Goal: Task Accomplishment & Management: Manage account settings

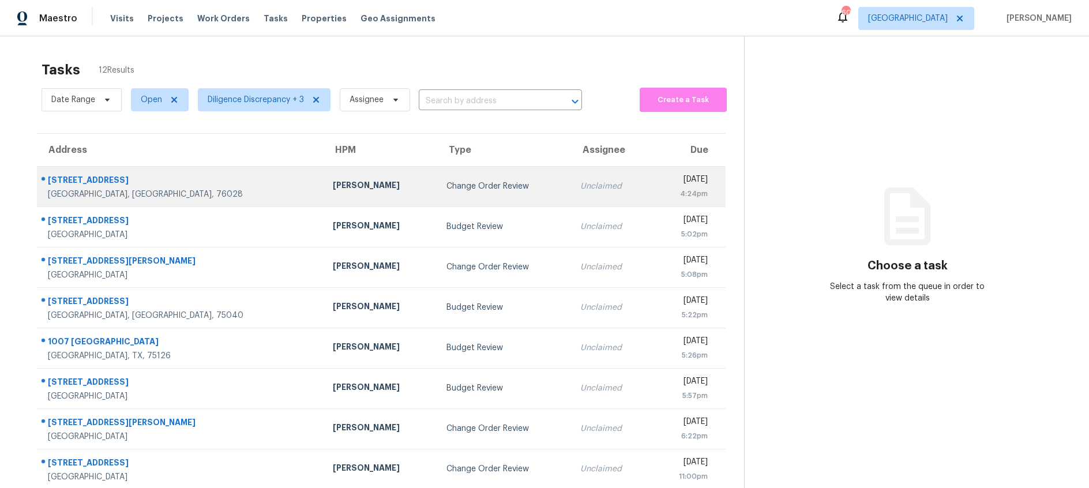
click at [446, 187] on div "Change Order Review" at bounding box center [504, 187] width 116 height 12
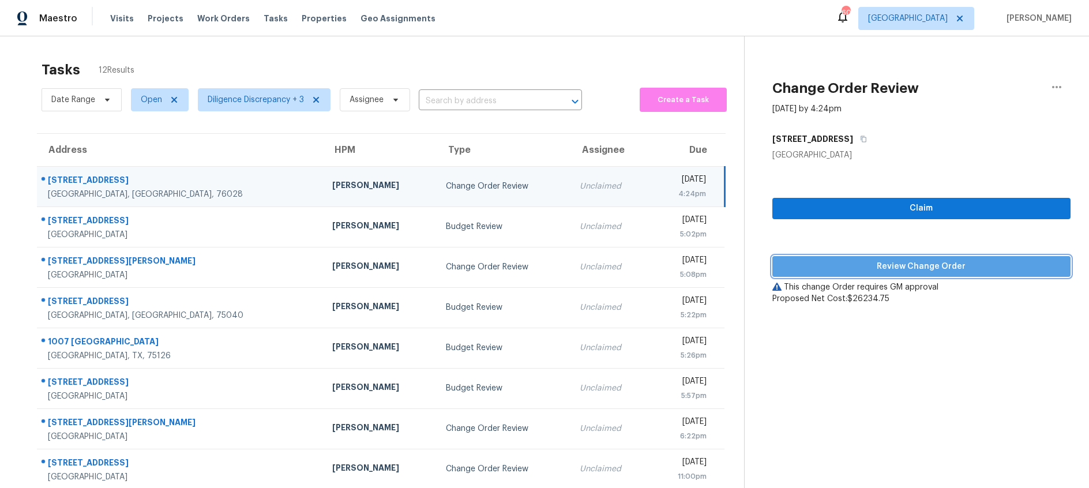
click at [857, 268] on span "Review Change Order" at bounding box center [922, 267] width 280 height 14
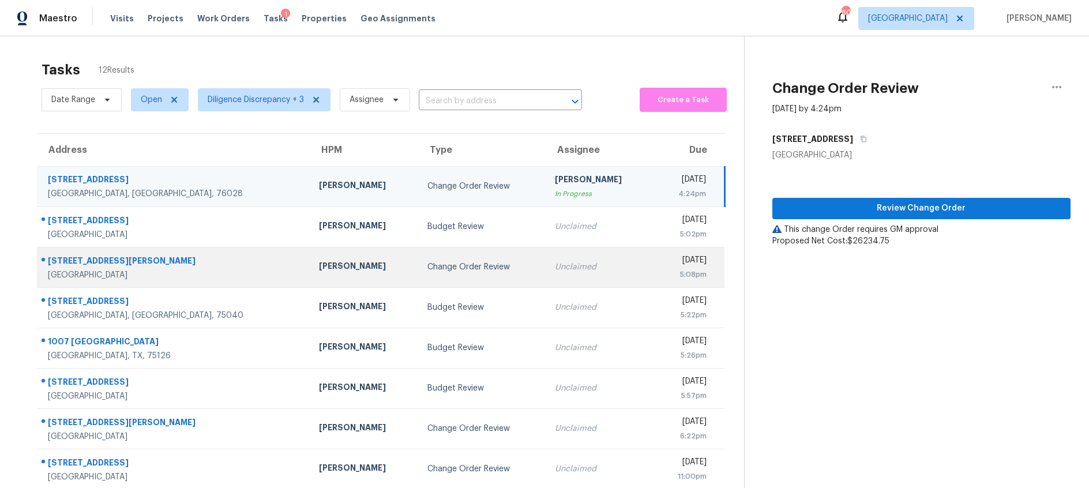
click at [435, 262] on div "Change Order Review" at bounding box center [481, 267] width 109 height 12
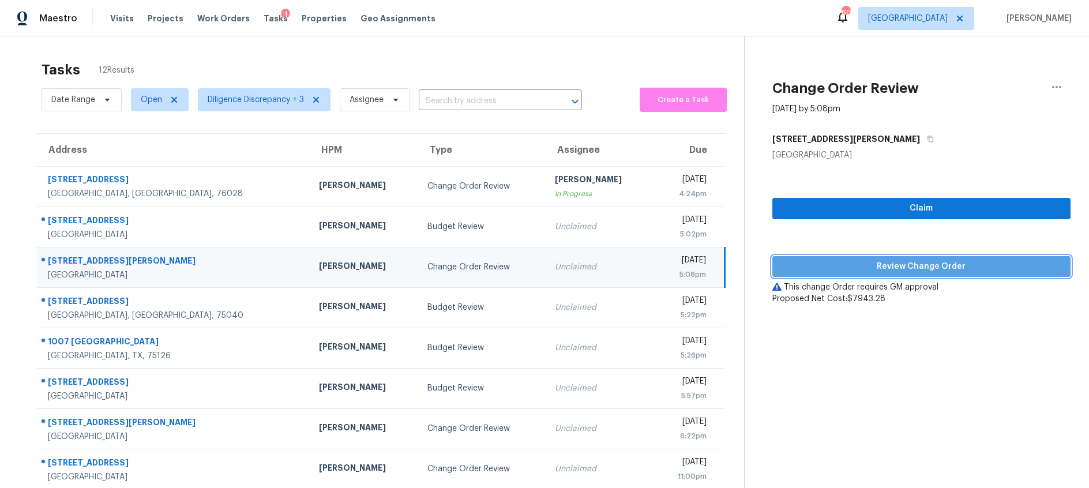
click at [826, 268] on span "Review Change Order" at bounding box center [922, 267] width 280 height 14
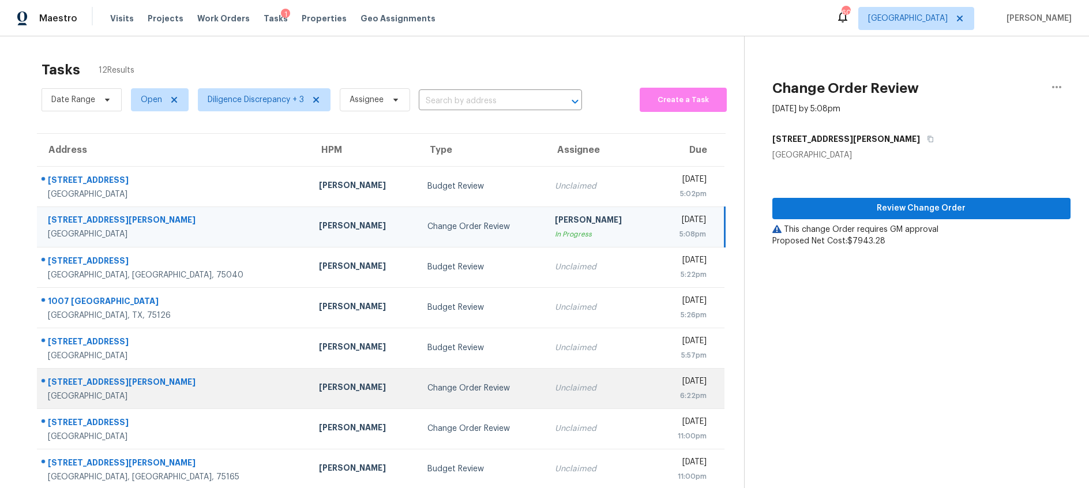
click at [546, 392] on td "Unclaimed" at bounding box center [600, 388] width 108 height 40
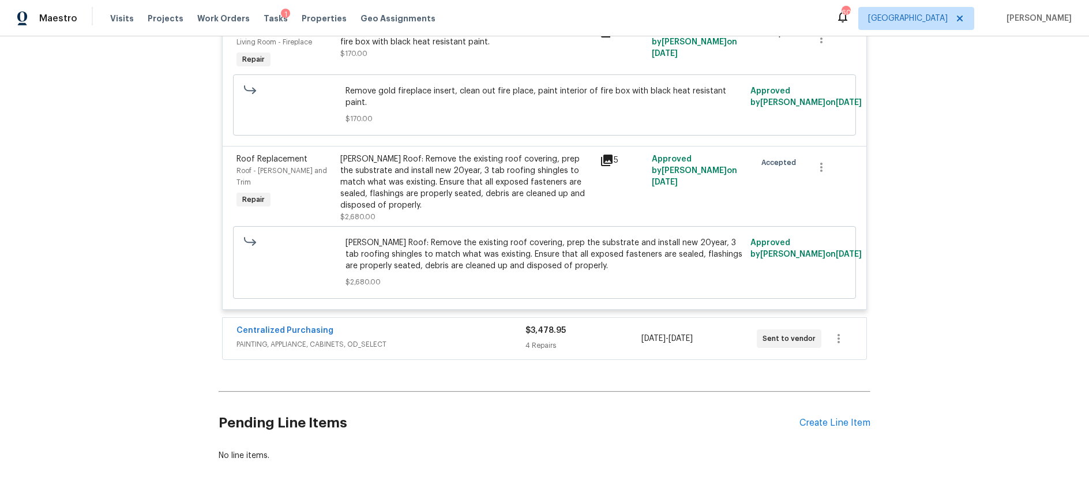
scroll to position [4083, 0]
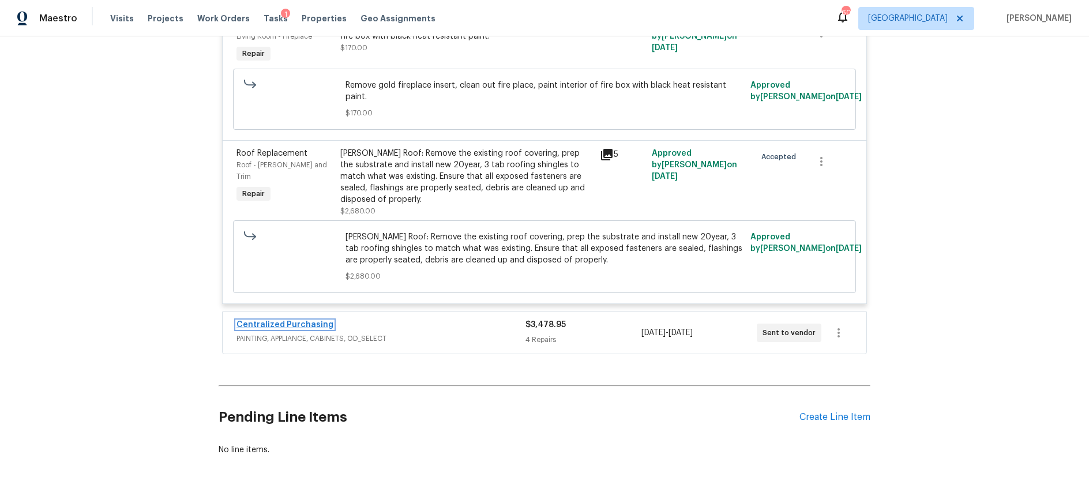
click at [305, 321] on link "Centralized Purchasing" at bounding box center [284, 325] width 97 height 8
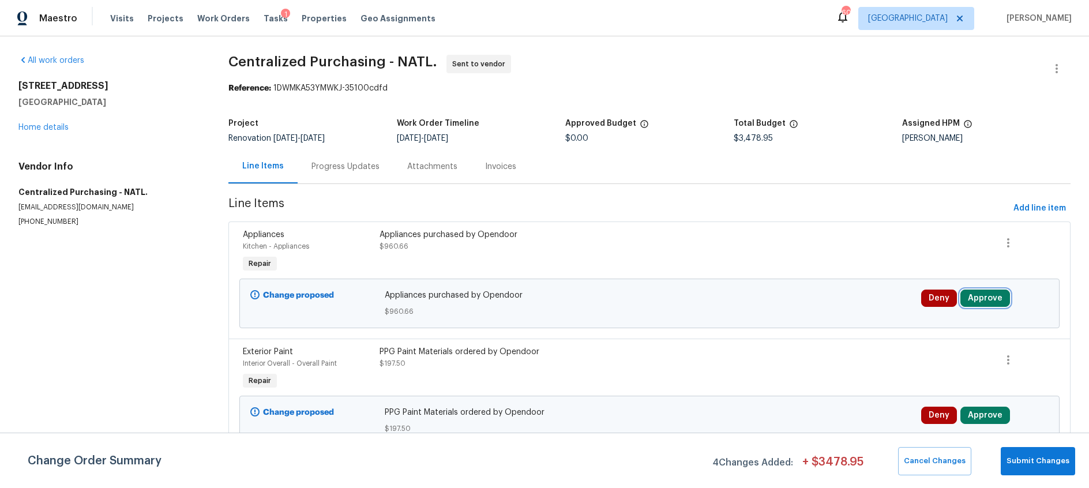
click at [981, 298] on button "Approve" at bounding box center [985, 298] width 50 height 17
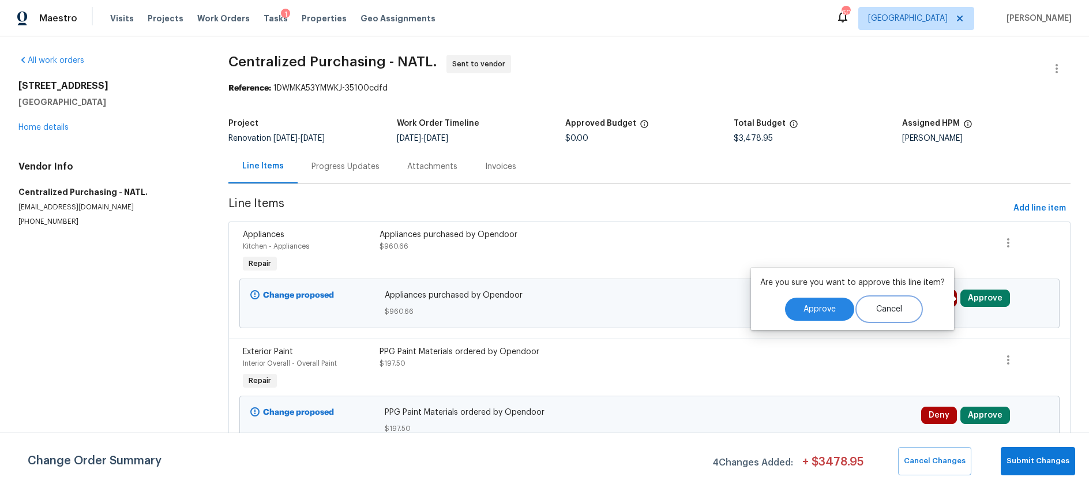
drag, startPoint x: 892, startPoint y: 310, endPoint x: 933, endPoint y: 394, distance: 93.4
click at [892, 310] on span "Cancel" at bounding box center [889, 309] width 26 height 9
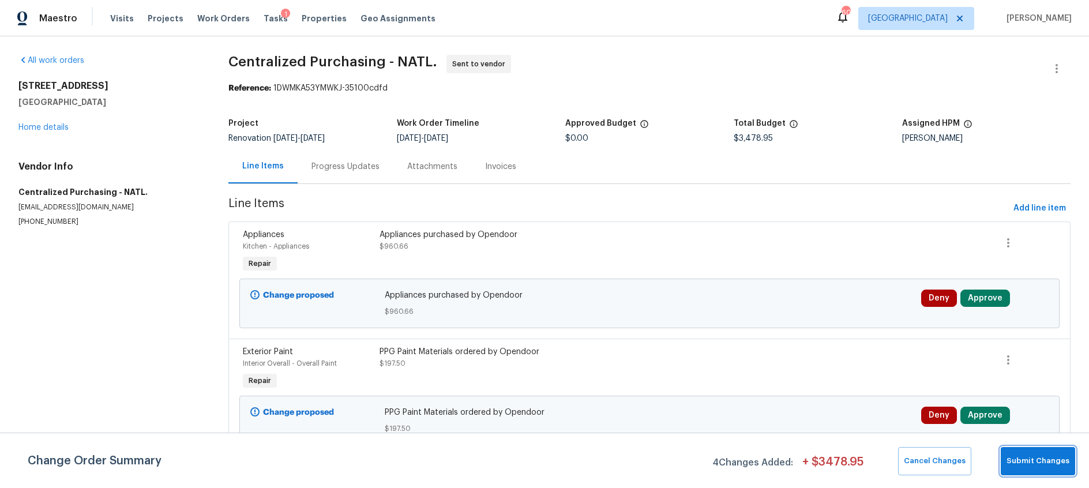
click at [1042, 460] on span "Submit Changes" at bounding box center [1037, 460] width 63 height 13
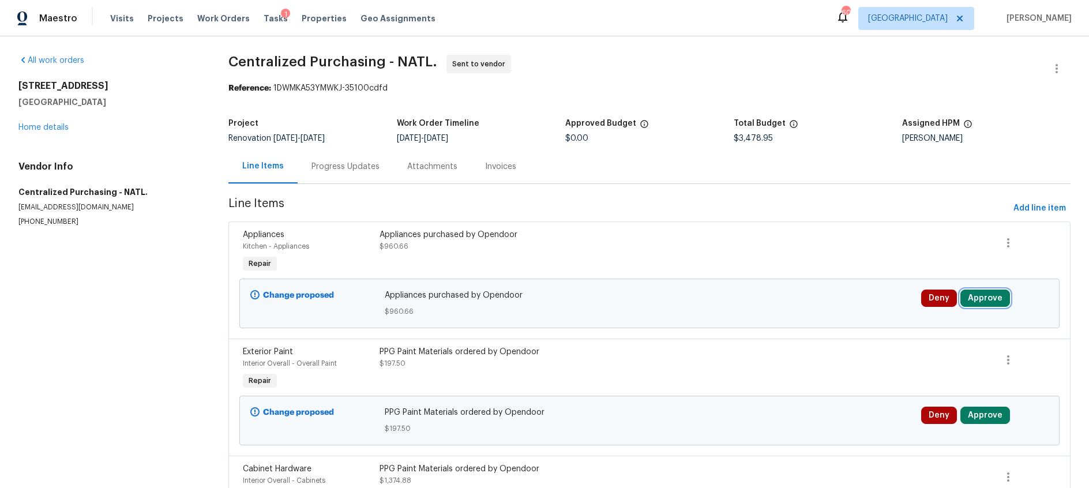
click at [987, 295] on button "Approve" at bounding box center [985, 298] width 50 height 17
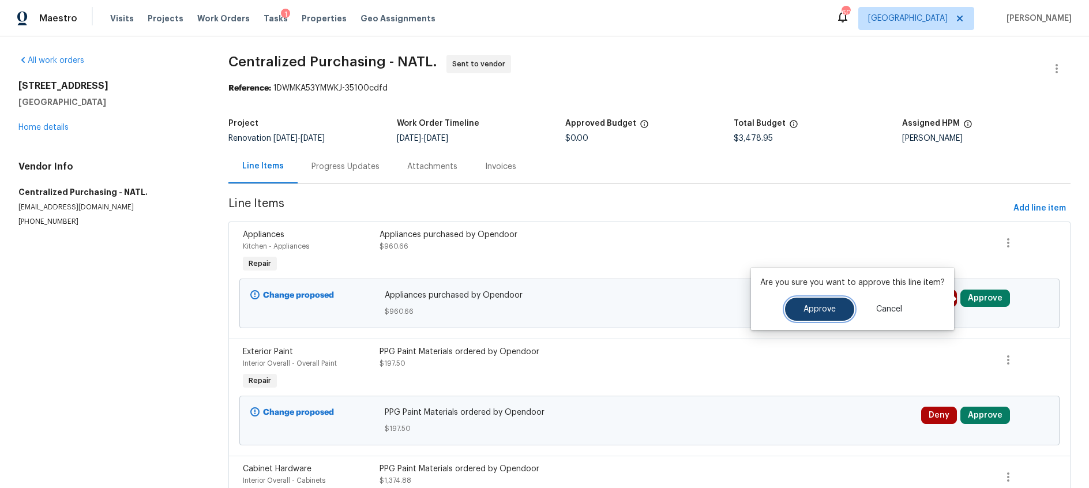
click at [833, 306] on button "Approve" at bounding box center [819, 309] width 69 height 23
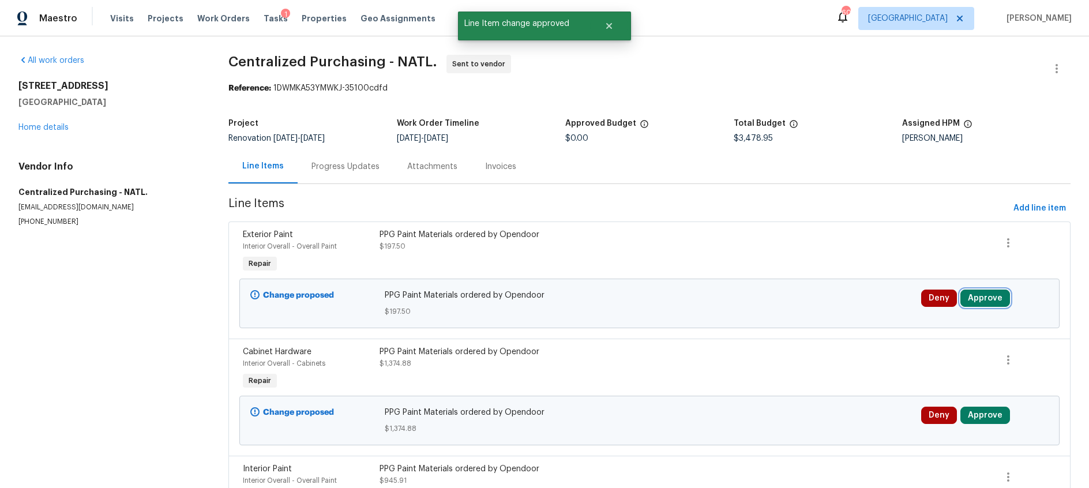
click at [990, 297] on button "Approve" at bounding box center [985, 298] width 50 height 17
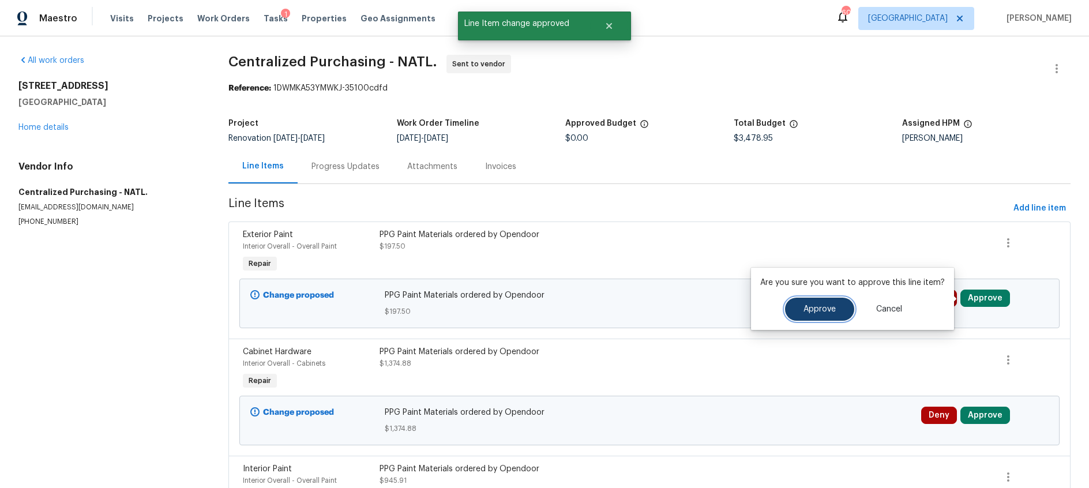
click at [826, 308] on span "Approve" at bounding box center [819, 309] width 32 height 9
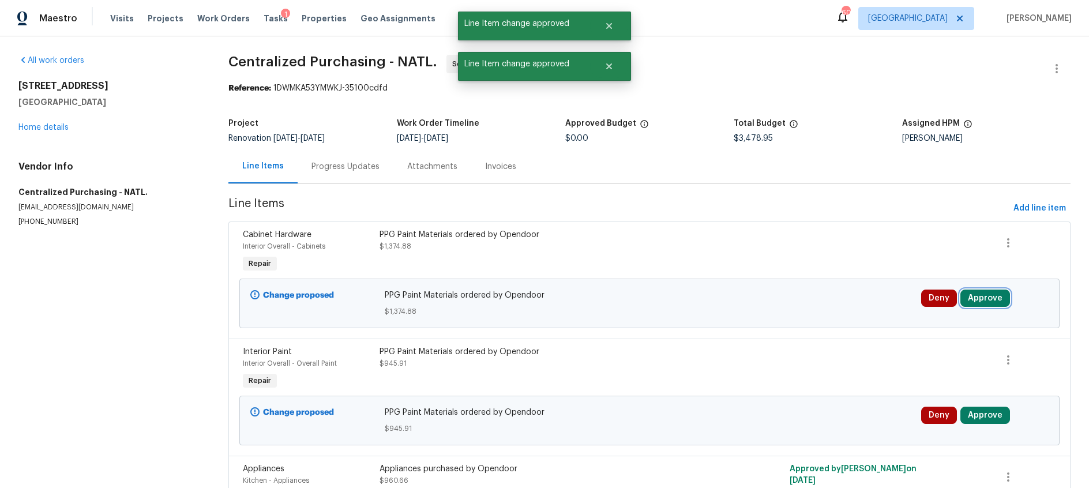
click at [997, 300] on button "Approve" at bounding box center [985, 298] width 50 height 17
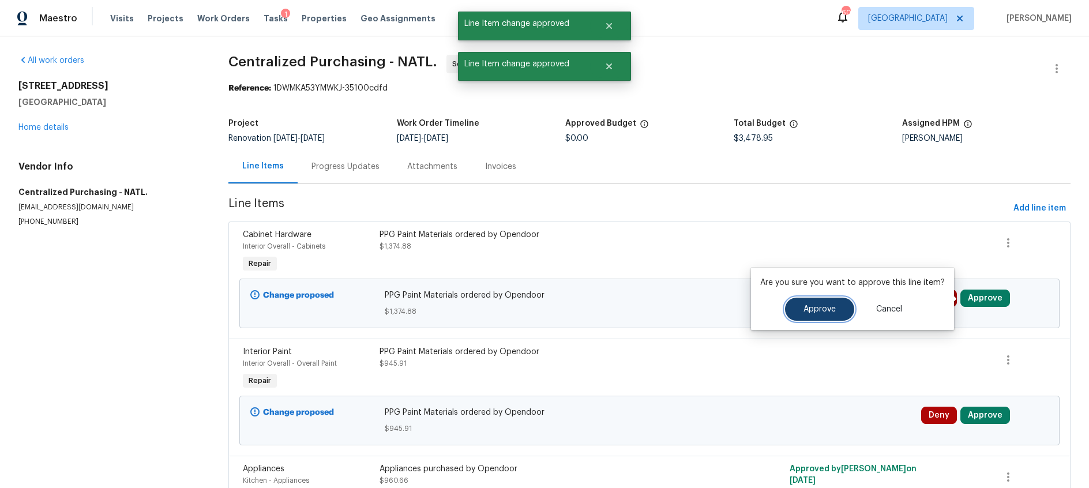
click at [839, 310] on button "Approve" at bounding box center [819, 309] width 69 height 23
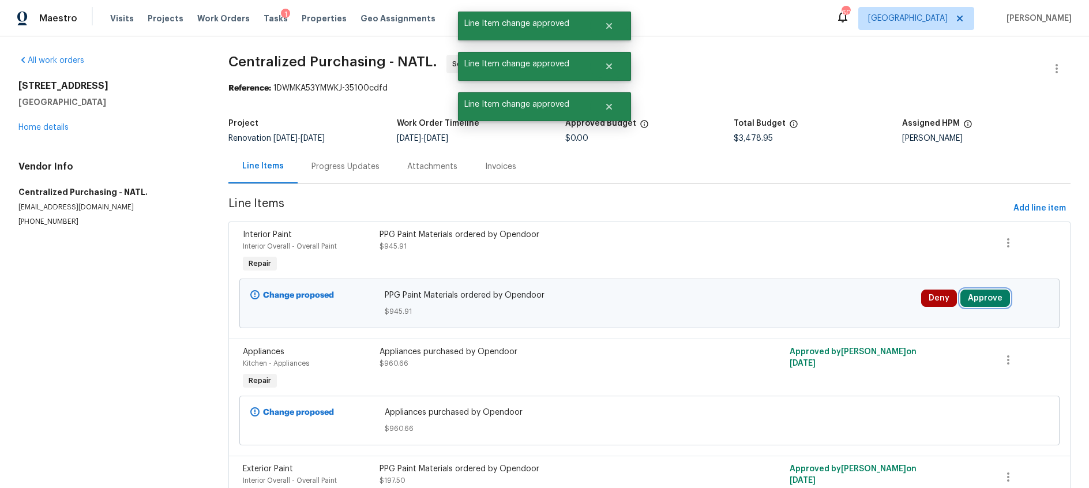
click at [985, 299] on button "Approve" at bounding box center [985, 298] width 50 height 17
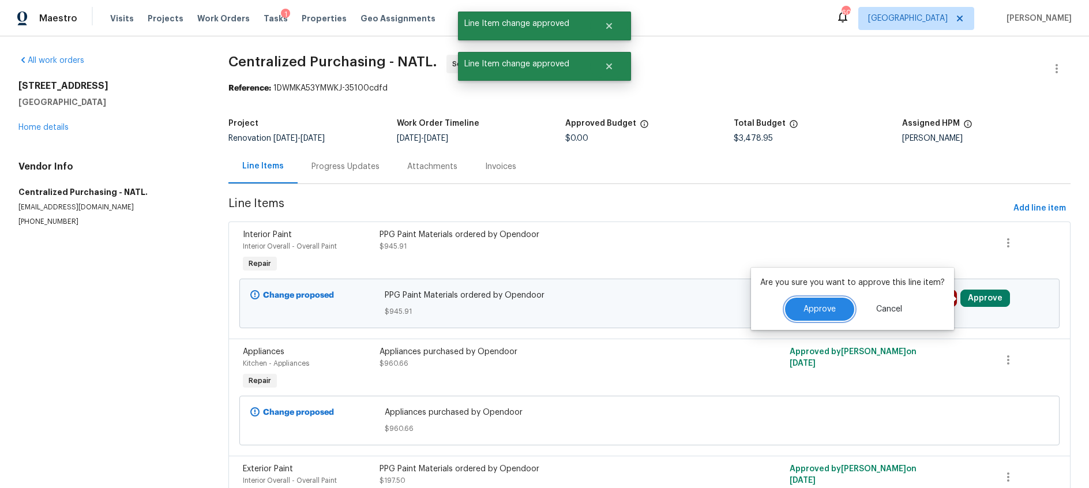
click at [828, 307] on span "Approve" at bounding box center [819, 309] width 32 height 9
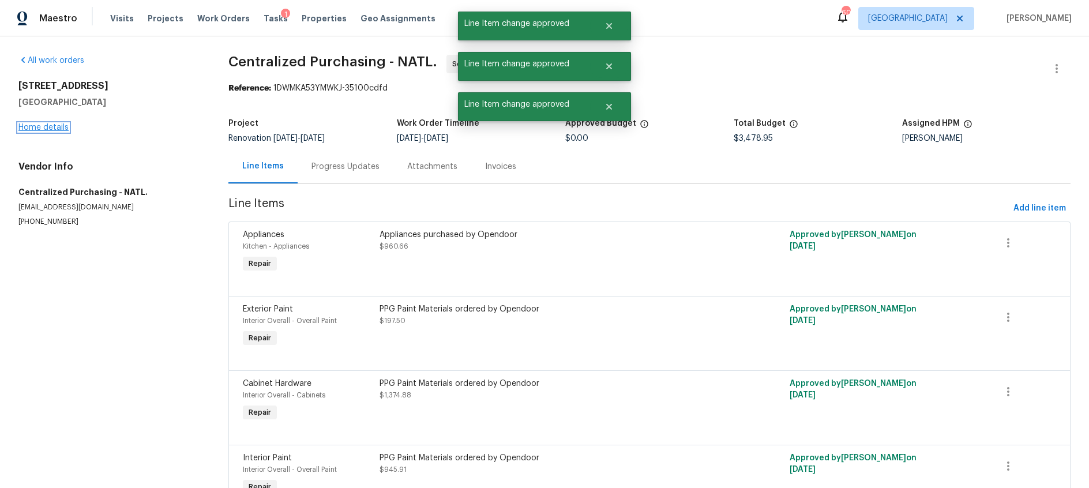
click at [44, 125] on link "Home details" at bounding box center [43, 127] width 50 height 8
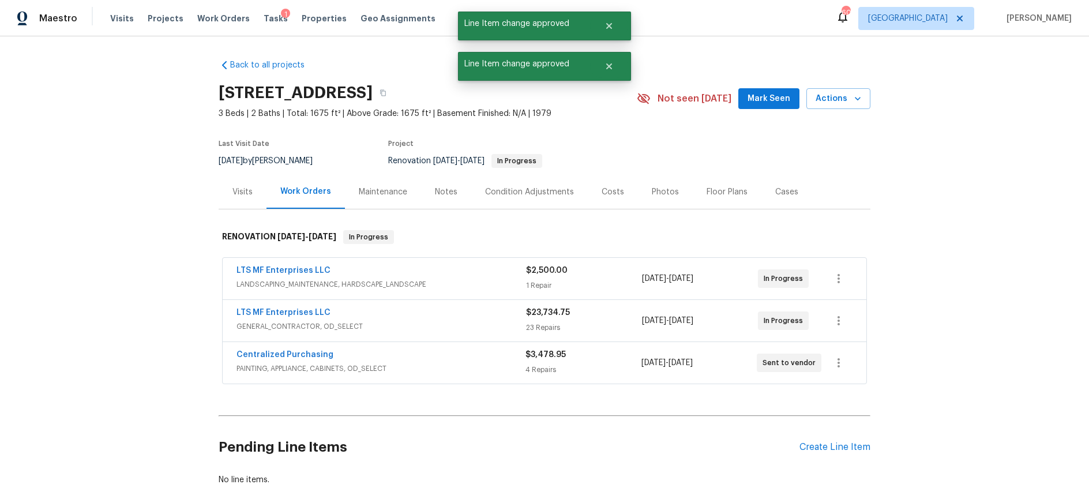
click at [616, 190] on div "Costs" at bounding box center [613, 192] width 22 height 12
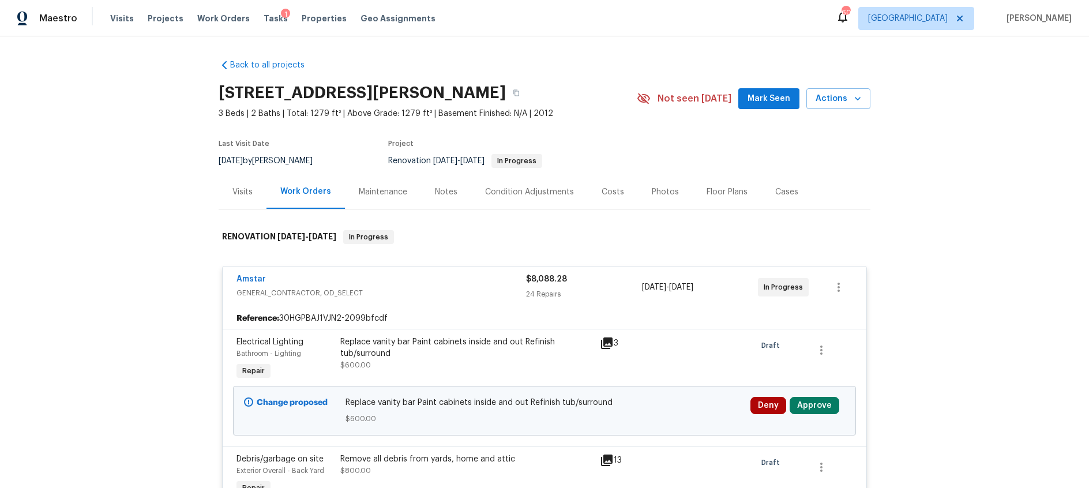
click at [609, 194] on div "Costs" at bounding box center [613, 192] width 22 height 12
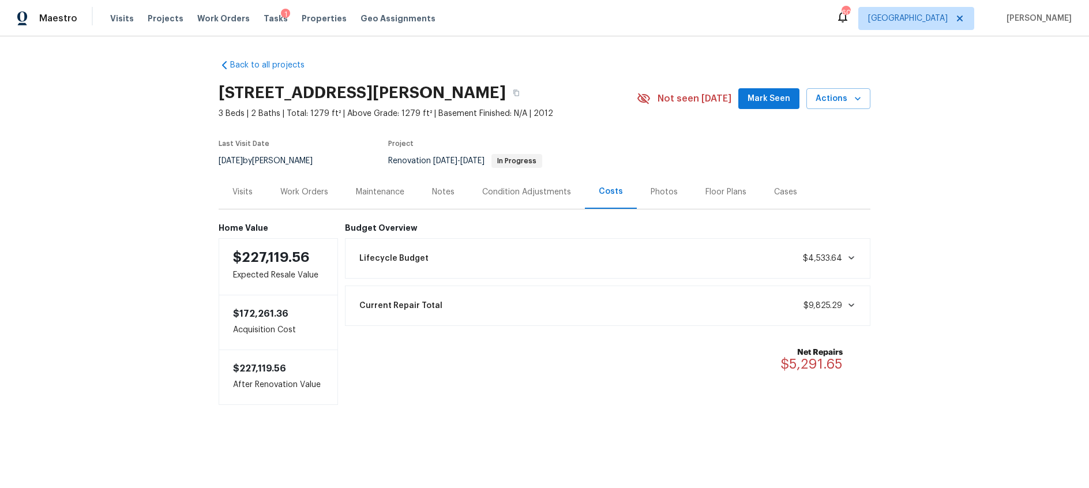
click at [858, 252] on div "Lifecycle Budget $4,533.64" at bounding box center [607, 258] width 511 height 25
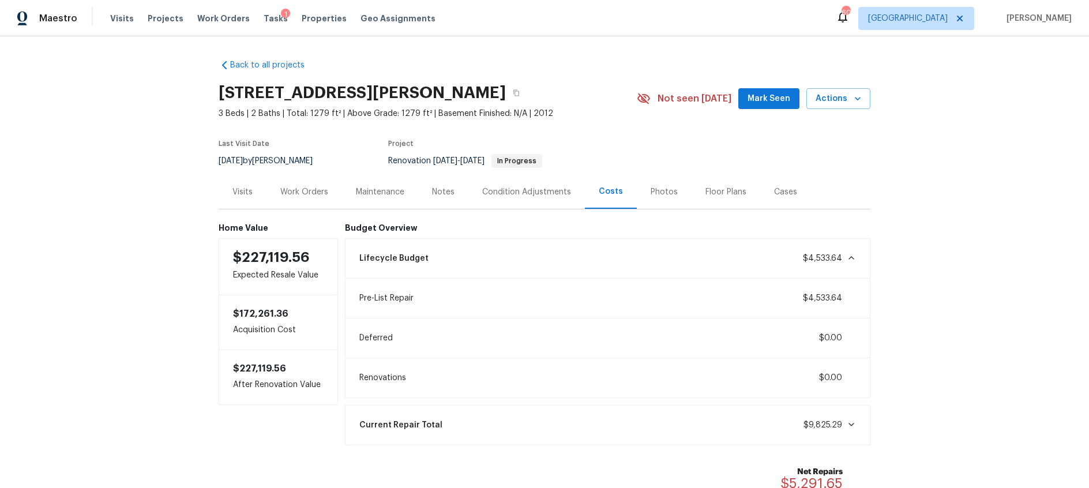
click at [858, 252] on div "Lifecycle Budget $4,533.64" at bounding box center [607, 258] width 511 height 25
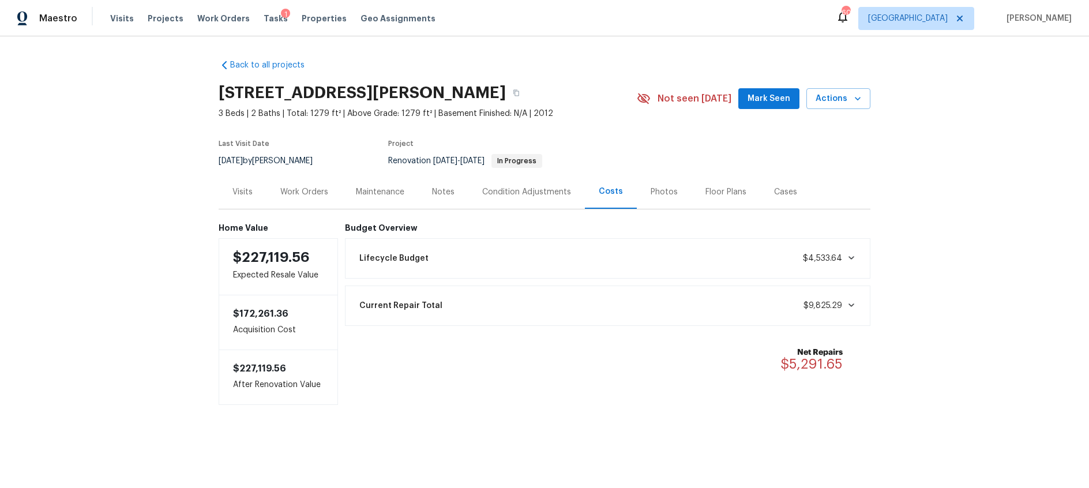
click at [507, 194] on div "Condition Adjustments" at bounding box center [526, 192] width 89 height 12
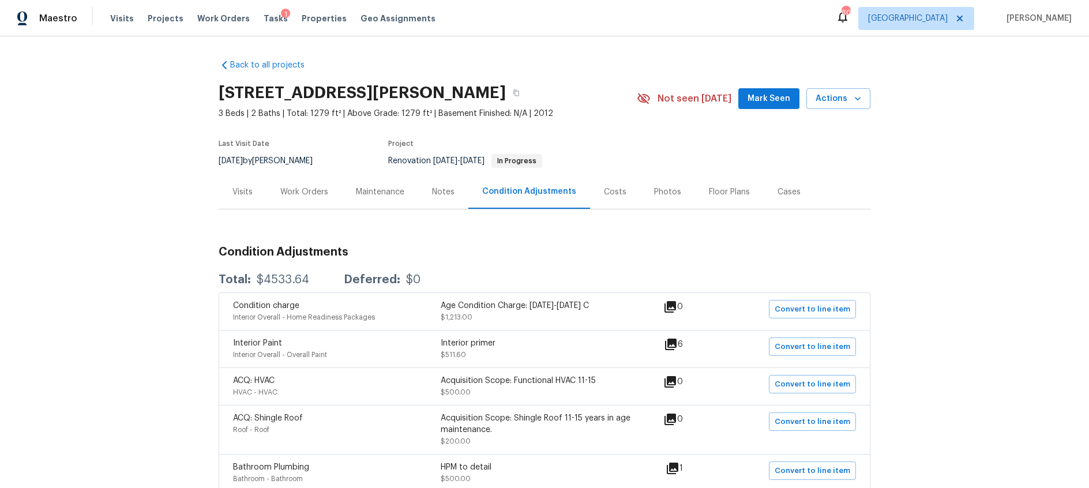
click at [446, 191] on div "Notes" at bounding box center [443, 192] width 22 height 12
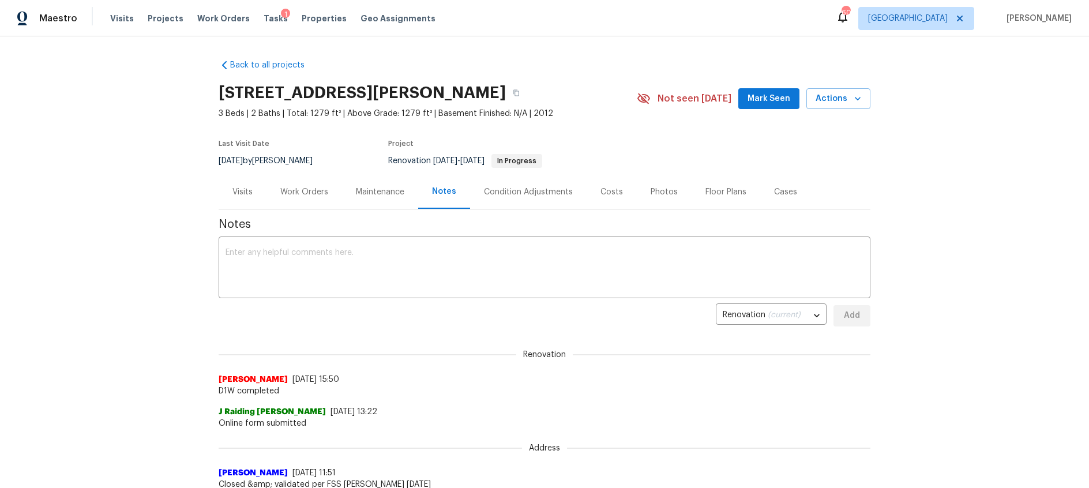
click at [302, 194] on div "Work Orders" at bounding box center [304, 192] width 48 height 12
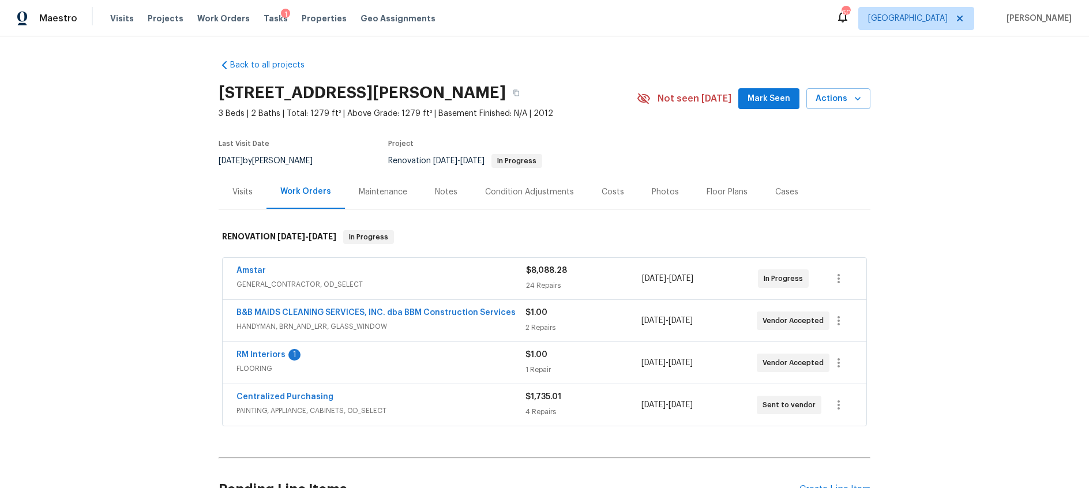
click at [415, 276] on div "Amstar" at bounding box center [381, 272] width 290 height 14
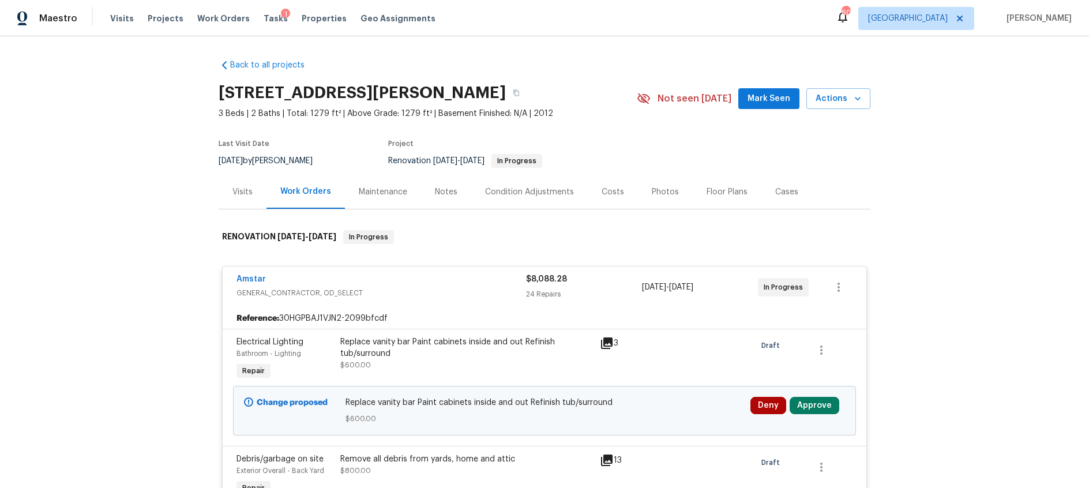
click at [609, 343] on icon at bounding box center [607, 343] width 14 height 14
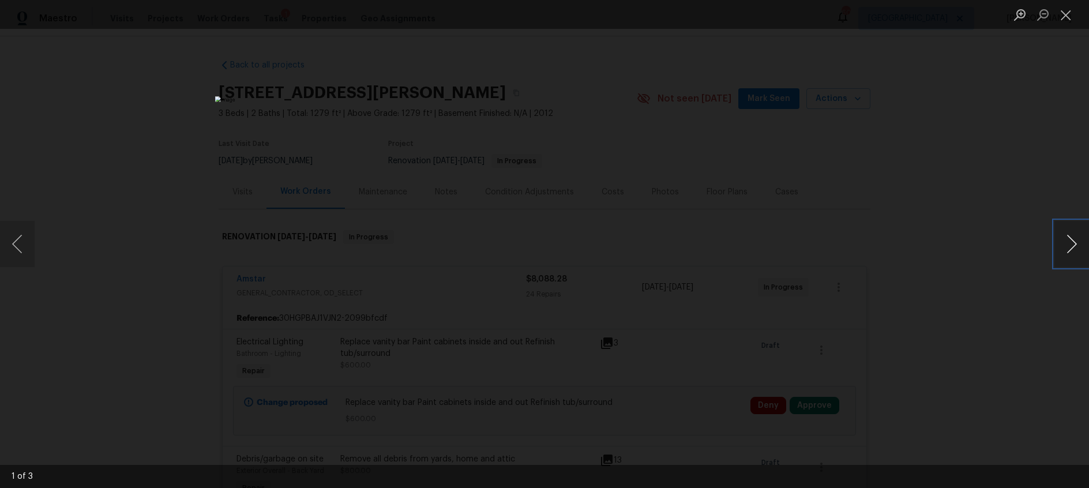
click at [1075, 246] on button "Next image" at bounding box center [1071, 244] width 35 height 46
click at [1069, 20] on button "Close lightbox" at bounding box center [1065, 15] width 23 height 20
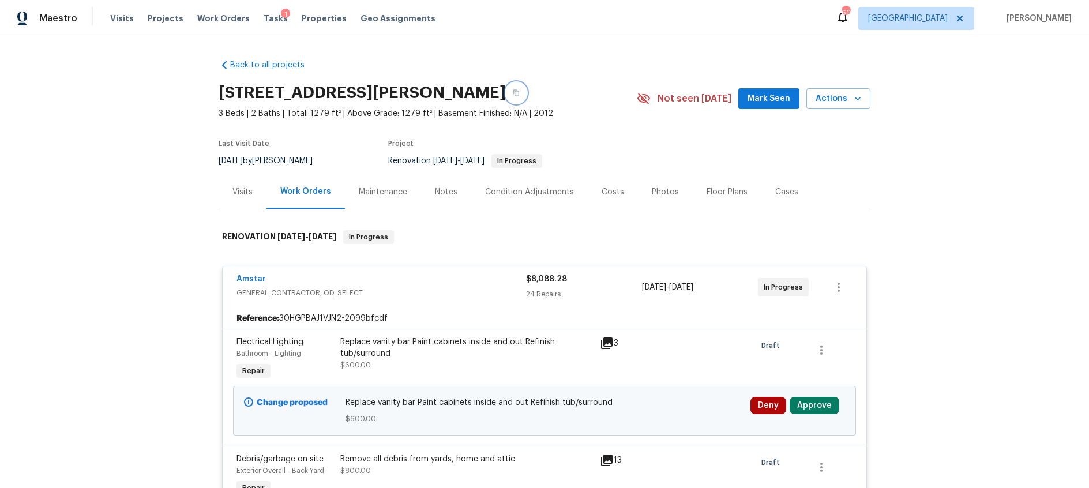
click at [513, 92] on icon "button" at bounding box center [516, 92] width 7 height 7
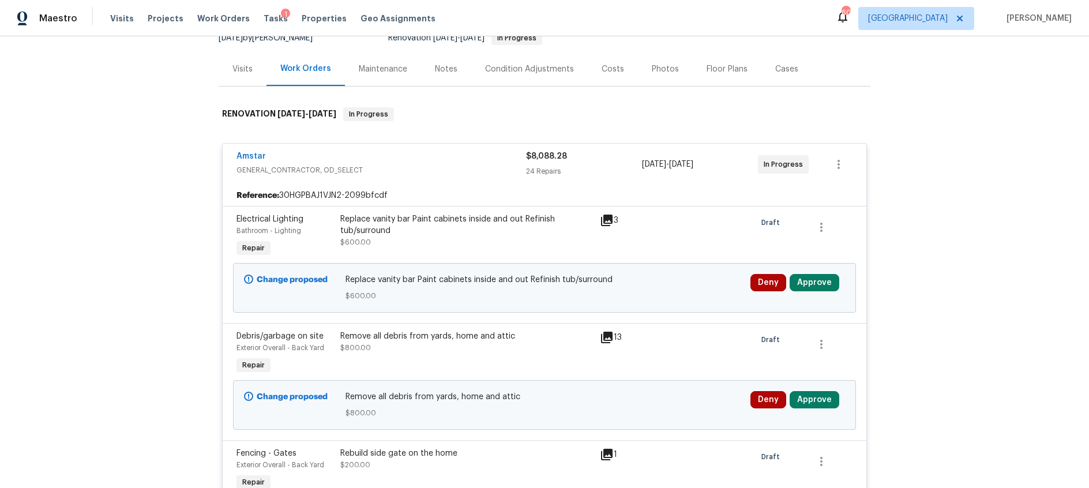
scroll to position [165, 0]
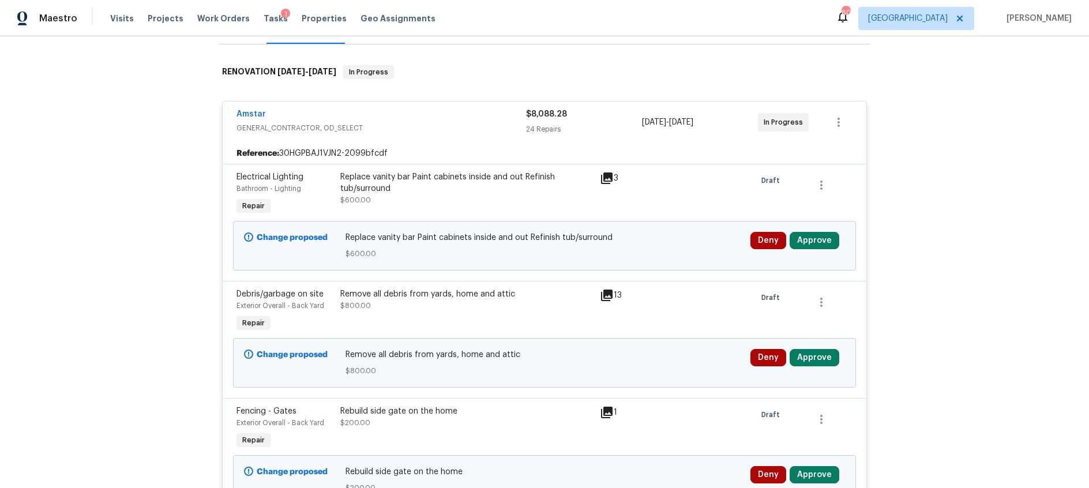
click at [606, 295] on icon at bounding box center [607, 296] width 12 height 12
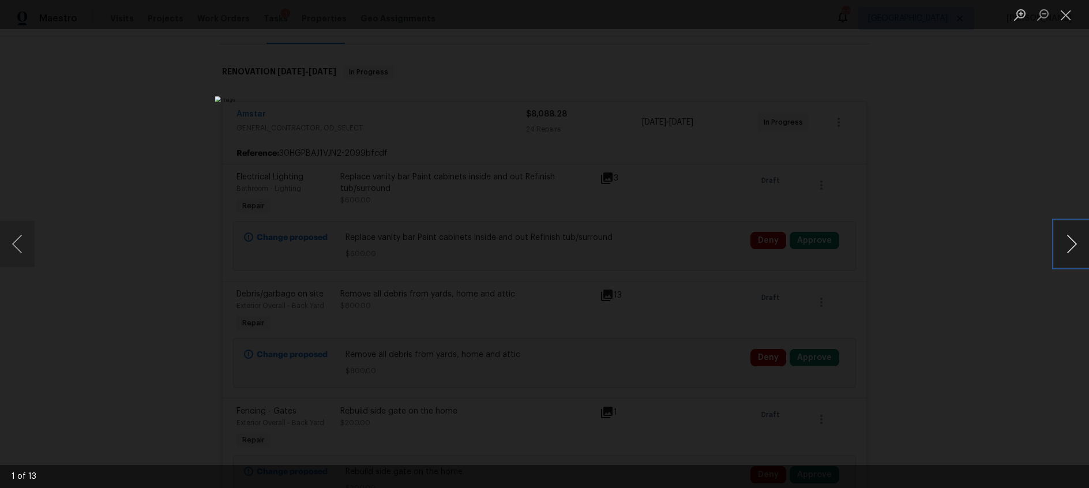
click at [1070, 244] on button "Next image" at bounding box center [1071, 244] width 35 height 46
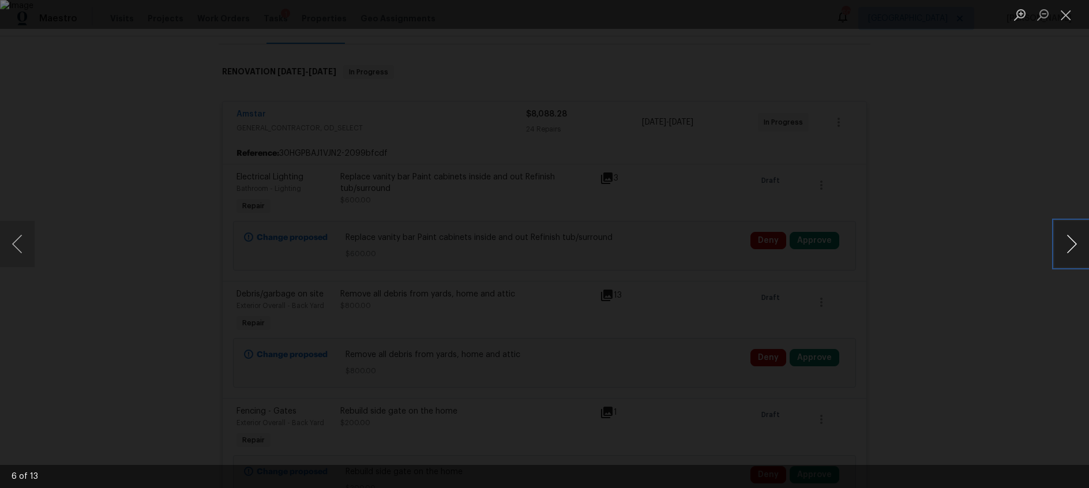
click at [1070, 244] on button "Next image" at bounding box center [1071, 244] width 35 height 46
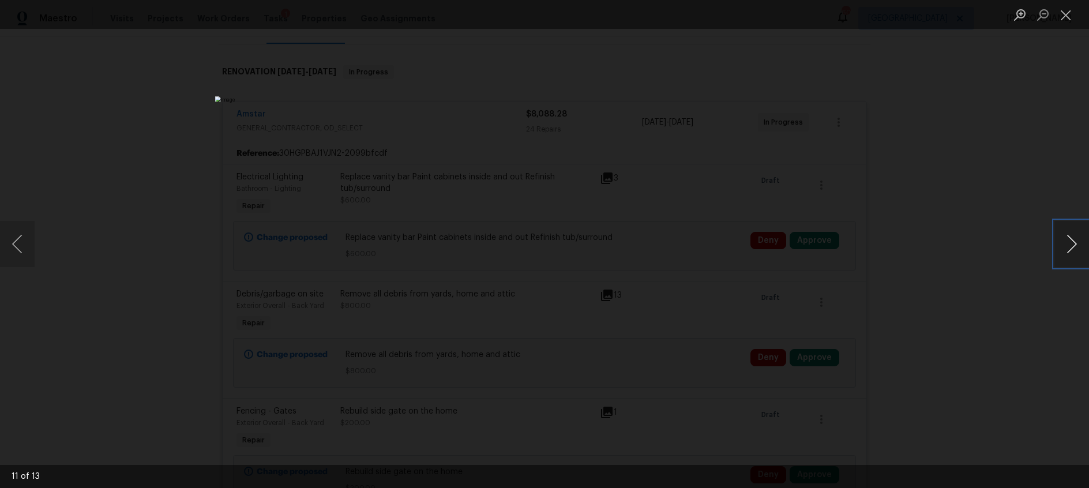
click at [1070, 244] on button "Next image" at bounding box center [1071, 244] width 35 height 46
click at [1063, 10] on button "Close lightbox" at bounding box center [1065, 15] width 23 height 20
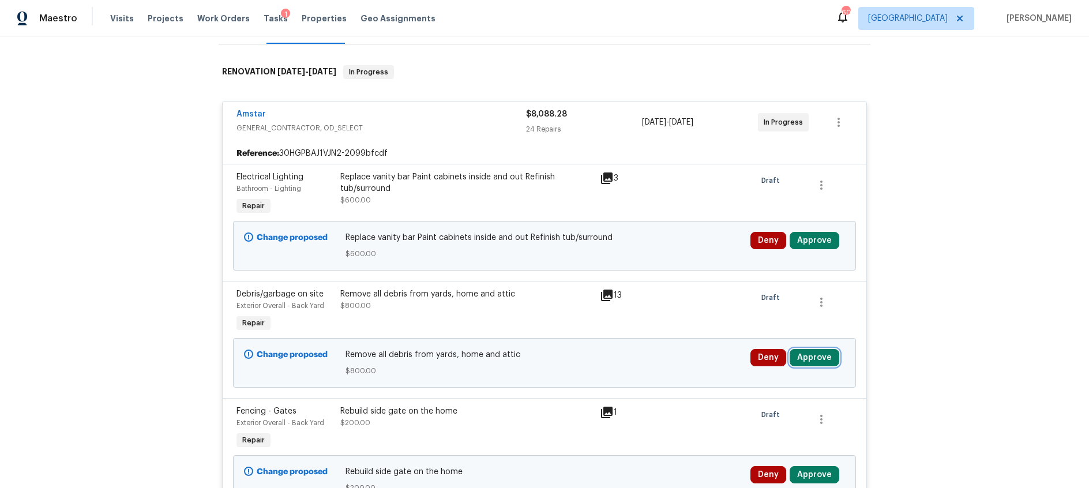
click at [816, 358] on button "Approve" at bounding box center [815, 357] width 50 height 17
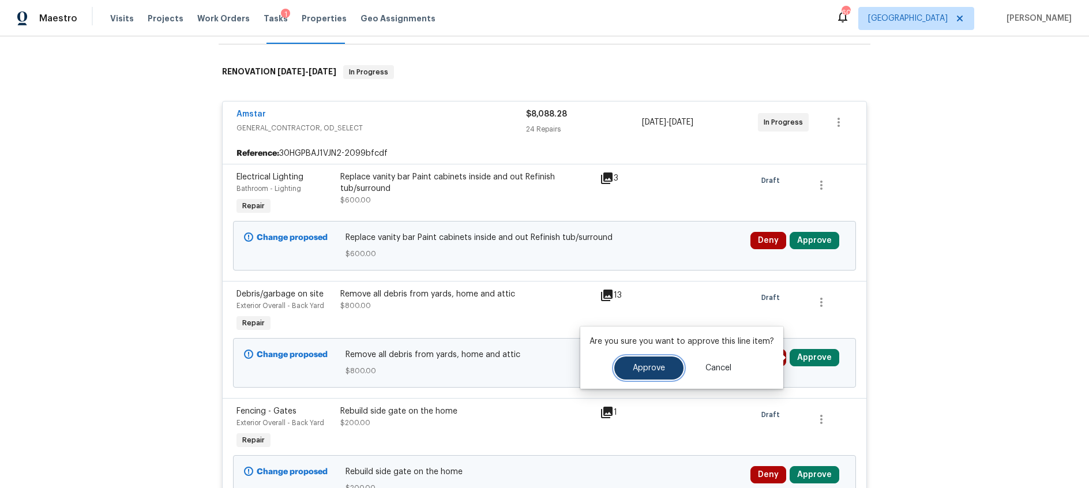
click at [669, 366] on button "Approve" at bounding box center [648, 367] width 69 height 23
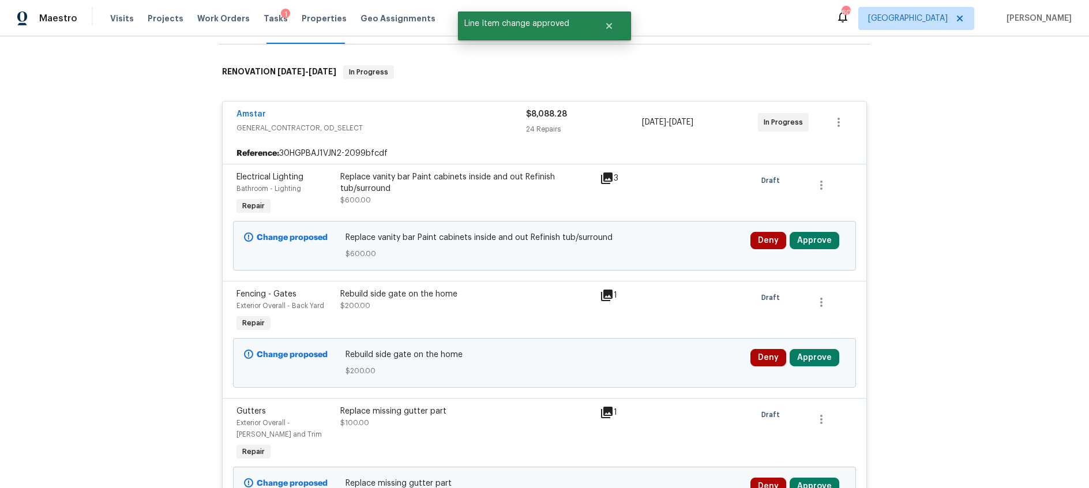
click at [604, 295] on icon at bounding box center [607, 296] width 12 height 12
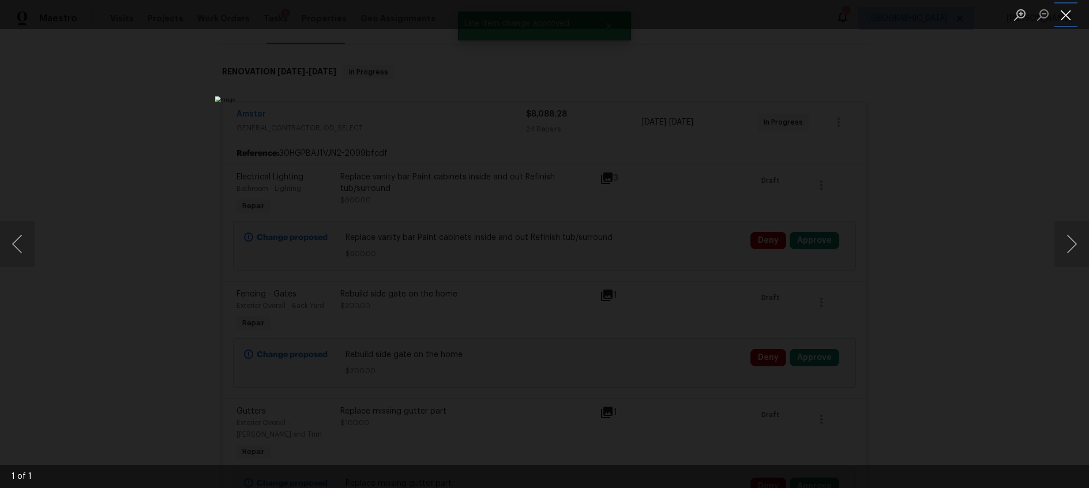
click at [1064, 21] on button "Close lightbox" at bounding box center [1065, 15] width 23 height 20
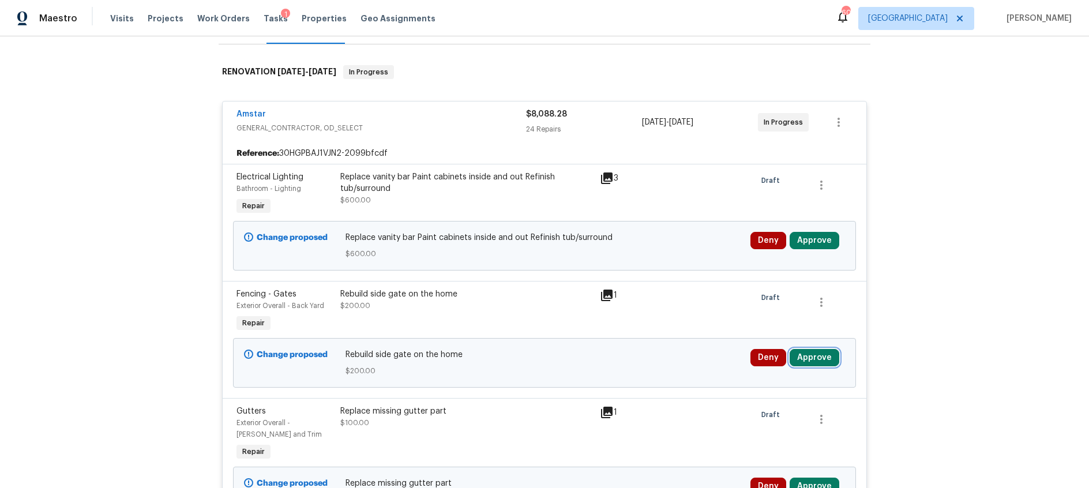
click at [820, 358] on button "Approve" at bounding box center [815, 357] width 50 height 17
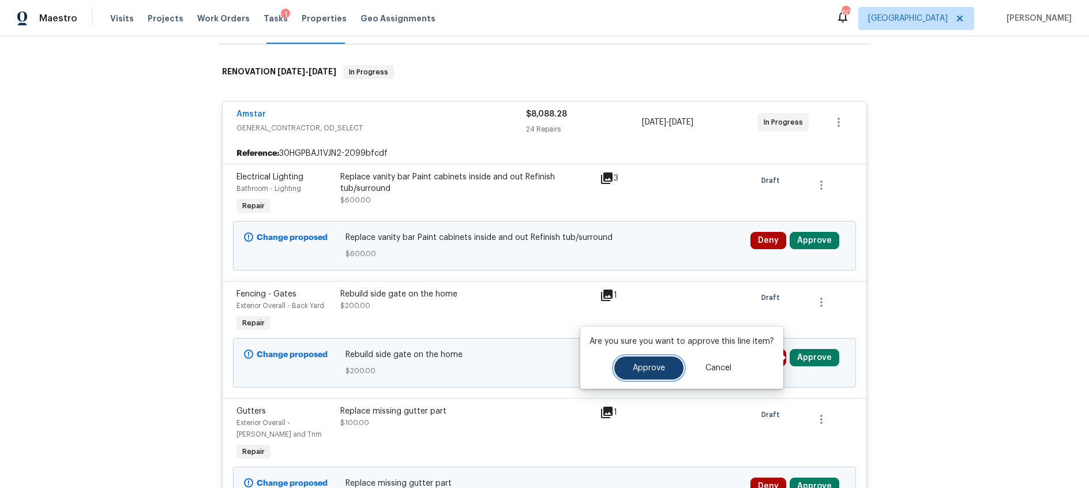
click at [621, 372] on button "Approve" at bounding box center [648, 367] width 69 height 23
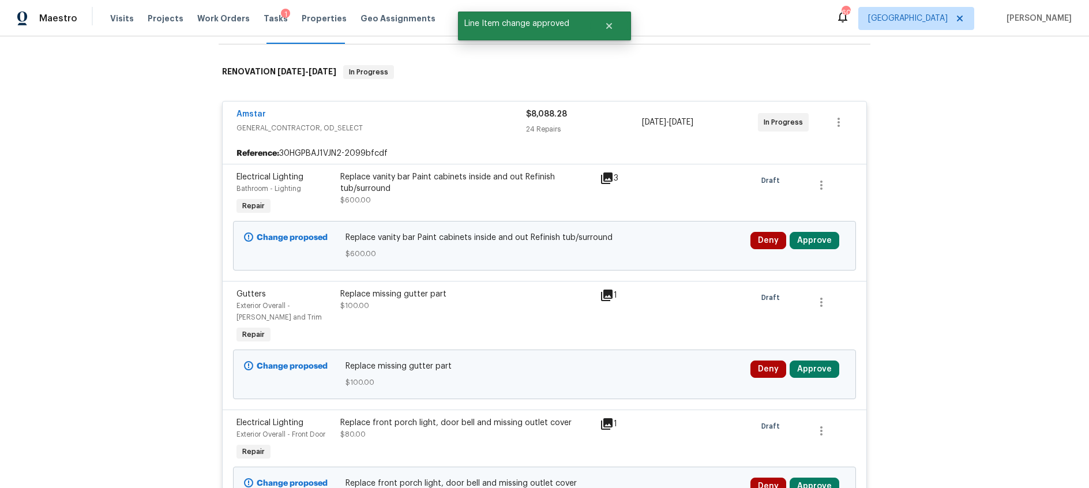
click at [613, 294] on icon at bounding box center [607, 295] width 14 height 14
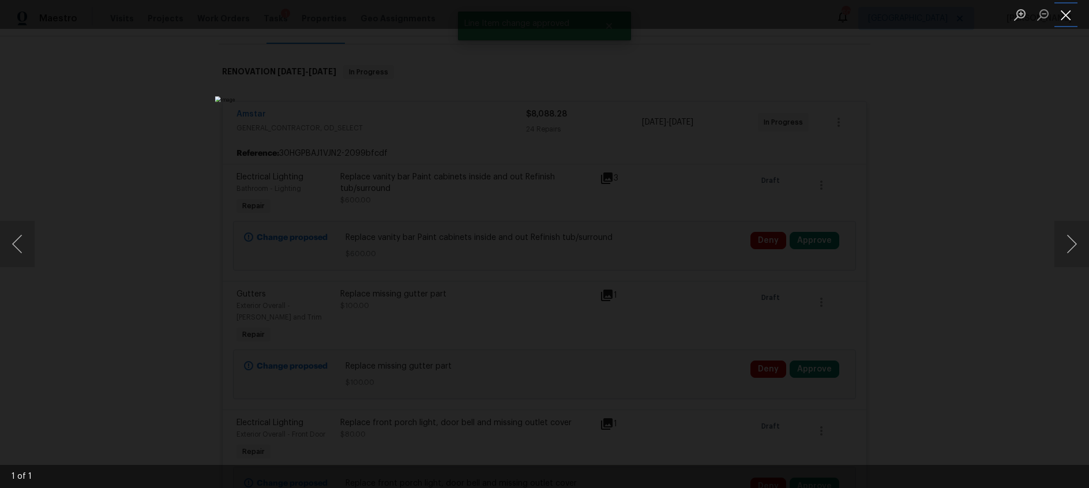
click at [1064, 18] on button "Close lightbox" at bounding box center [1065, 15] width 23 height 20
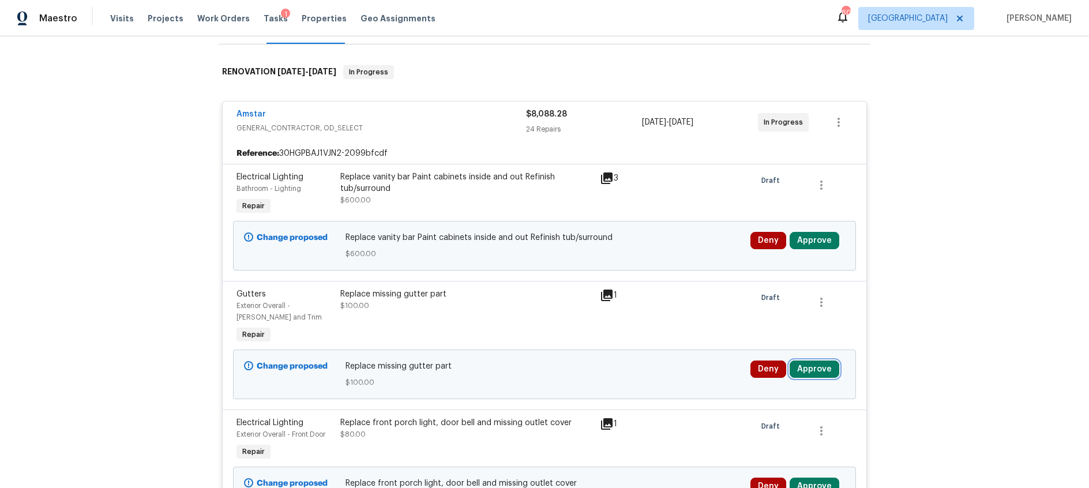
click at [809, 367] on button "Approve" at bounding box center [815, 368] width 50 height 17
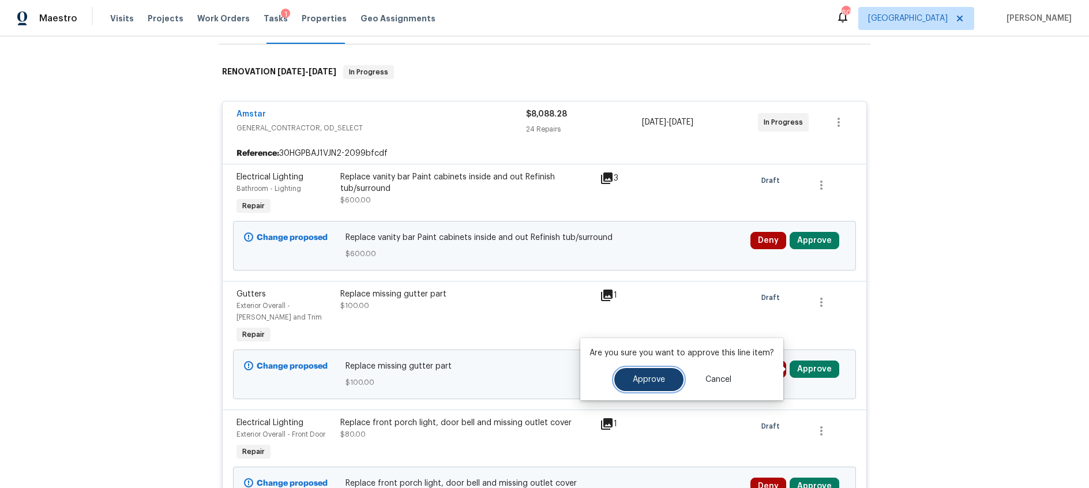
click at [644, 374] on button "Approve" at bounding box center [648, 379] width 69 height 23
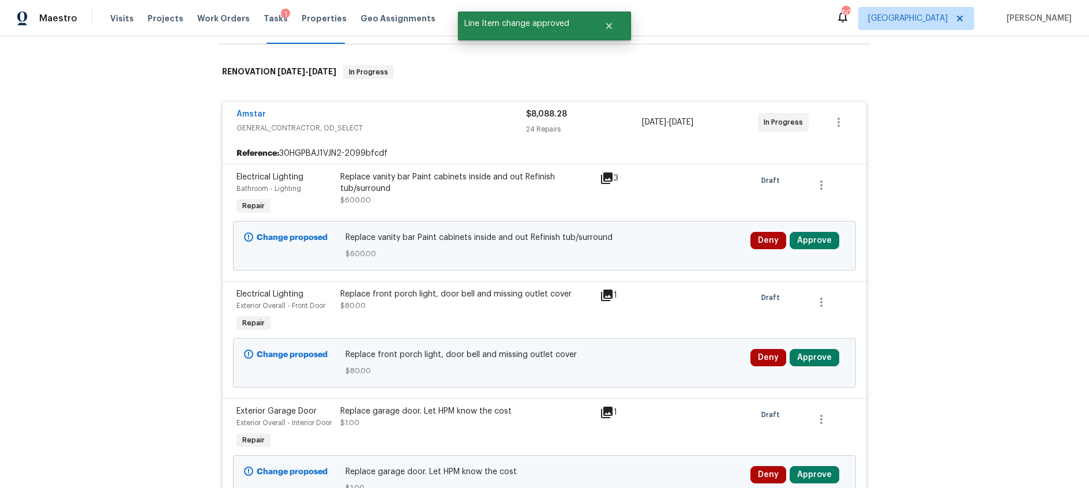
click at [607, 295] on icon at bounding box center [607, 296] width 12 height 12
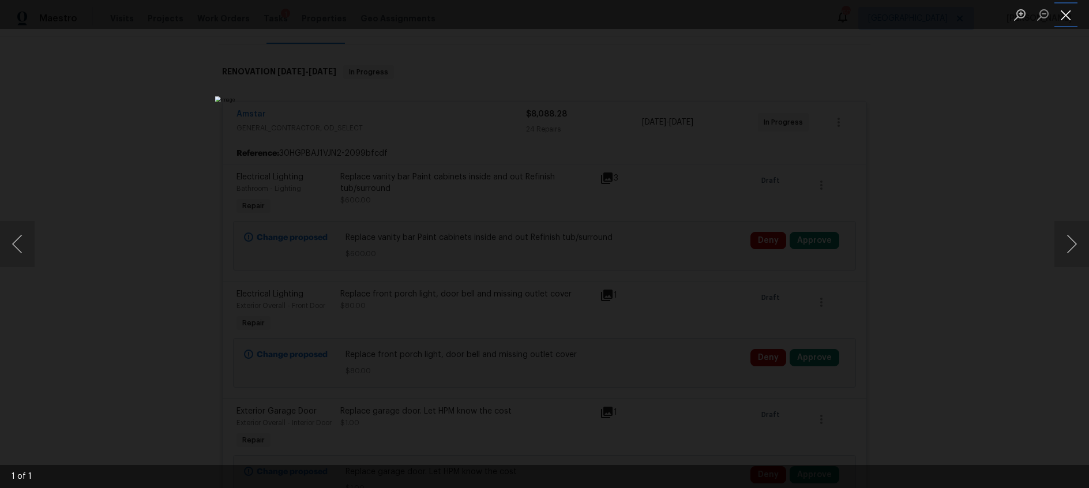
click at [1072, 14] on button "Close lightbox" at bounding box center [1065, 15] width 23 height 20
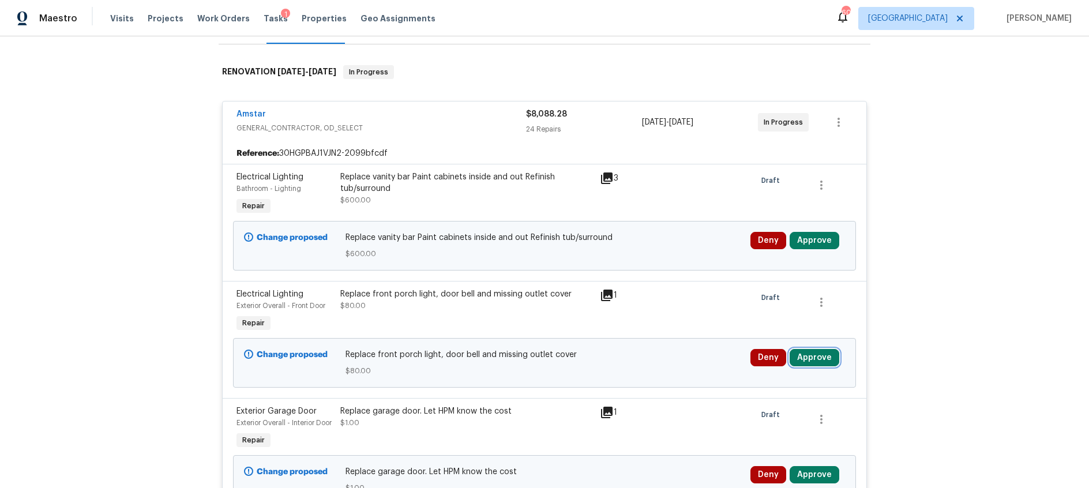
click at [818, 360] on button "Approve" at bounding box center [815, 357] width 50 height 17
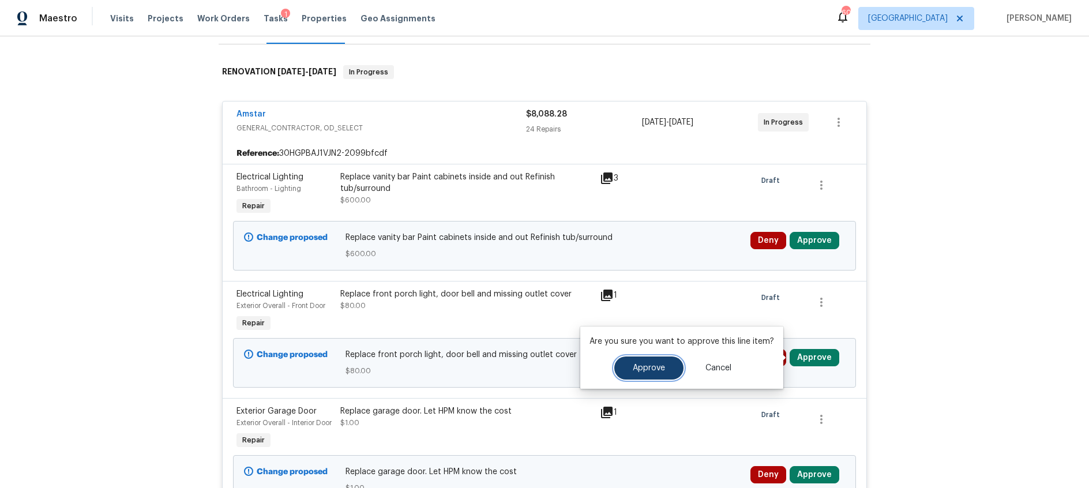
click at [643, 372] on span "Approve" at bounding box center [649, 368] width 32 height 9
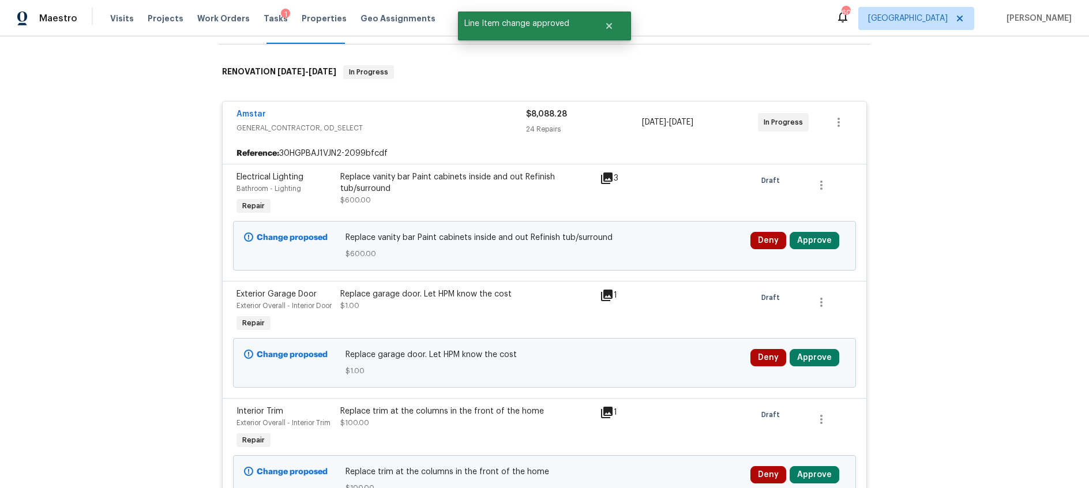
click at [607, 295] on icon at bounding box center [607, 296] width 12 height 12
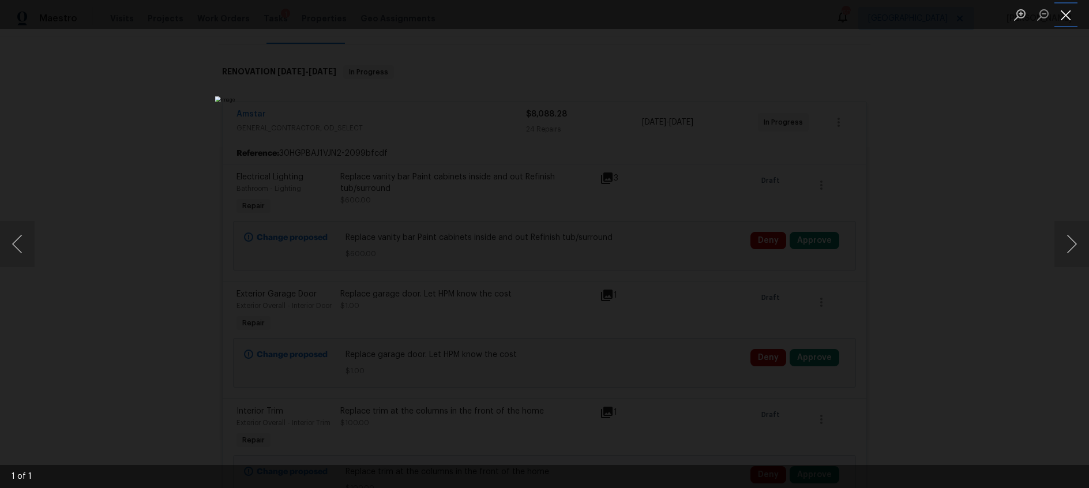
click at [1061, 16] on button "Close lightbox" at bounding box center [1065, 15] width 23 height 20
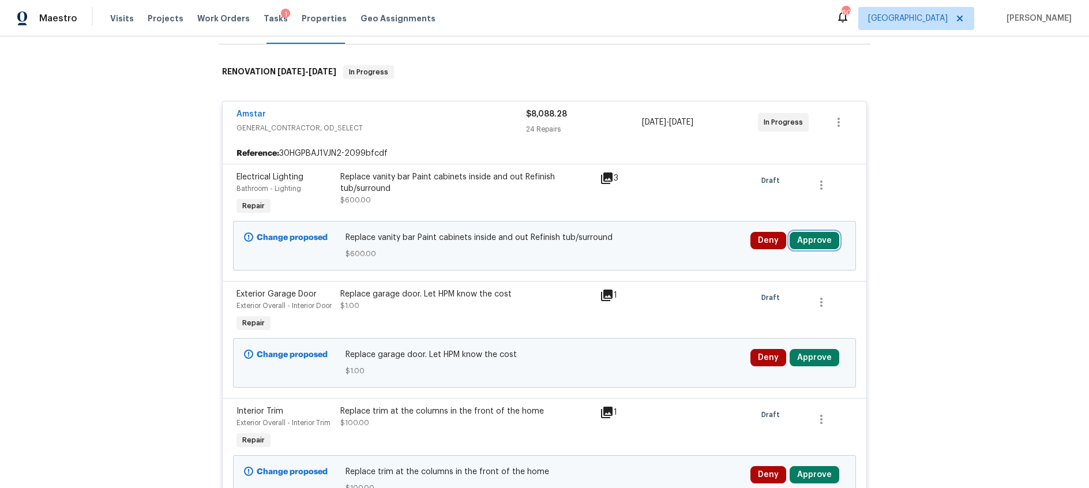
click at [822, 238] on button "Approve" at bounding box center [815, 240] width 50 height 17
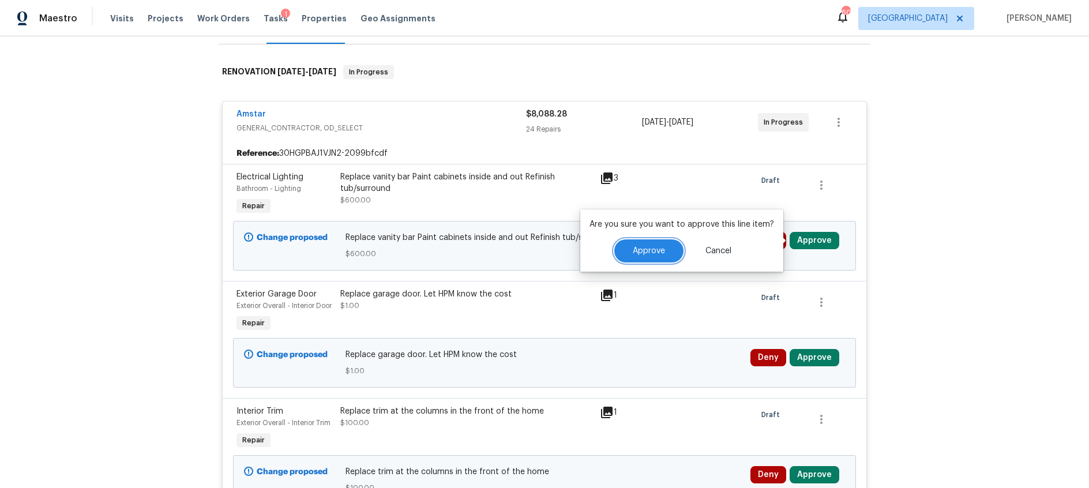
click at [637, 250] on span "Approve" at bounding box center [649, 251] width 32 height 9
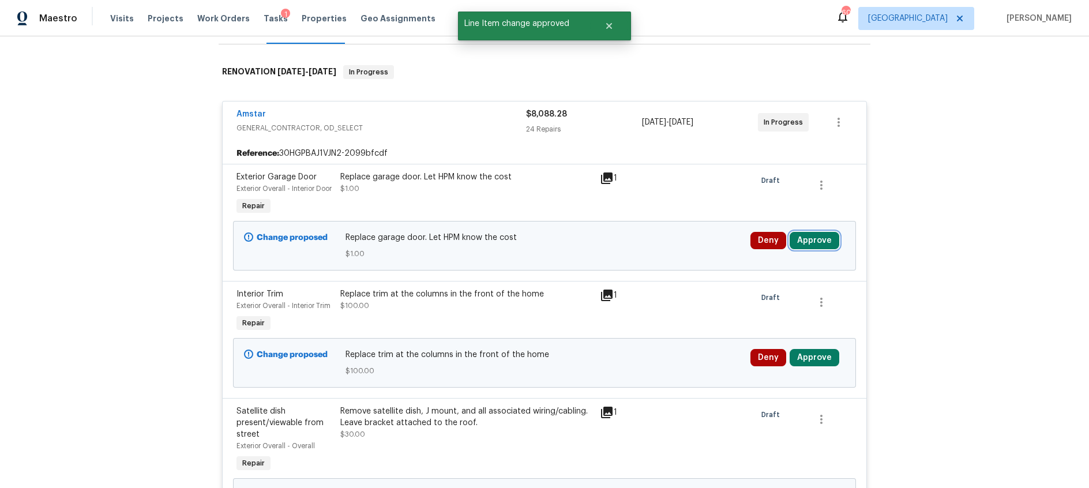
drag, startPoint x: 814, startPoint y: 253, endPoint x: 808, endPoint y: 253, distance: 6.4
click at [814, 249] on button "Approve" at bounding box center [815, 240] width 50 height 17
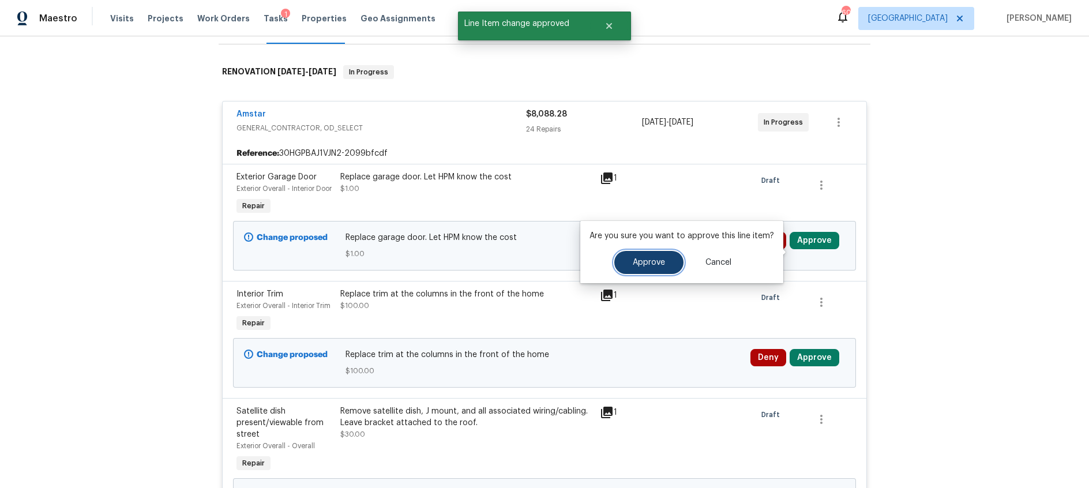
click at [647, 264] on span "Approve" at bounding box center [649, 262] width 32 height 9
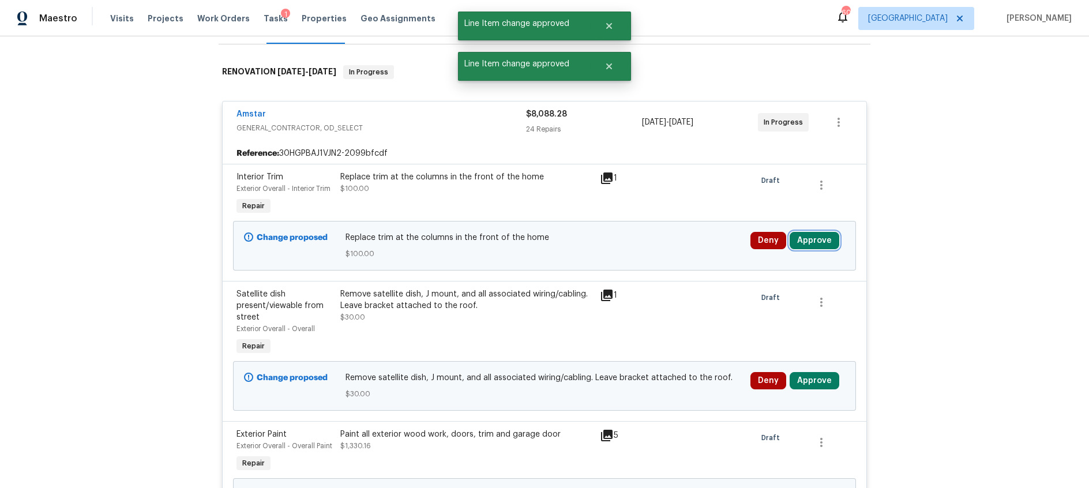
click at [816, 243] on button "Approve" at bounding box center [815, 240] width 50 height 17
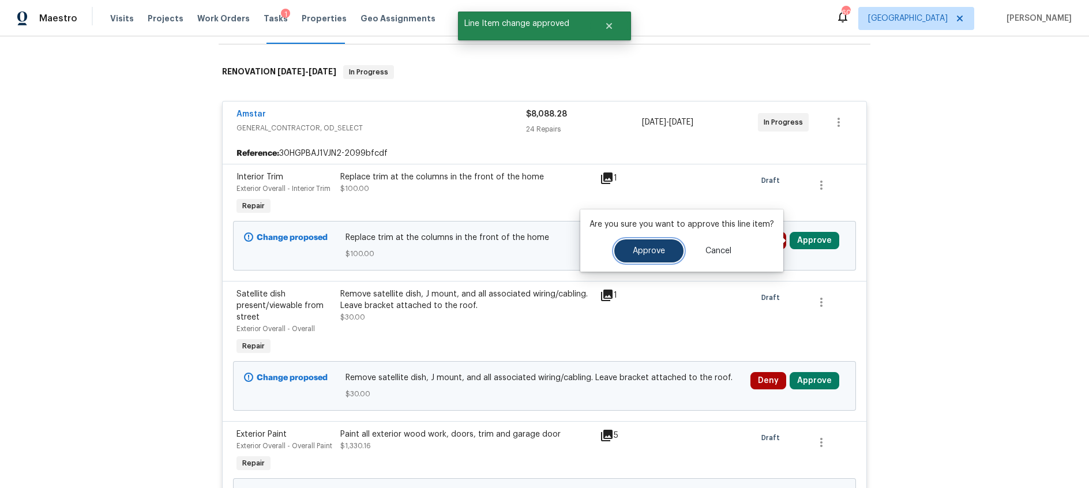
click at [643, 250] on span "Approve" at bounding box center [649, 251] width 32 height 9
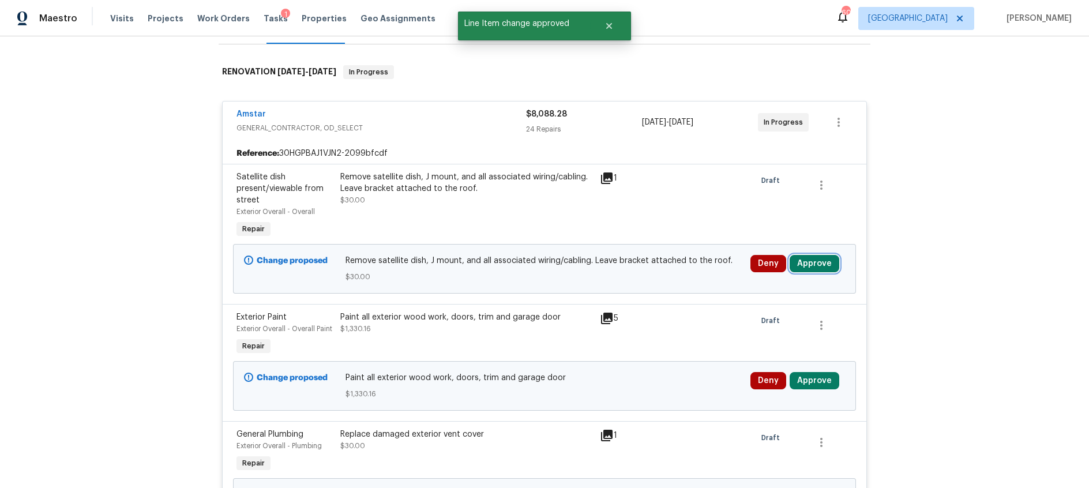
click at [813, 267] on button "Approve" at bounding box center [815, 263] width 50 height 17
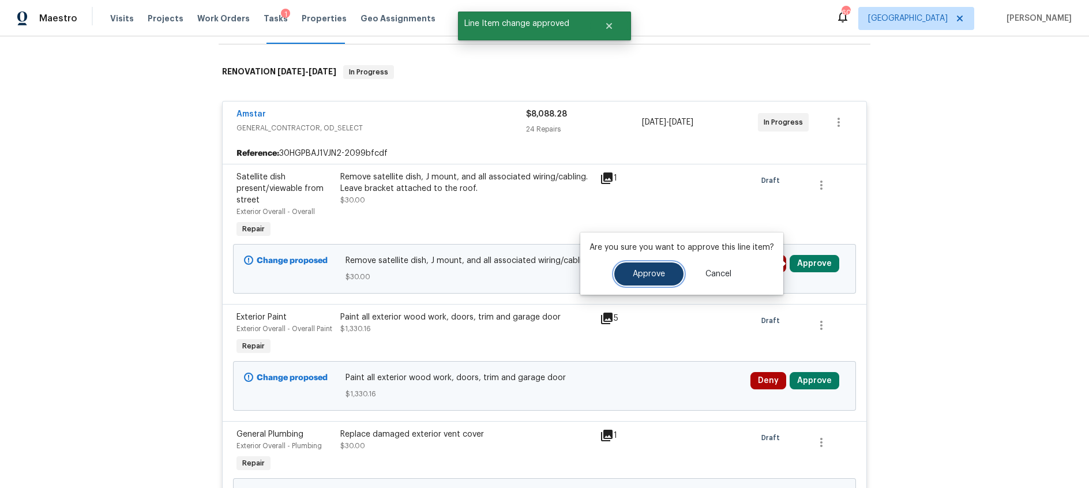
click at [638, 275] on span "Approve" at bounding box center [649, 274] width 32 height 9
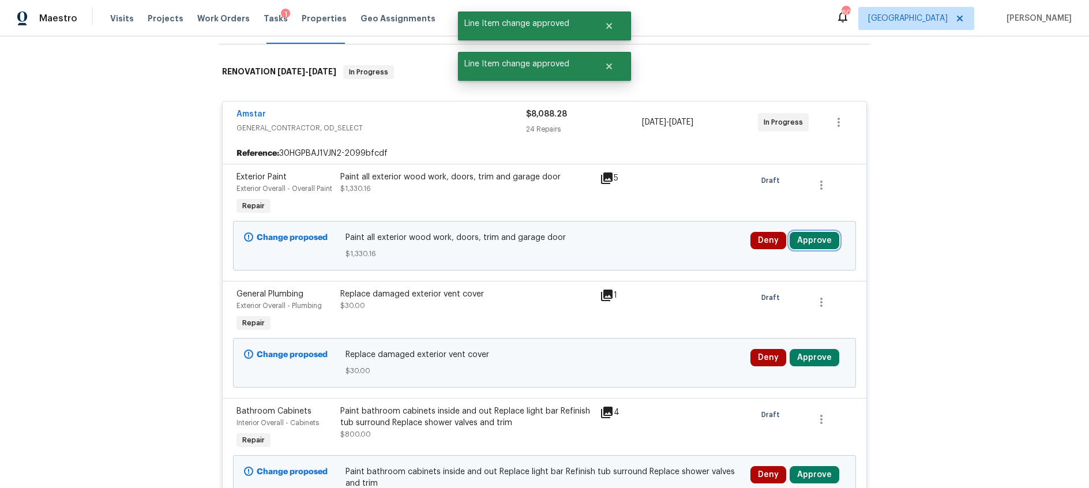
drag, startPoint x: 810, startPoint y: 241, endPoint x: 786, endPoint y: 241, distance: 24.8
click at [810, 241] on button "Approve" at bounding box center [815, 240] width 50 height 17
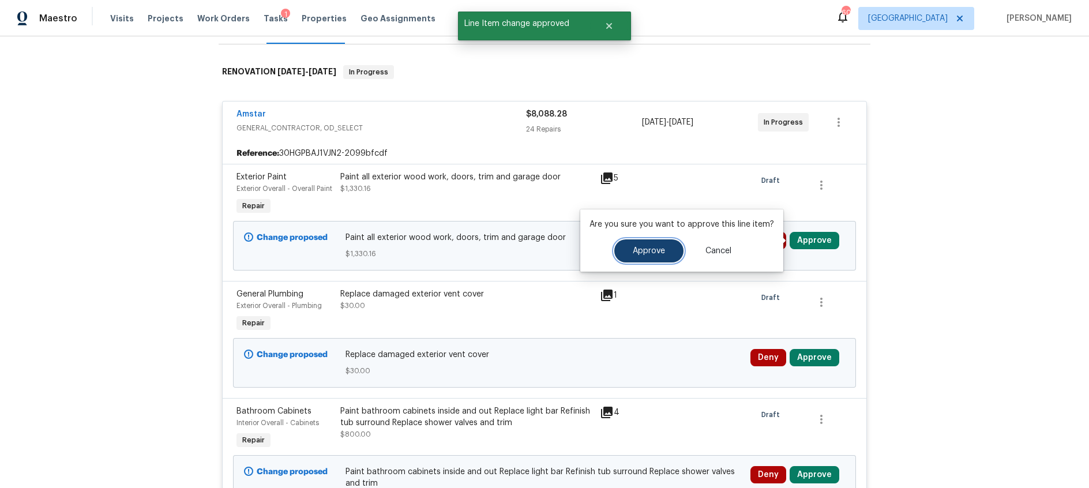
click at [656, 254] on span "Approve" at bounding box center [649, 251] width 32 height 9
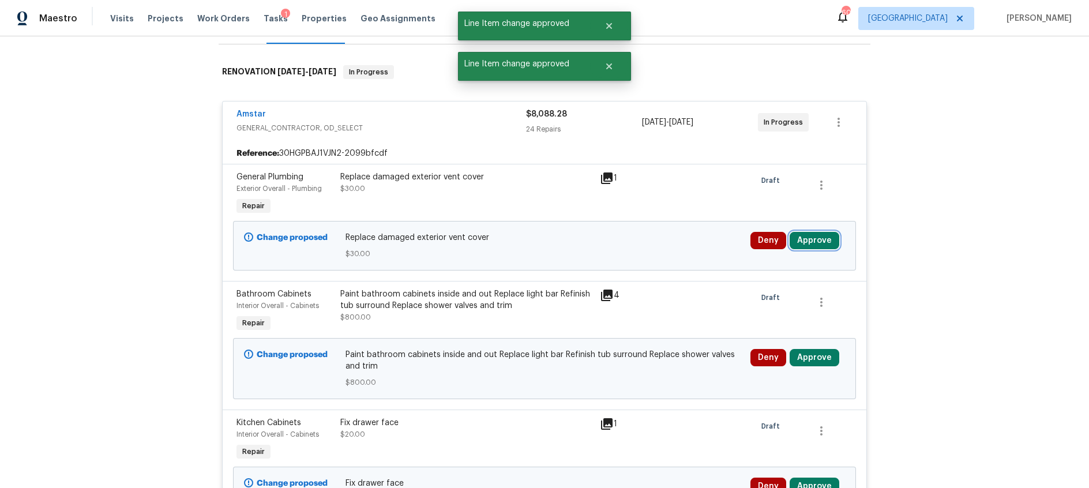
click at [808, 245] on button "Approve" at bounding box center [815, 240] width 50 height 17
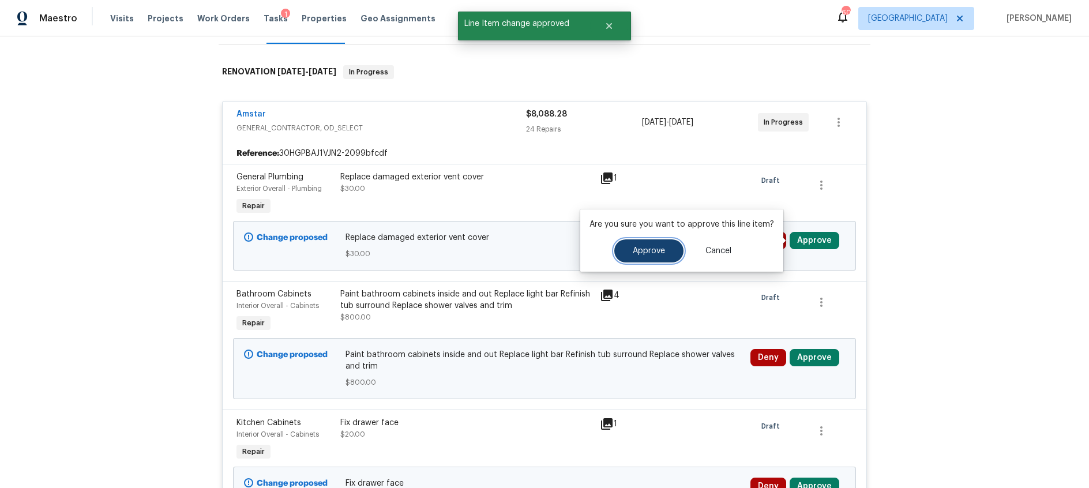
click at [648, 253] on span "Approve" at bounding box center [649, 251] width 32 height 9
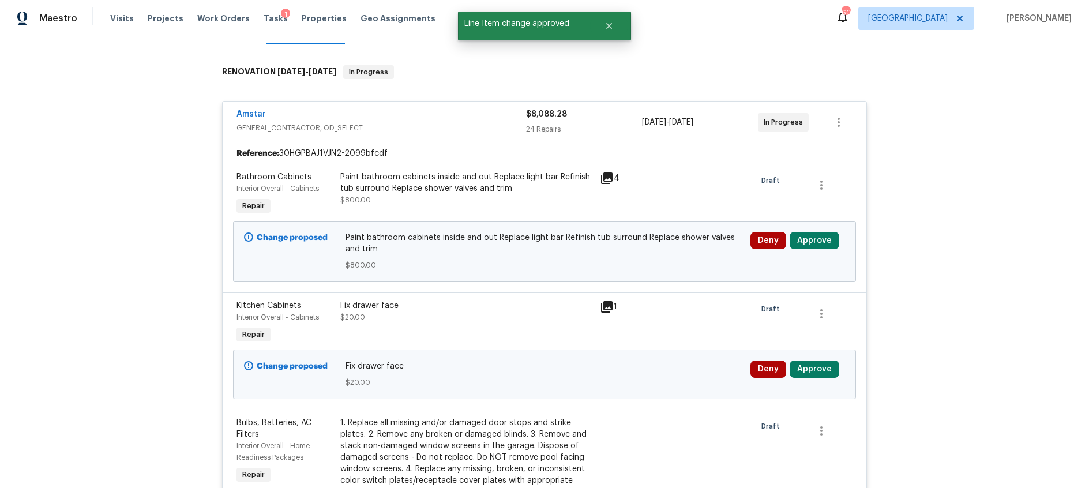
click at [612, 176] on icon at bounding box center [607, 178] width 12 height 12
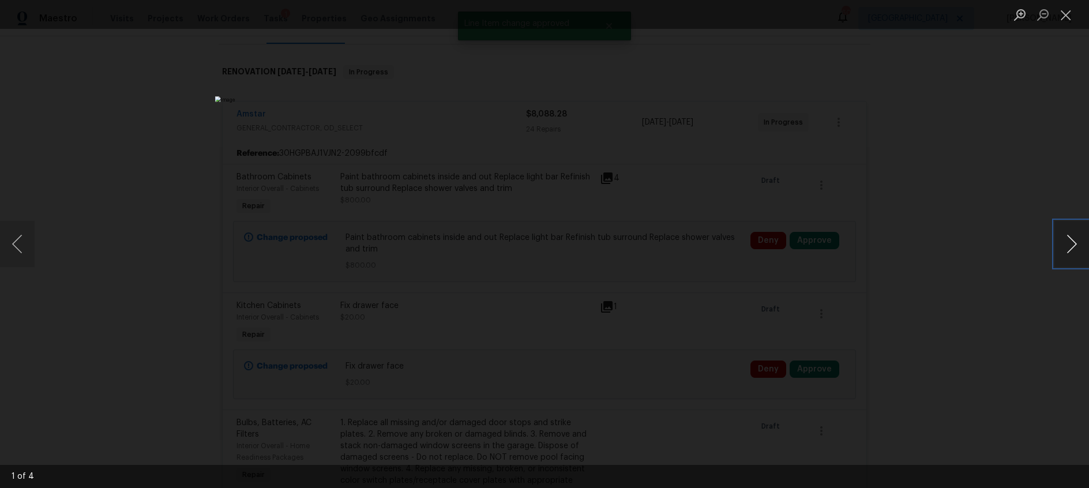
click at [1076, 246] on button "Next image" at bounding box center [1071, 244] width 35 height 46
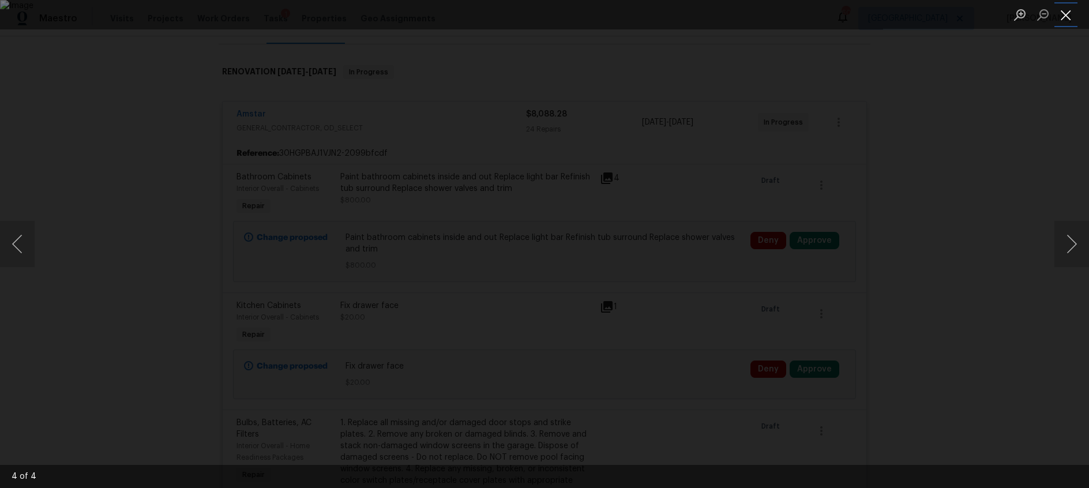
click at [1066, 14] on button "Close lightbox" at bounding box center [1065, 15] width 23 height 20
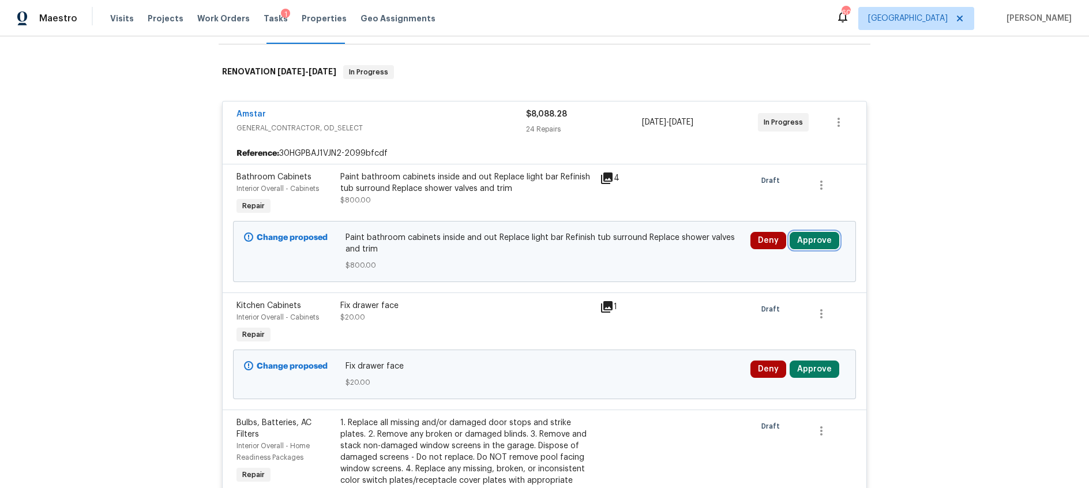
click at [806, 241] on button "Approve" at bounding box center [815, 240] width 50 height 17
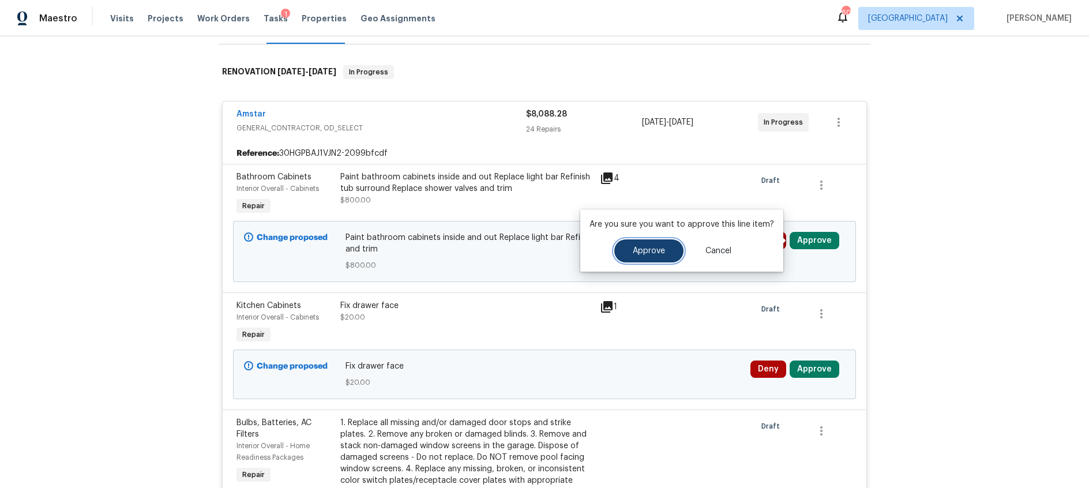
click at [649, 254] on span "Approve" at bounding box center [649, 251] width 32 height 9
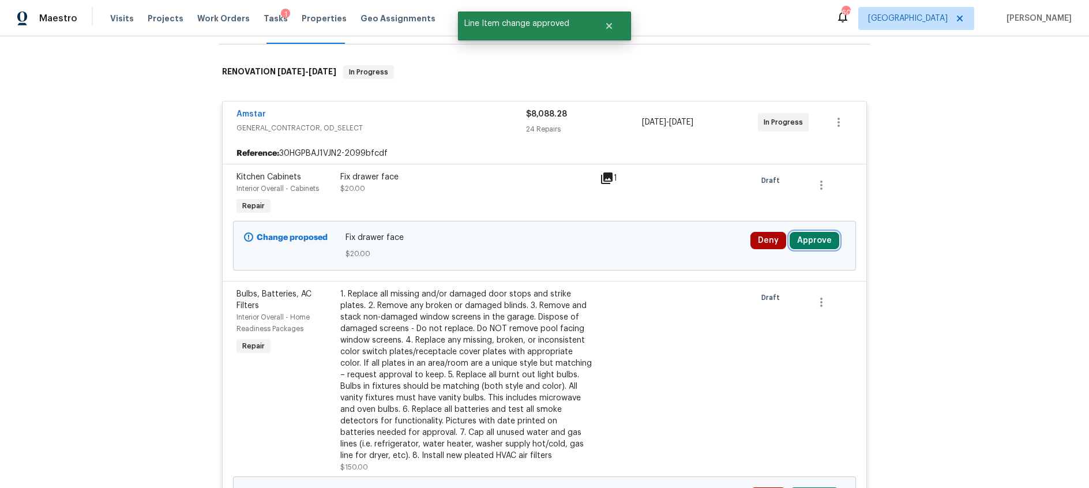
click at [817, 238] on button "Approve" at bounding box center [815, 240] width 50 height 17
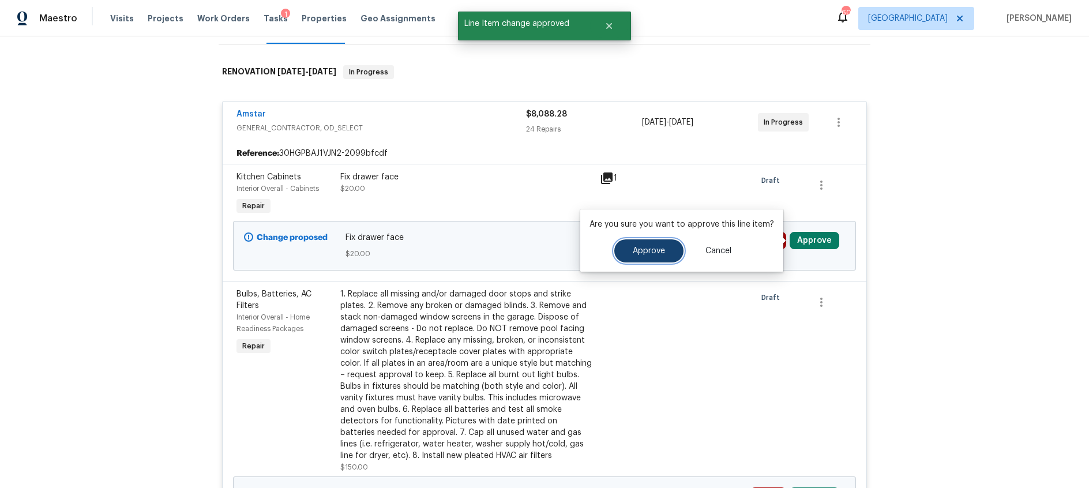
click at [653, 249] on span "Approve" at bounding box center [649, 251] width 32 height 9
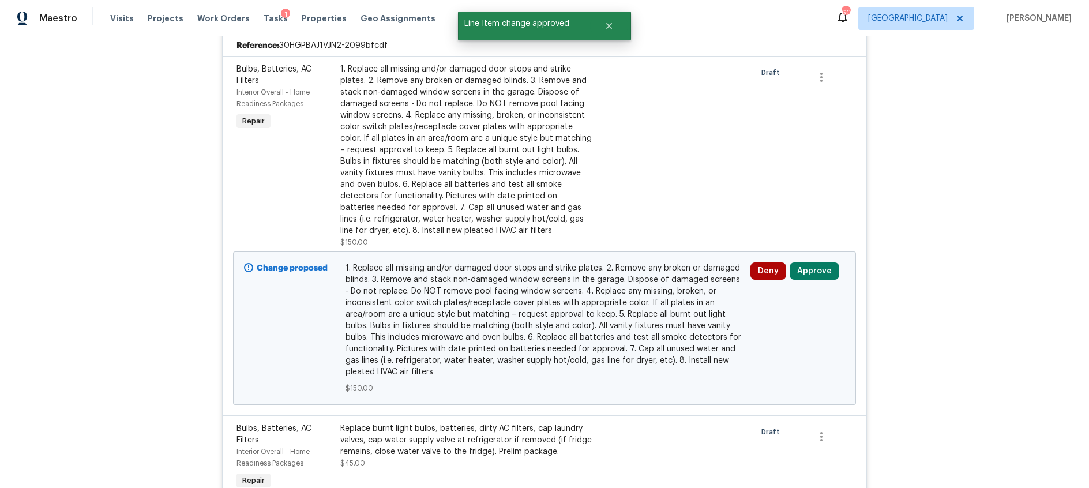
scroll to position [285, 0]
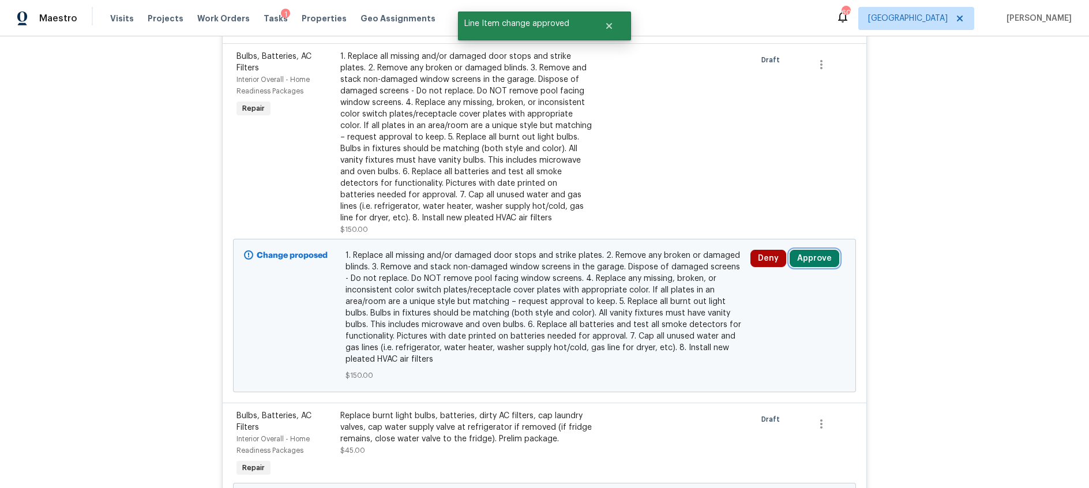
click at [807, 255] on button "Approve" at bounding box center [815, 258] width 50 height 17
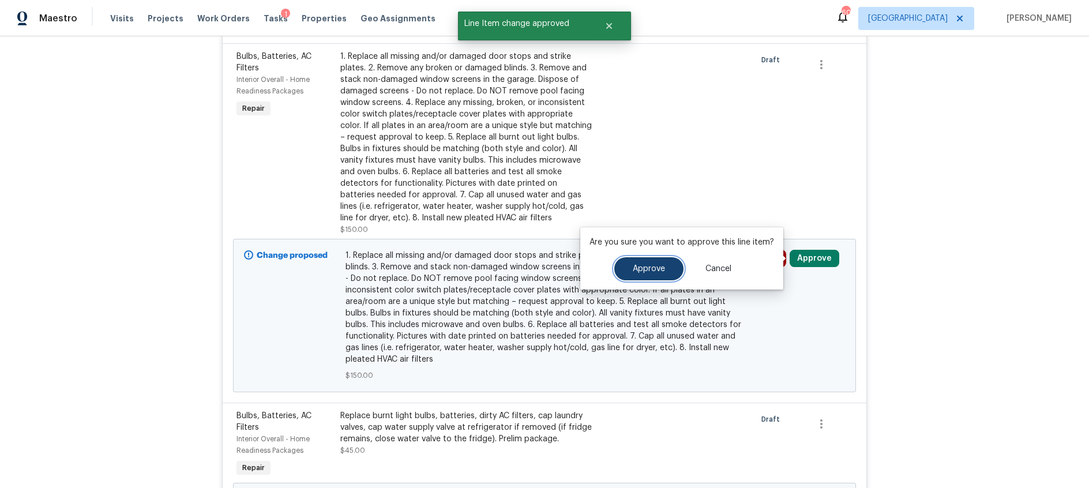
drag, startPoint x: 640, startPoint y: 268, endPoint x: 676, endPoint y: 268, distance: 35.8
click at [640, 268] on span "Approve" at bounding box center [649, 269] width 32 height 9
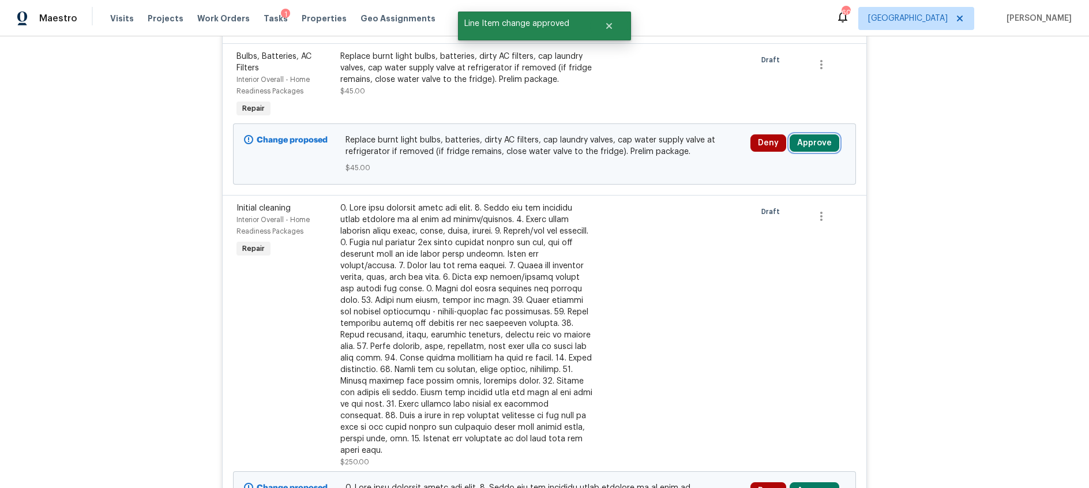
click at [822, 149] on button "Approve" at bounding box center [815, 142] width 50 height 17
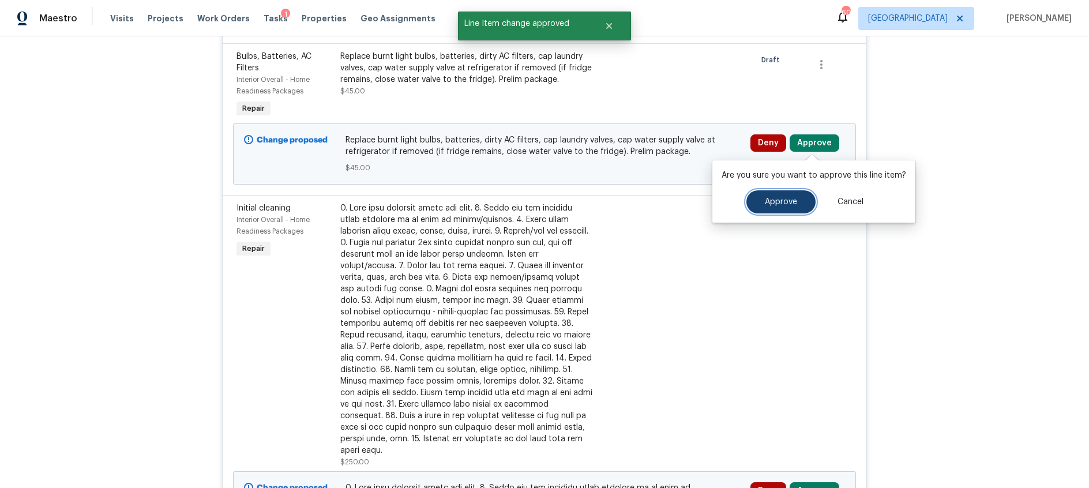
click at [770, 201] on span "Approve" at bounding box center [781, 202] width 32 height 9
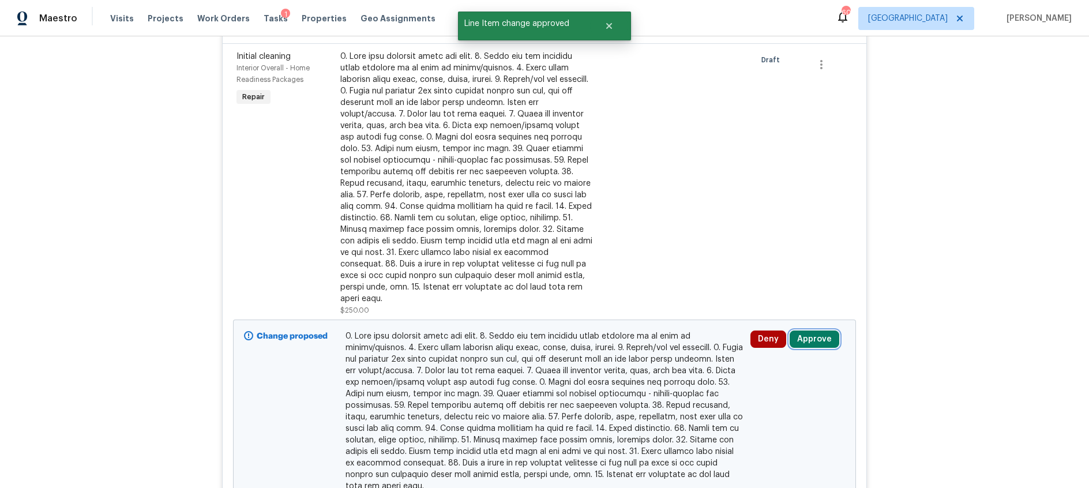
click at [822, 332] on button "Approve" at bounding box center [815, 338] width 50 height 17
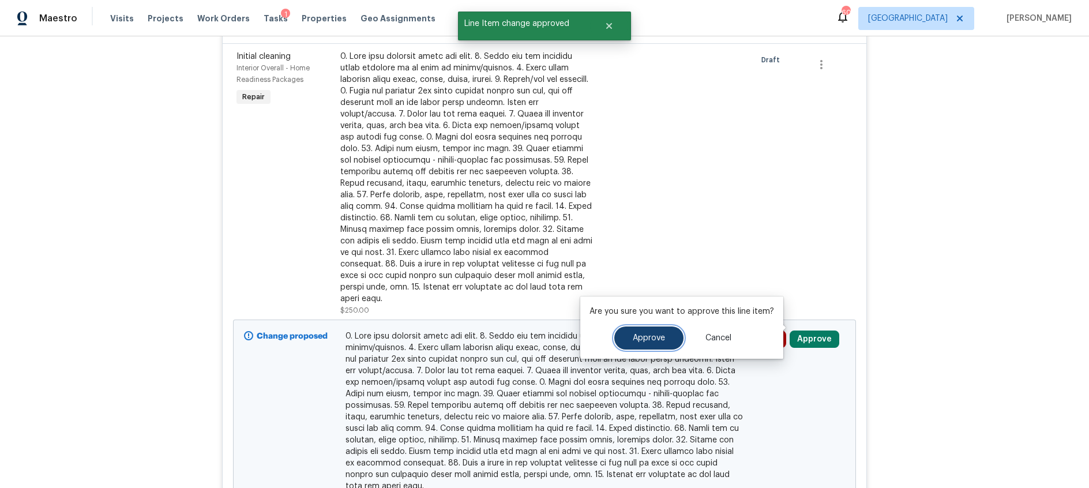
click at [670, 332] on button "Approve" at bounding box center [648, 337] width 69 height 23
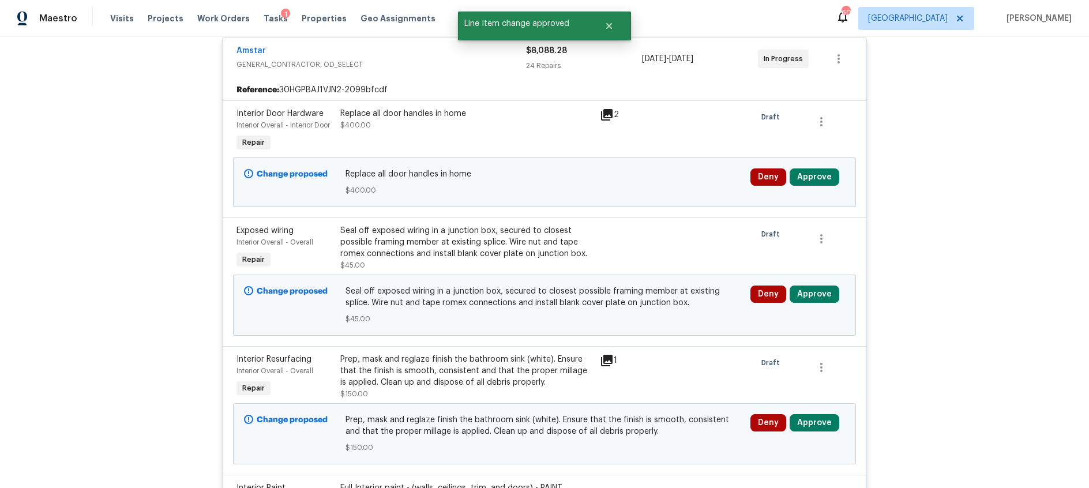
scroll to position [228, 0]
click at [602, 111] on icon at bounding box center [607, 115] width 14 height 14
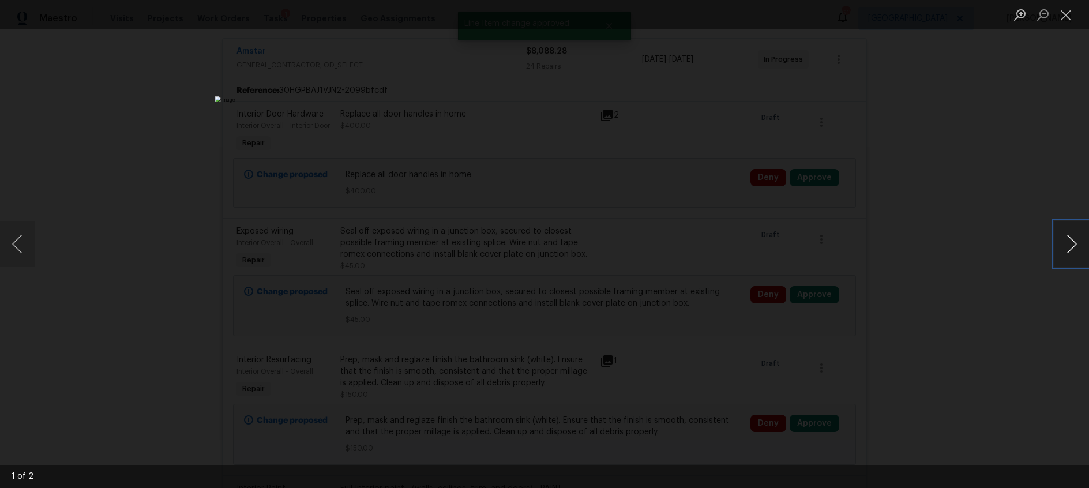
click at [1061, 238] on button "Next image" at bounding box center [1071, 244] width 35 height 46
click at [1066, 14] on button "Close lightbox" at bounding box center [1065, 15] width 23 height 20
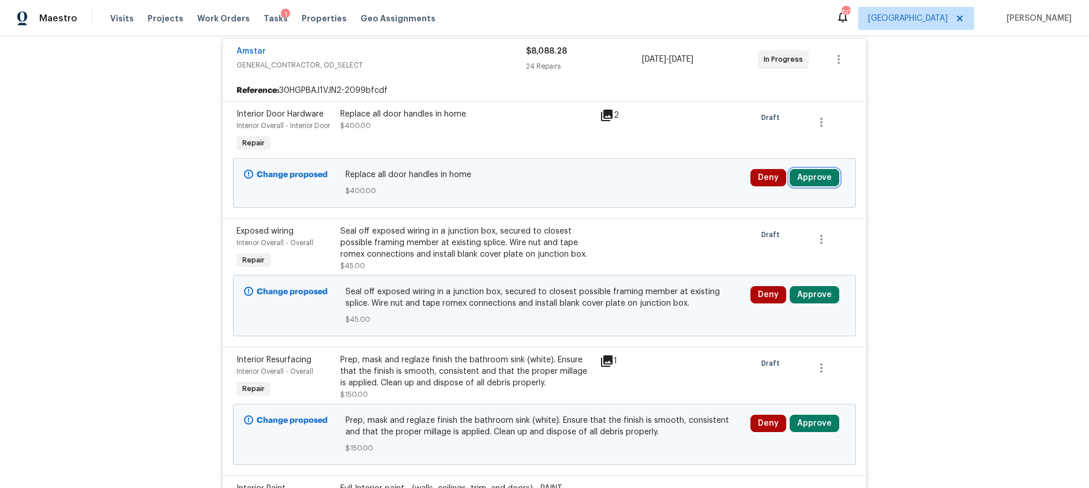
click at [816, 182] on button "Approve" at bounding box center [815, 177] width 50 height 17
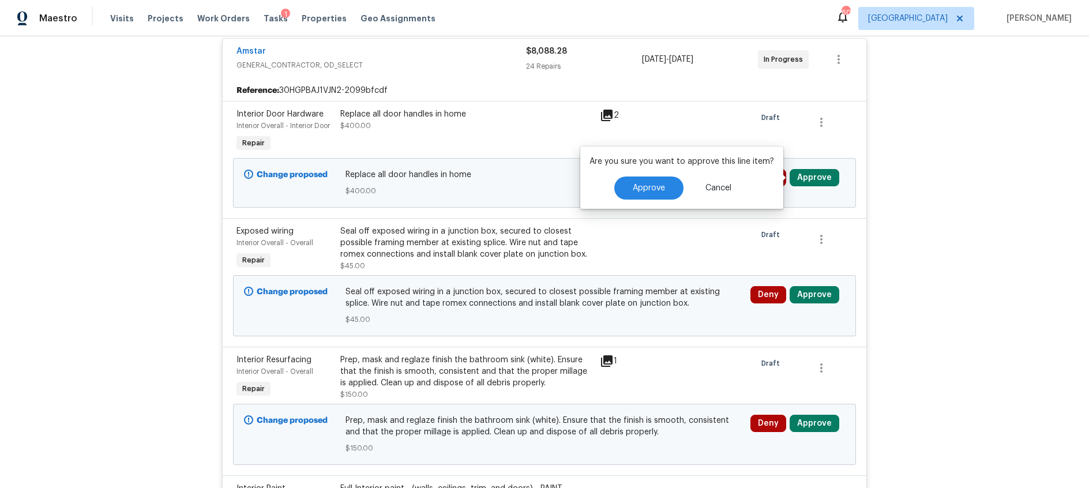
click at [656, 204] on div "Are you sure you want to approve this line item? Approve Cancel" at bounding box center [681, 177] width 203 height 62
click at [658, 191] on span "Approve" at bounding box center [649, 188] width 32 height 9
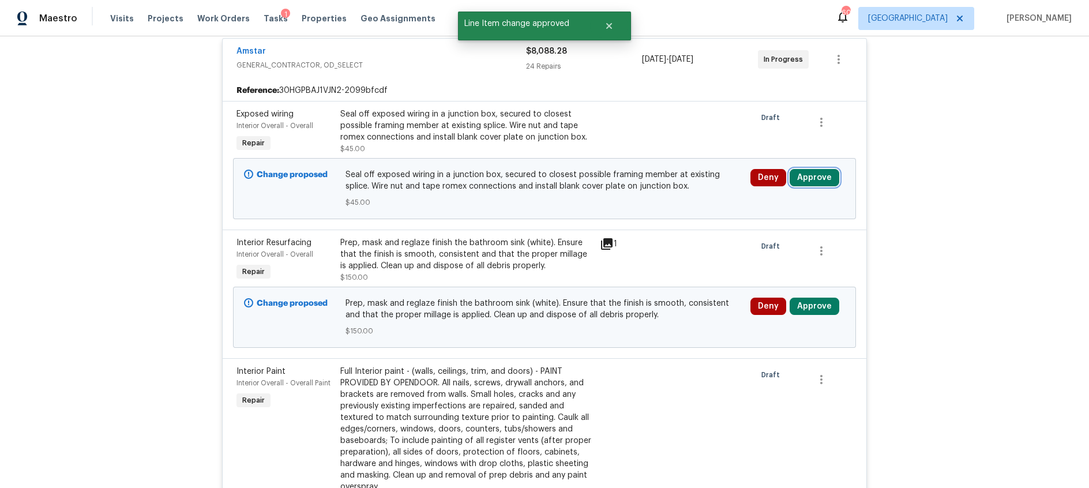
click at [810, 177] on button "Approve" at bounding box center [815, 177] width 50 height 17
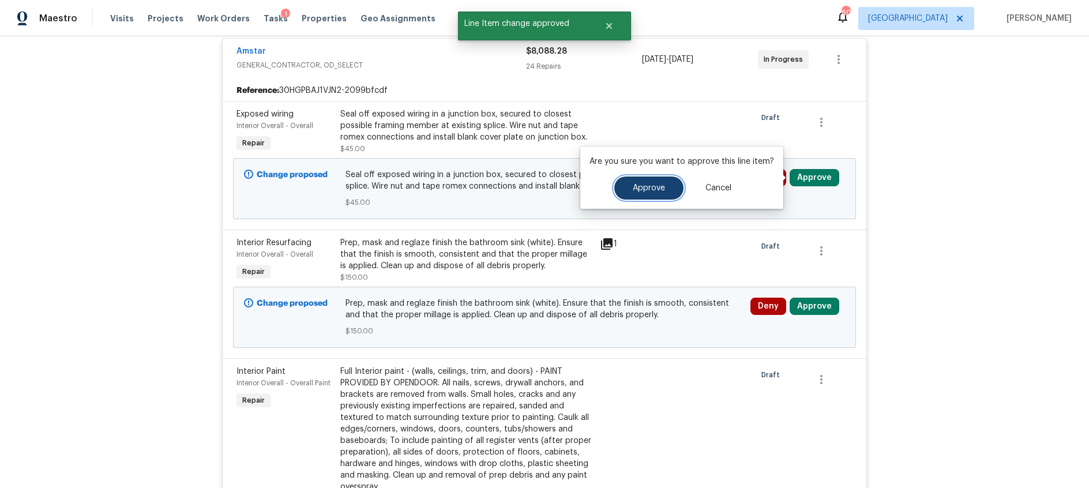
click at [650, 189] on span "Approve" at bounding box center [649, 188] width 32 height 9
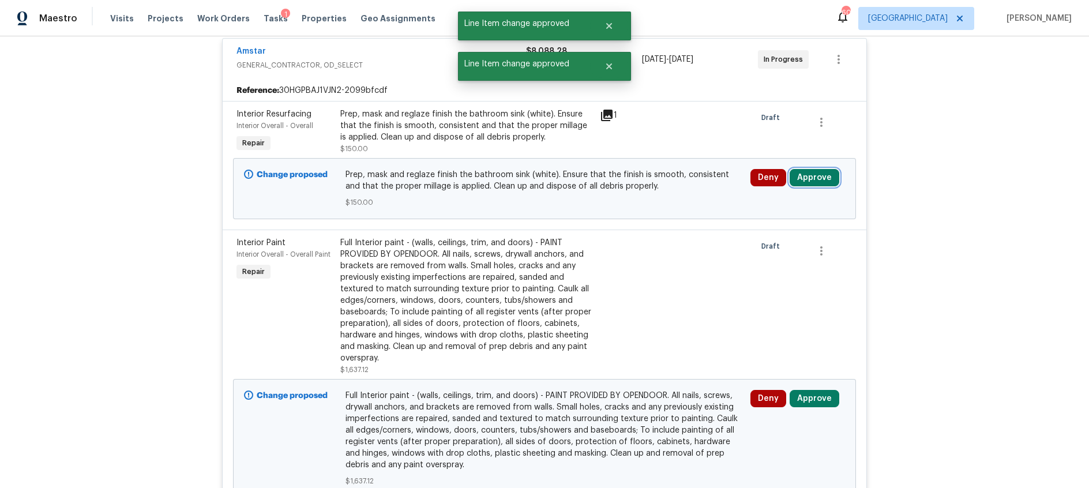
click at [798, 176] on button "Approve" at bounding box center [815, 177] width 50 height 17
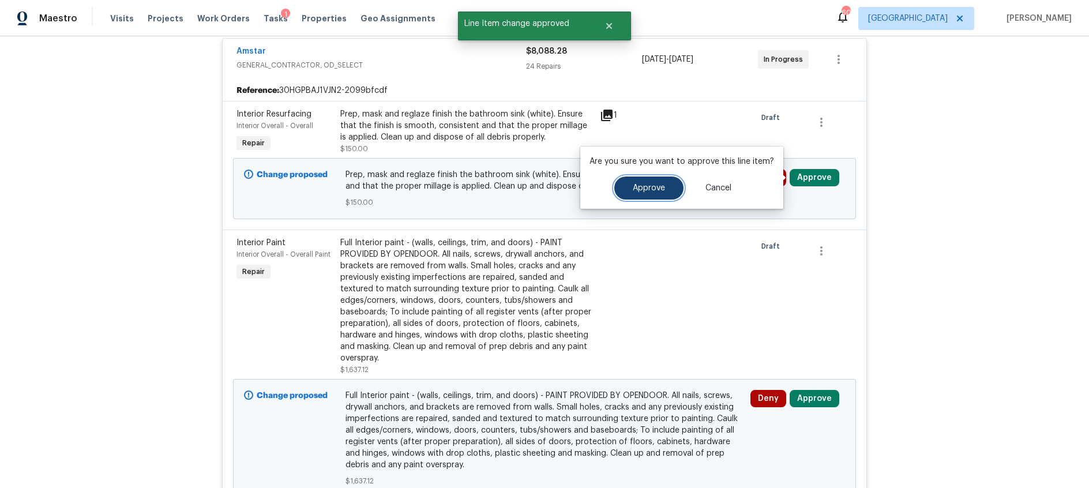
click at [618, 184] on button "Approve" at bounding box center [648, 187] width 69 height 23
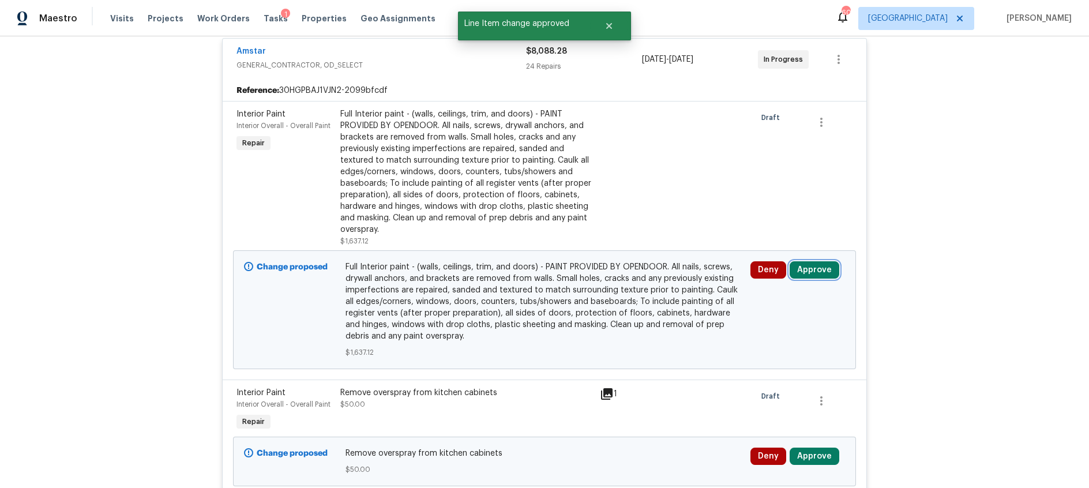
drag, startPoint x: 812, startPoint y: 275, endPoint x: 790, endPoint y: 266, distance: 23.9
click at [812, 274] on button "Approve" at bounding box center [815, 269] width 50 height 17
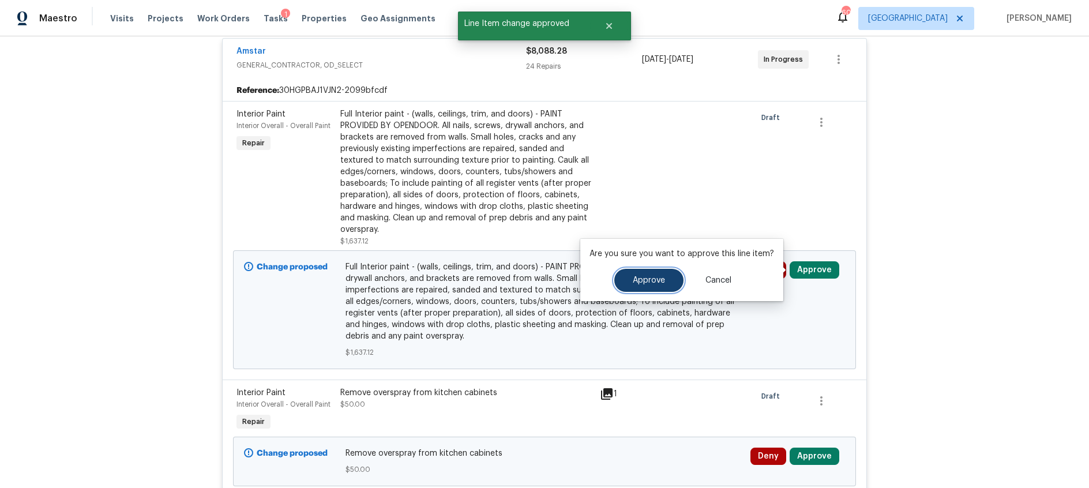
click at [641, 272] on button "Approve" at bounding box center [648, 280] width 69 height 23
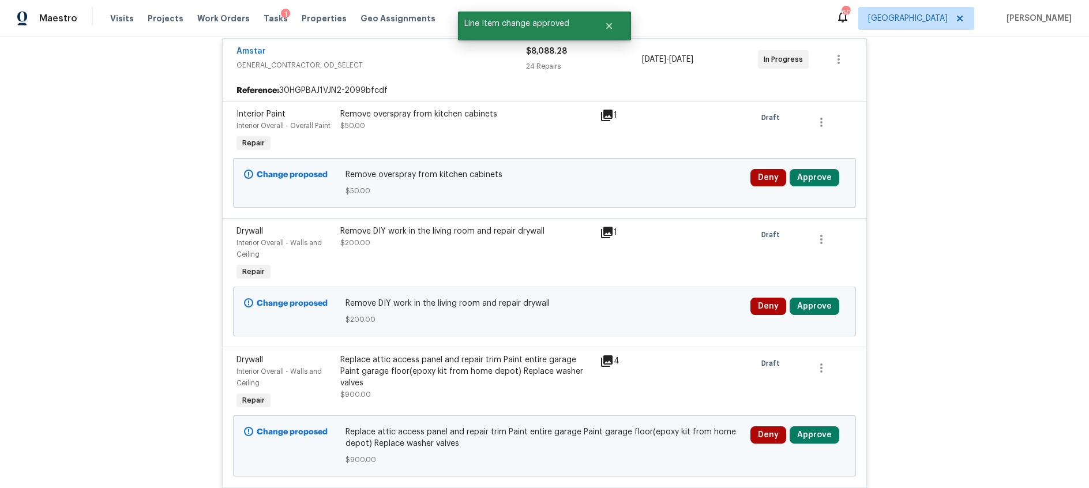
click at [607, 115] on icon at bounding box center [607, 116] width 12 height 12
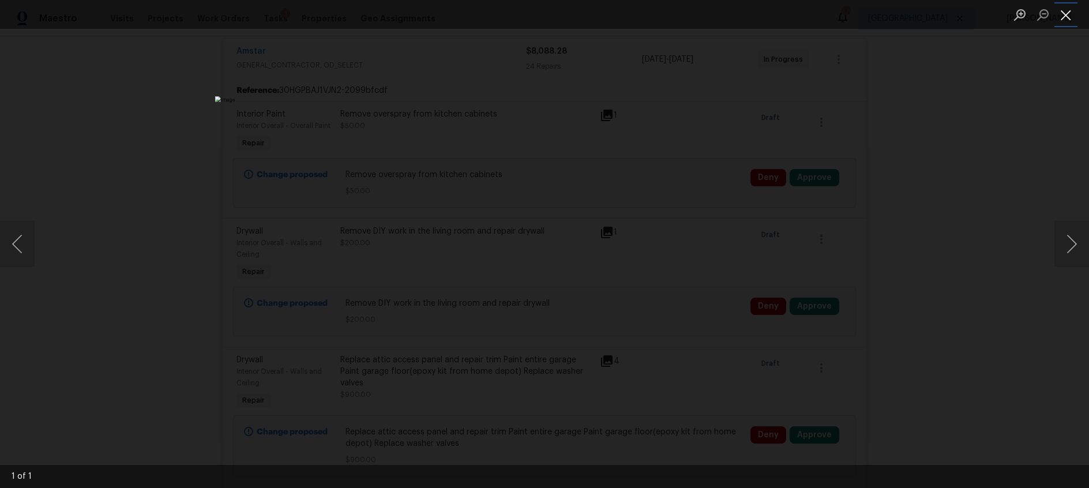
click at [1066, 20] on button "Close lightbox" at bounding box center [1065, 15] width 23 height 20
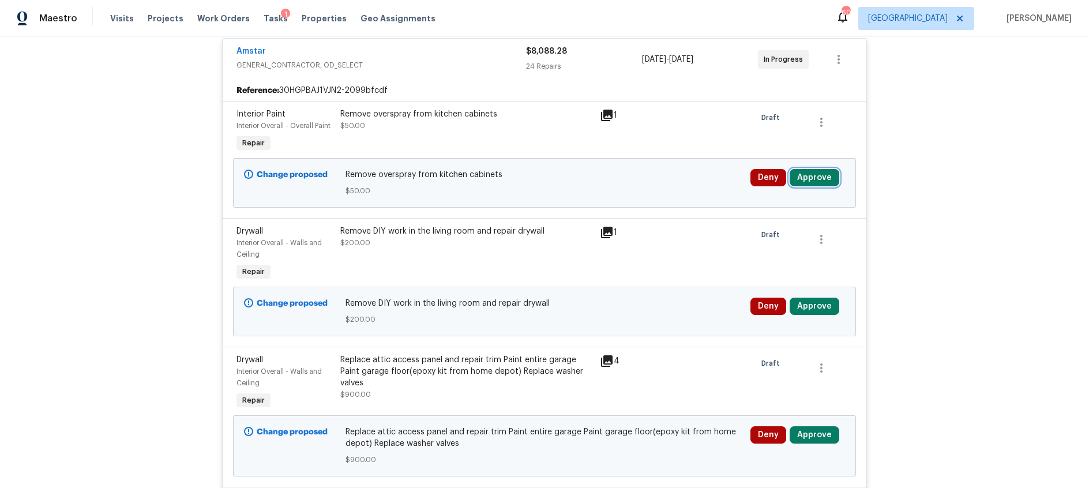
click at [813, 183] on button "Approve" at bounding box center [815, 177] width 50 height 17
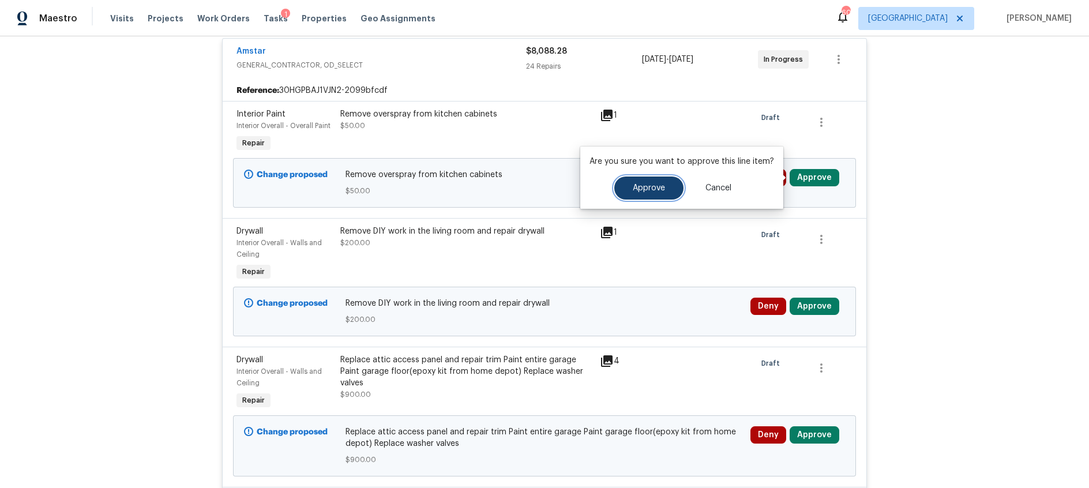
click at [647, 186] on span "Approve" at bounding box center [649, 188] width 32 height 9
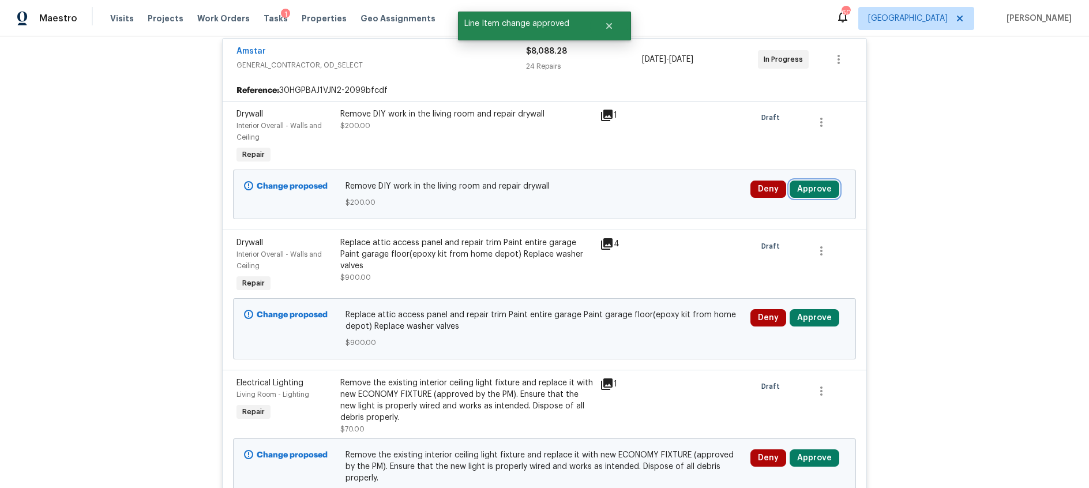
click at [817, 187] on button "Approve" at bounding box center [815, 189] width 50 height 17
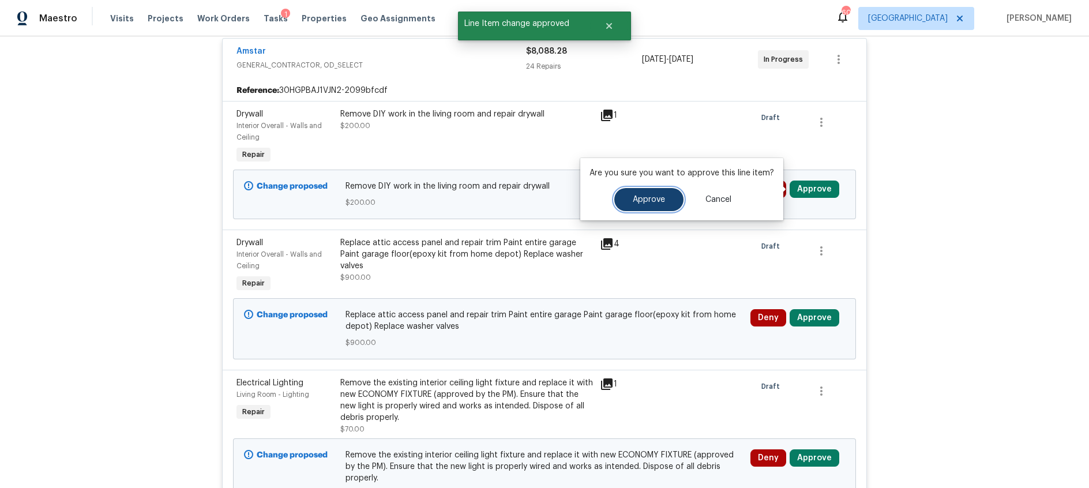
click at [666, 199] on button "Approve" at bounding box center [648, 199] width 69 height 23
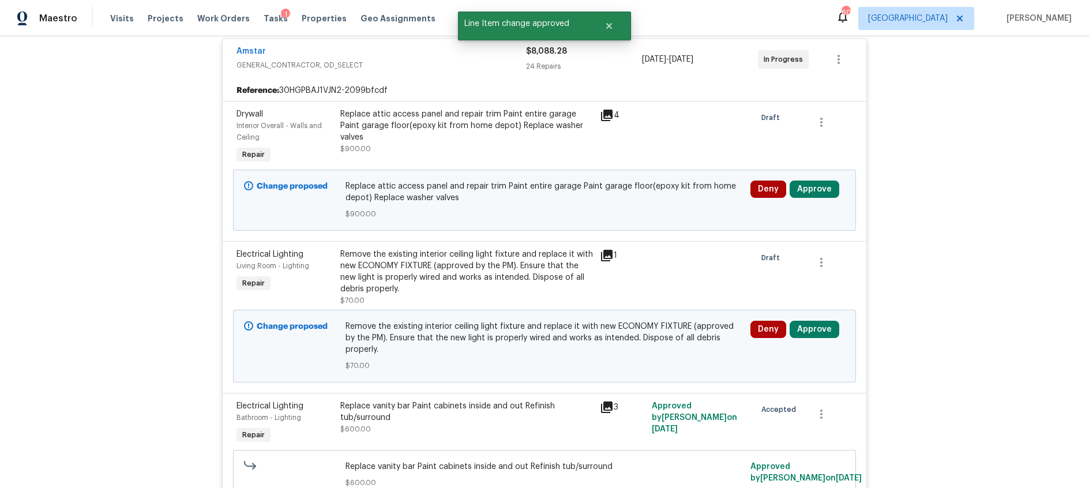
click at [612, 114] on icon at bounding box center [607, 116] width 12 height 12
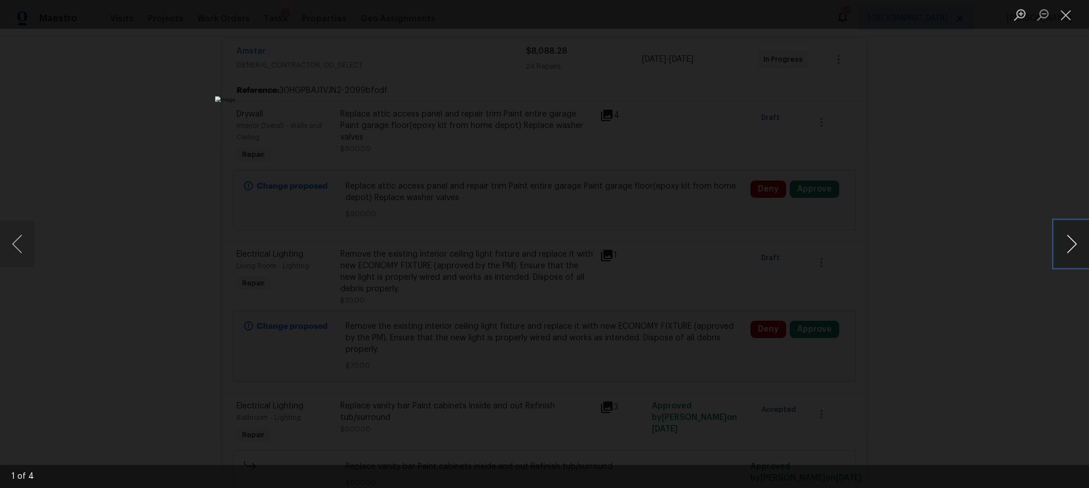
click at [1068, 245] on button "Next image" at bounding box center [1071, 244] width 35 height 46
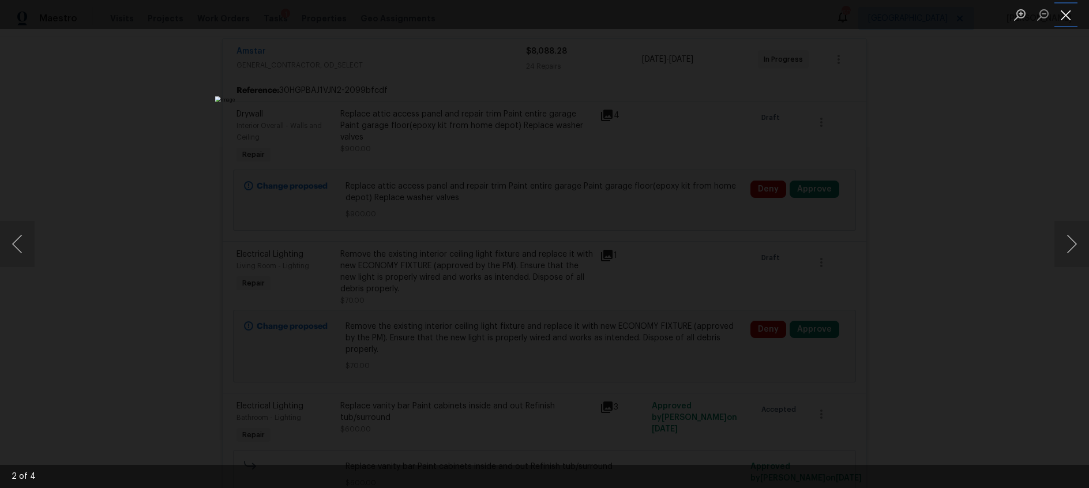
click at [1068, 16] on button "Close lightbox" at bounding box center [1065, 15] width 23 height 20
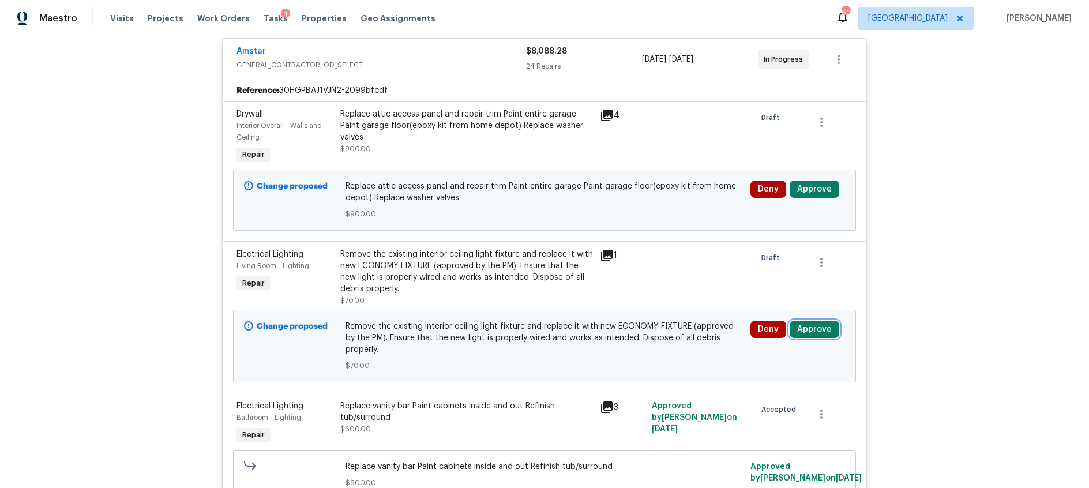
click at [810, 328] on button "Approve" at bounding box center [815, 329] width 50 height 17
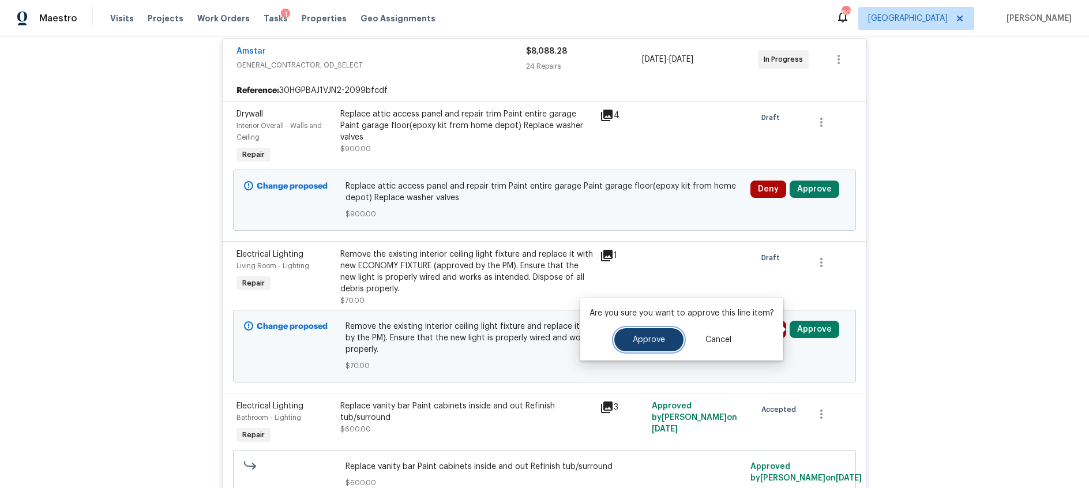
click at [636, 342] on span "Approve" at bounding box center [649, 340] width 32 height 9
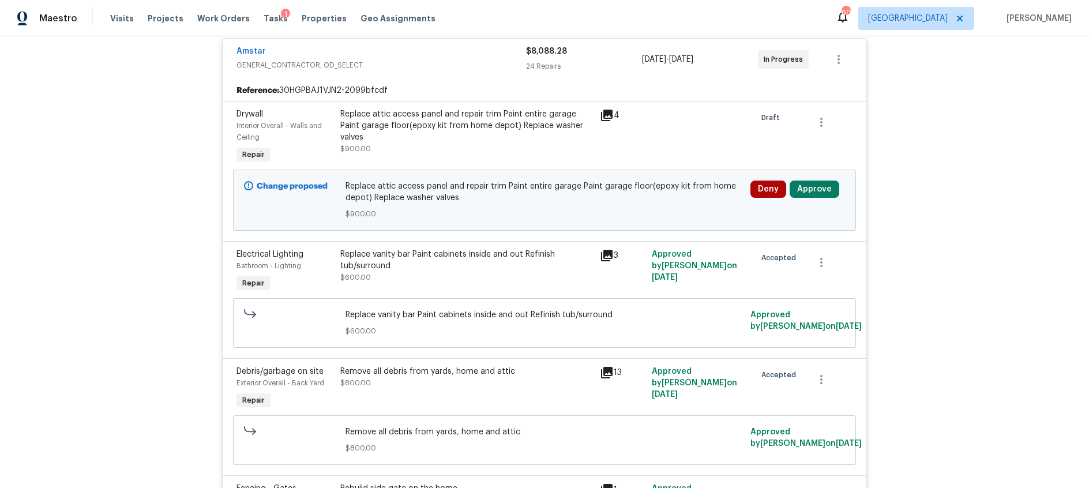
click at [608, 115] on icon at bounding box center [607, 116] width 12 height 12
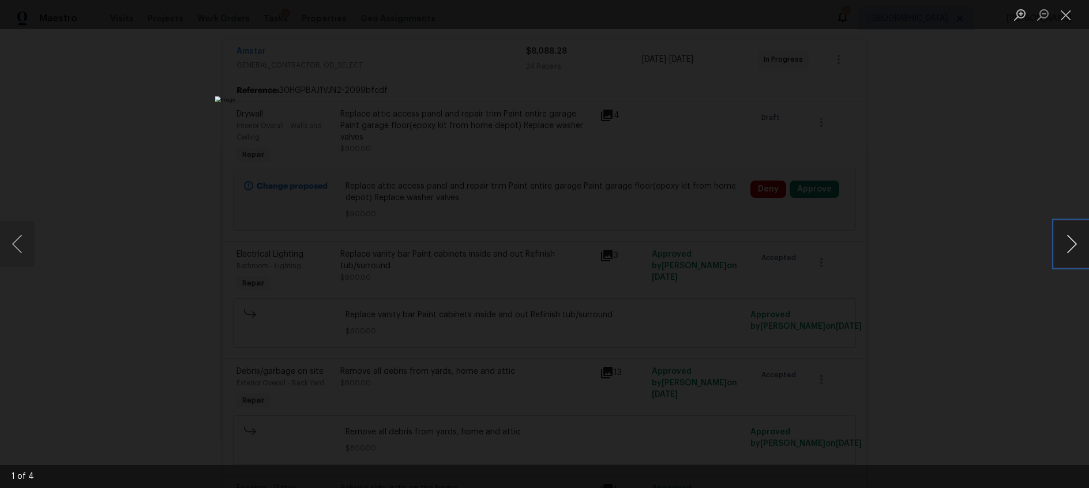
click at [1062, 242] on button "Next image" at bounding box center [1071, 244] width 35 height 46
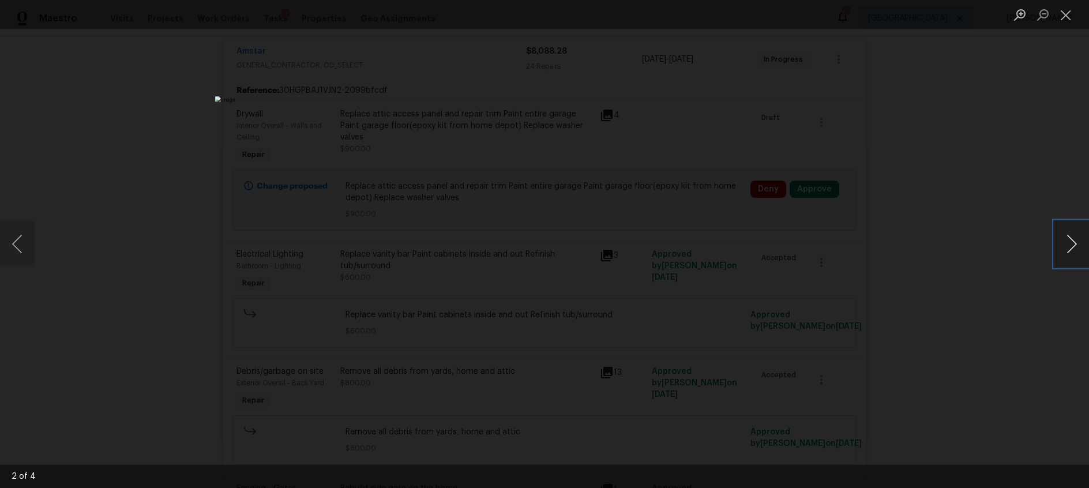
click at [1062, 242] on button "Next image" at bounding box center [1071, 244] width 35 height 46
click at [1066, 18] on button "Close lightbox" at bounding box center [1065, 15] width 23 height 20
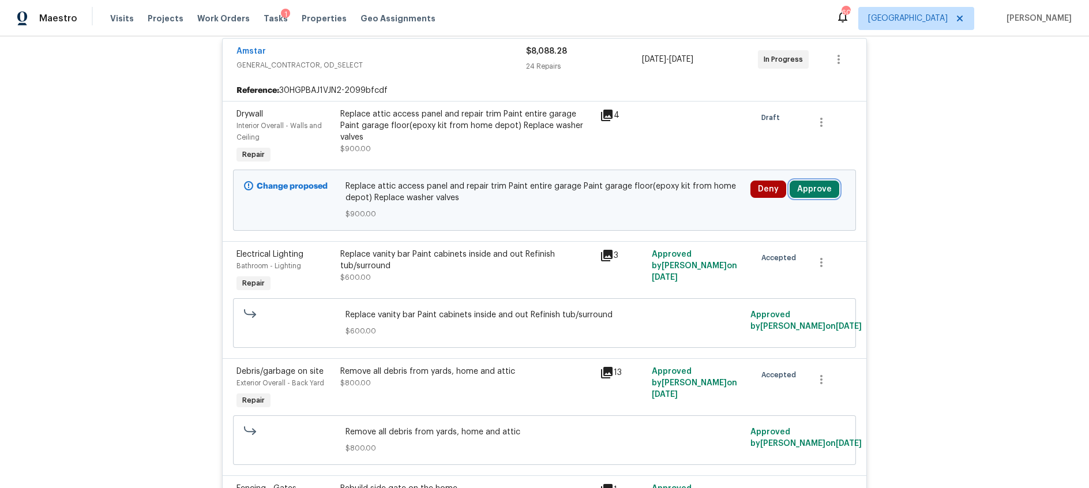
click at [817, 189] on button "Approve" at bounding box center [815, 189] width 50 height 17
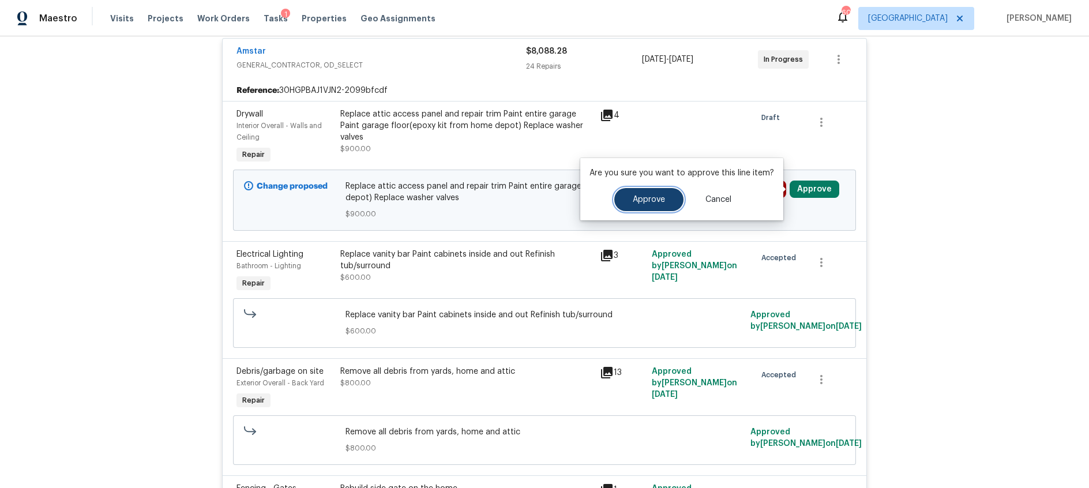
click at [664, 200] on button "Approve" at bounding box center [648, 199] width 69 height 23
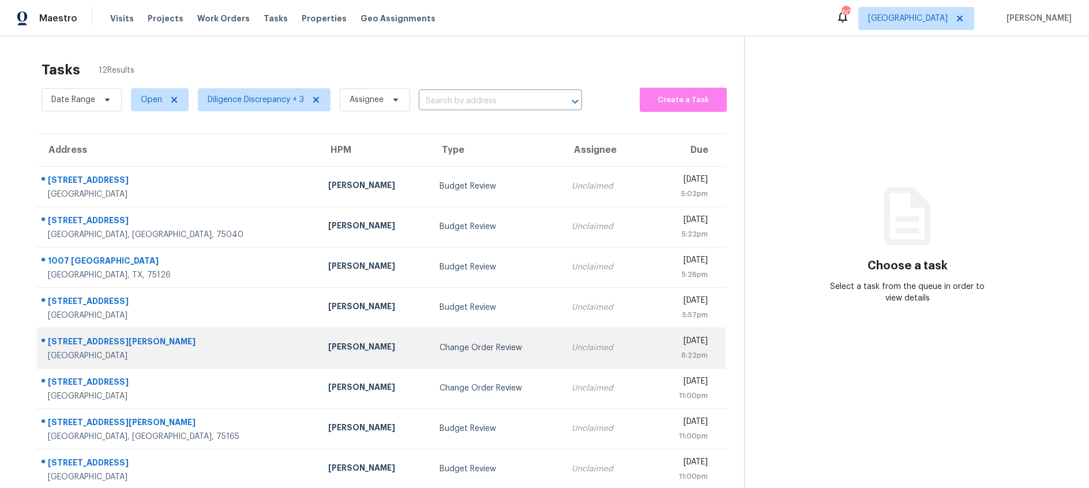
click at [454, 350] on div "Change Order Review" at bounding box center [496, 348] width 114 height 12
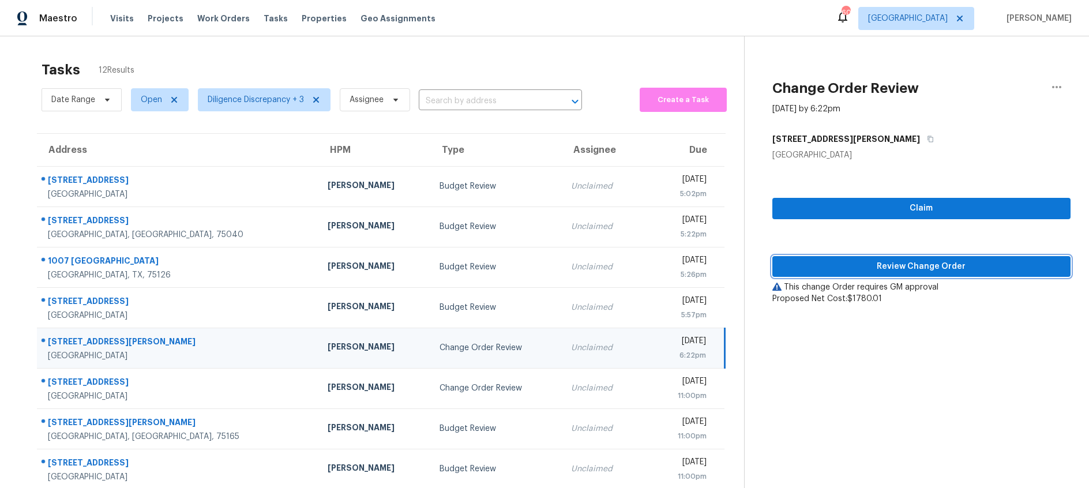
click at [810, 268] on span "Review Change Order" at bounding box center [922, 267] width 280 height 14
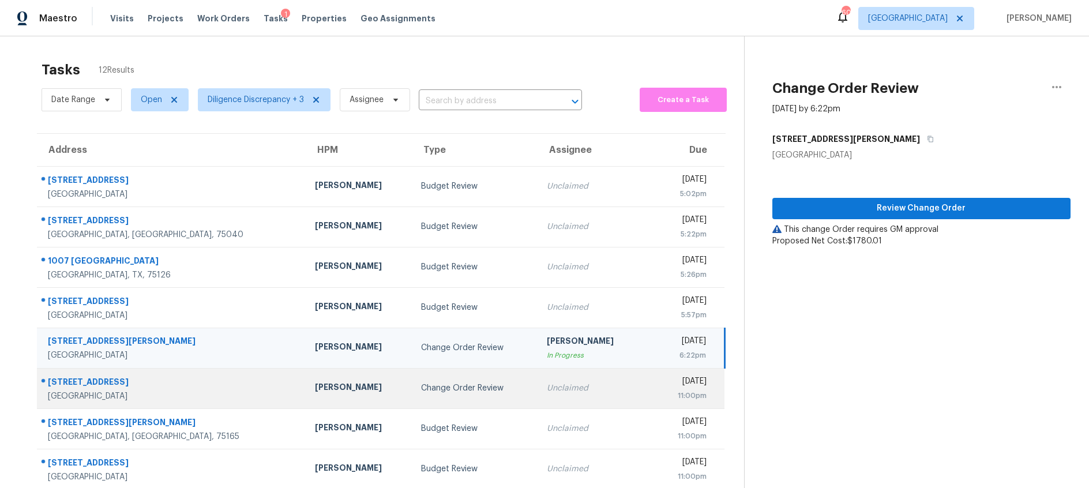
click at [547, 392] on div "Unclaimed" at bounding box center [591, 388] width 88 height 12
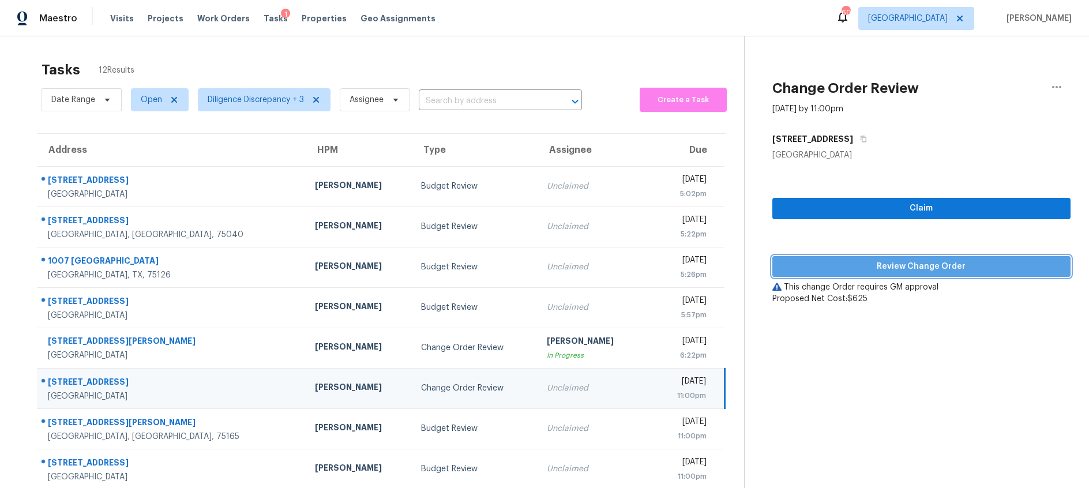
click at [874, 261] on span "Review Change Order" at bounding box center [922, 267] width 280 height 14
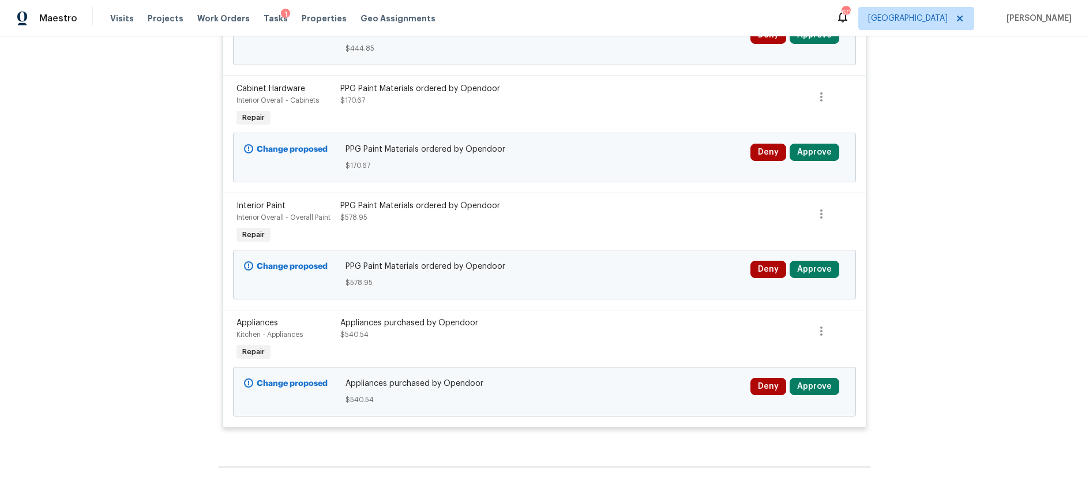
scroll to position [2752, 0]
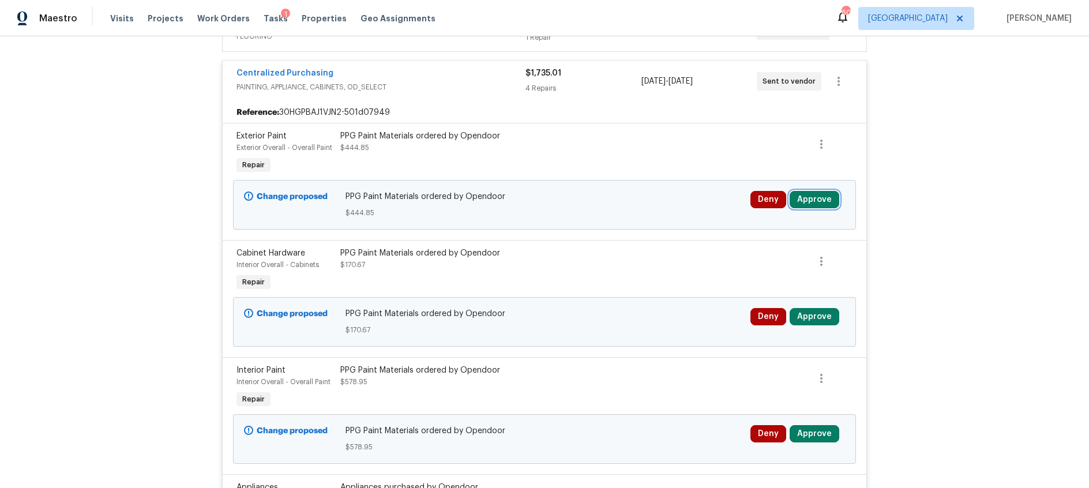
click at [809, 200] on button "Approve" at bounding box center [815, 199] width 50 height 17
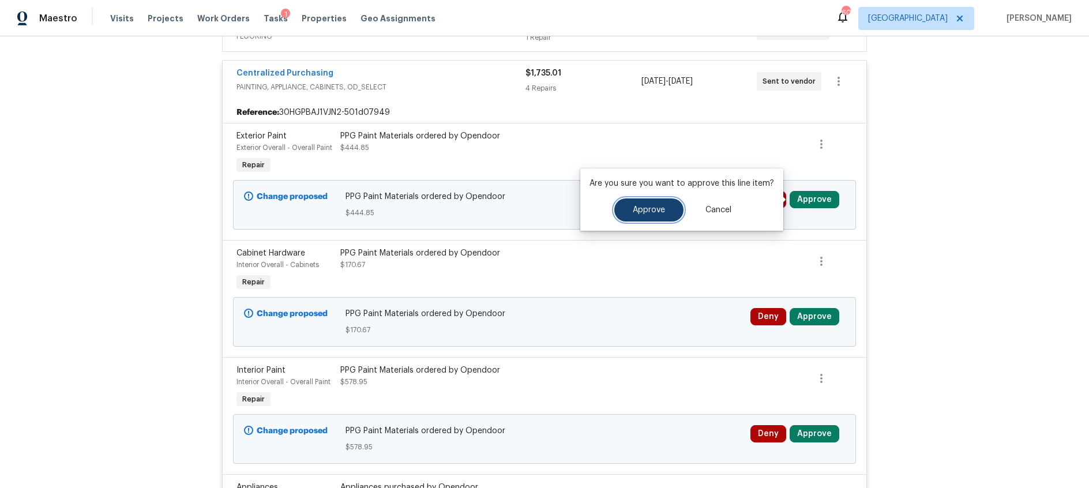
click at [662, 206] on span "Approve" at bounding box center [649, 210] width 32 height 9
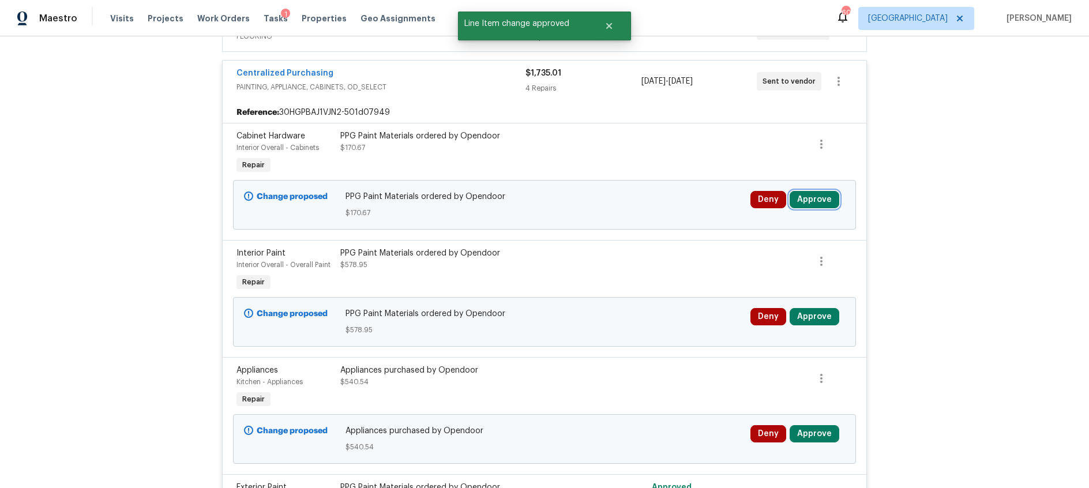
click at [811, 196] on button "Approve" at bounding box center [815, 199] width 50 height 17
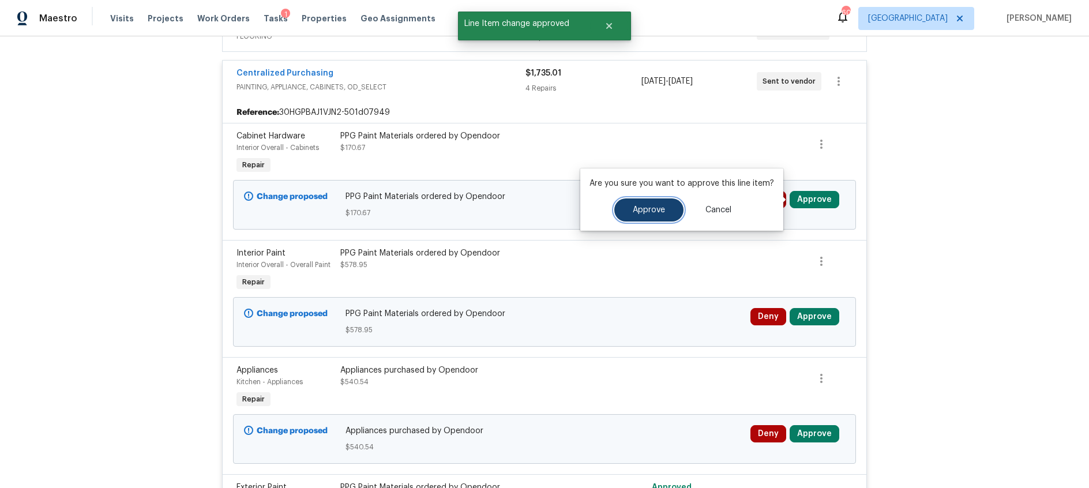
click at [642, 210] on span "Approve" at bounding box center [649, 210] width 32 height 9
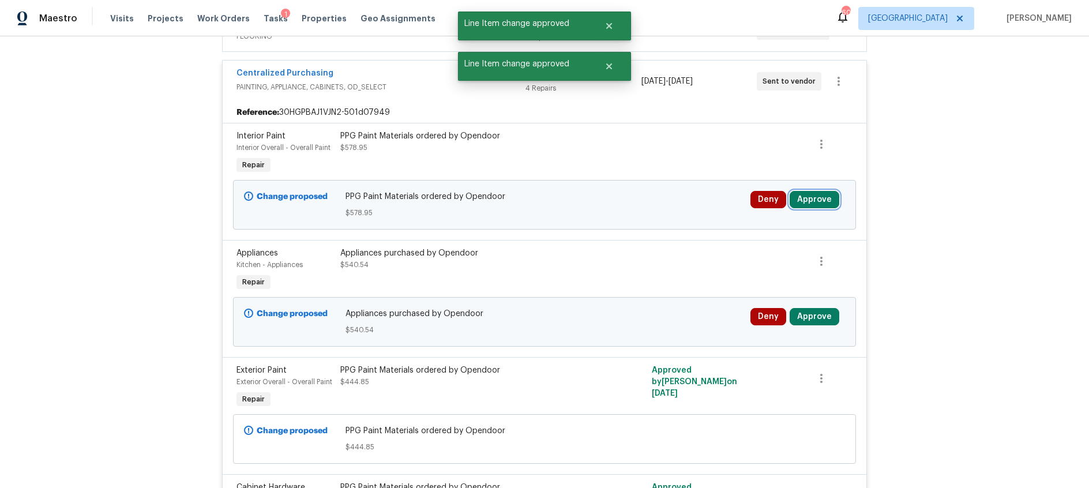
click at [814, 201] on button "Approve" at bounding box center [815, 199] width 50 height 17
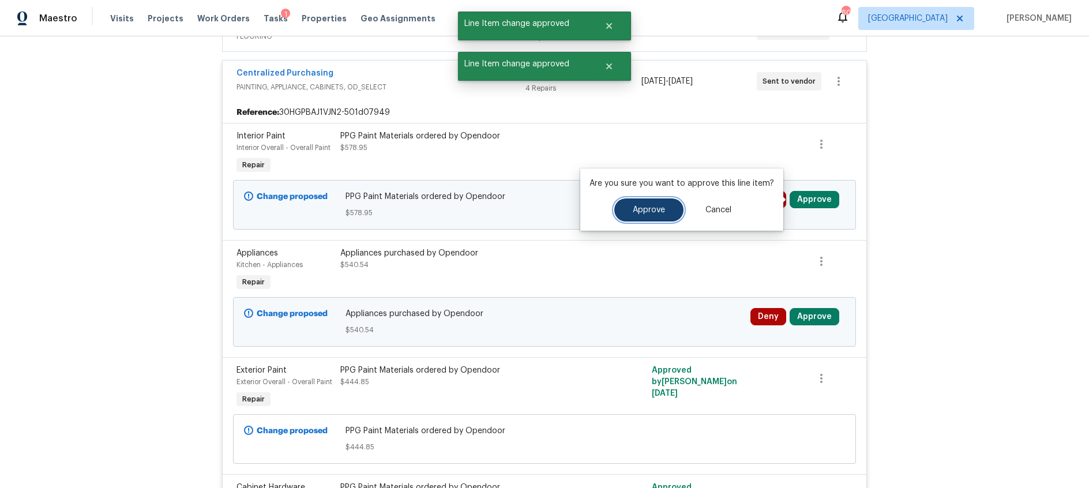
click at [659, 211] on span "Approve" at bounding box center [649, 210] width 32 height 9
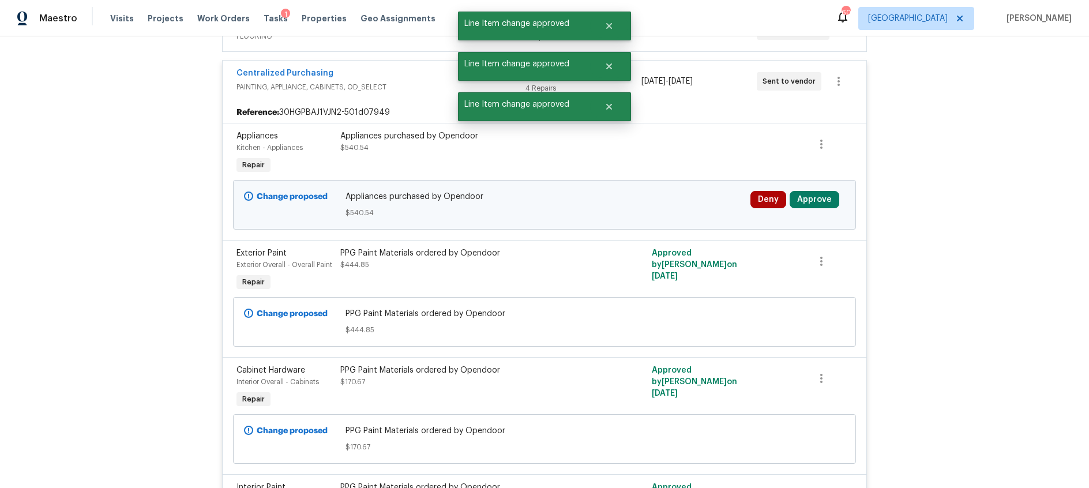
click at [816, 188] on div "Deny Approve" at bounding box center [798, 204] width 102 height 35
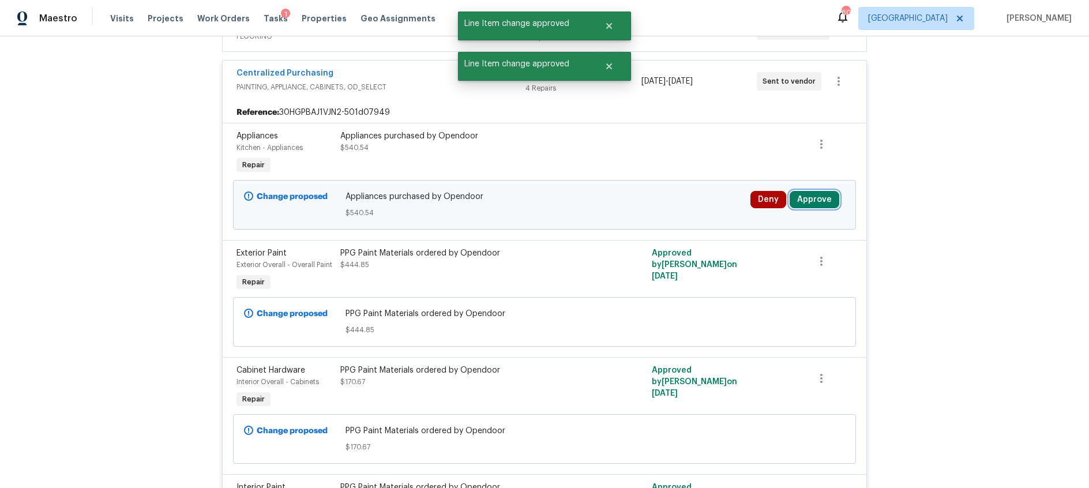
click at [817, 198] on button "Approve" at bounding box center [815, 199] width 50 height 17
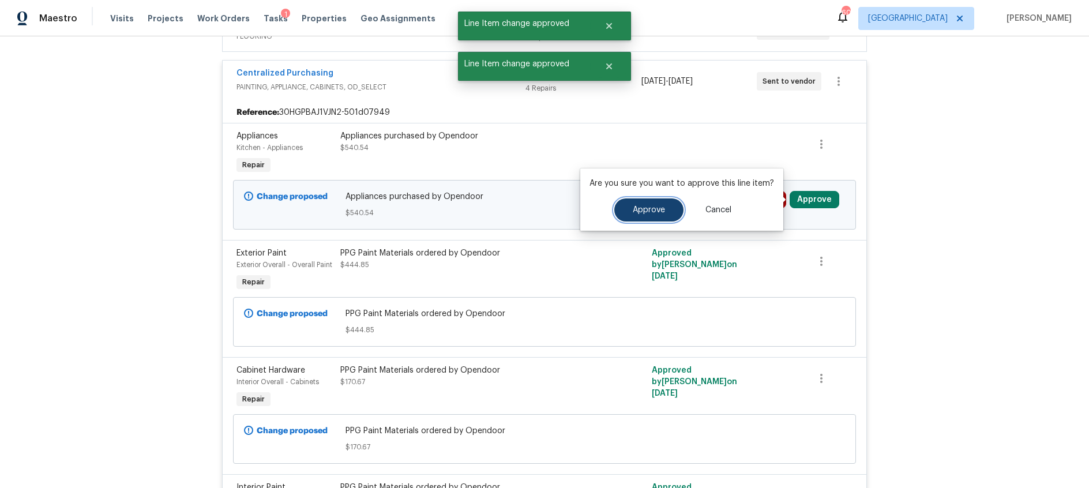
click at [651, 208] on span "Approve" at bounding box center [649, 210] width 32 height 9
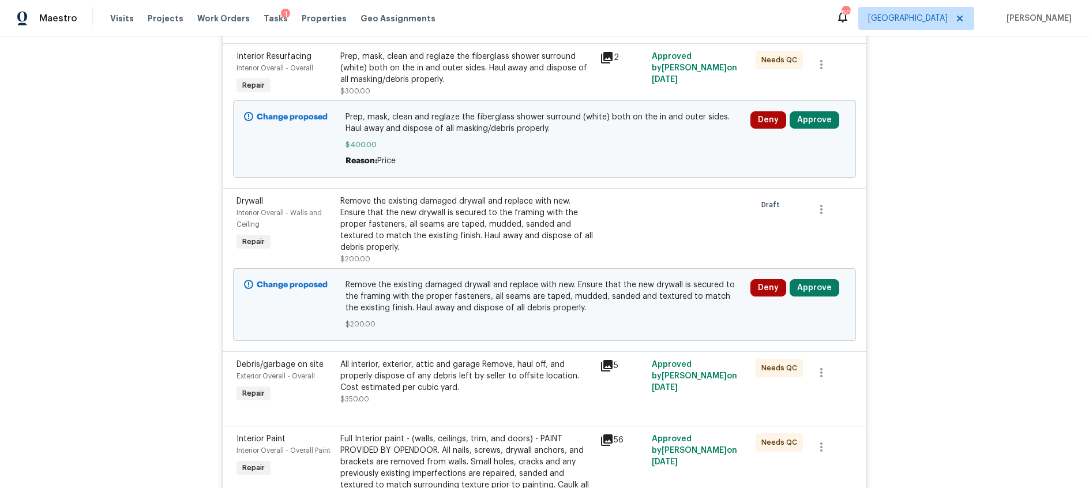
scroll to position [368, 0]
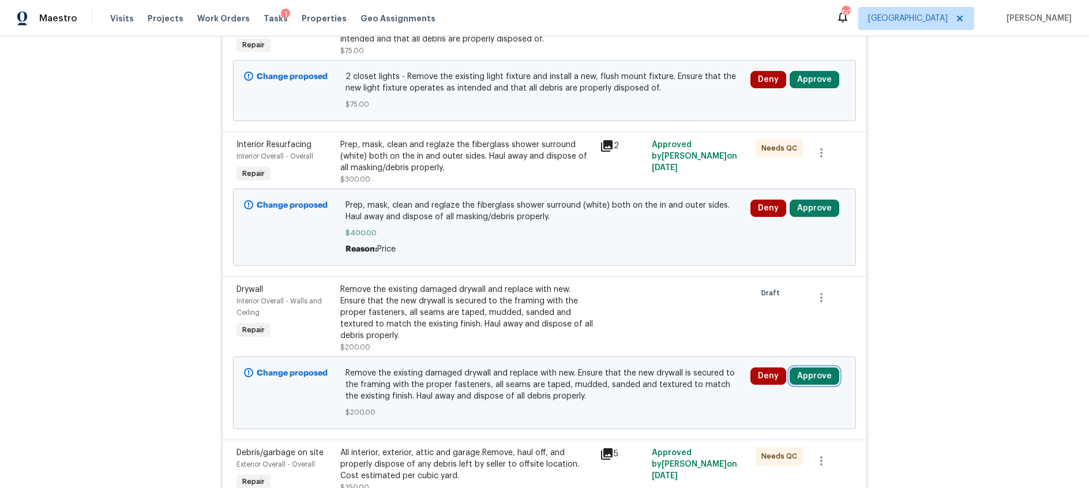
drag, startPoint x: 811, startPoint y: 377, endPoint x: 801, endPoint y: 375, distance: 10.6
click at [810, 377] on button "Approve" at bounding box center [815, 375] width 50 height 17
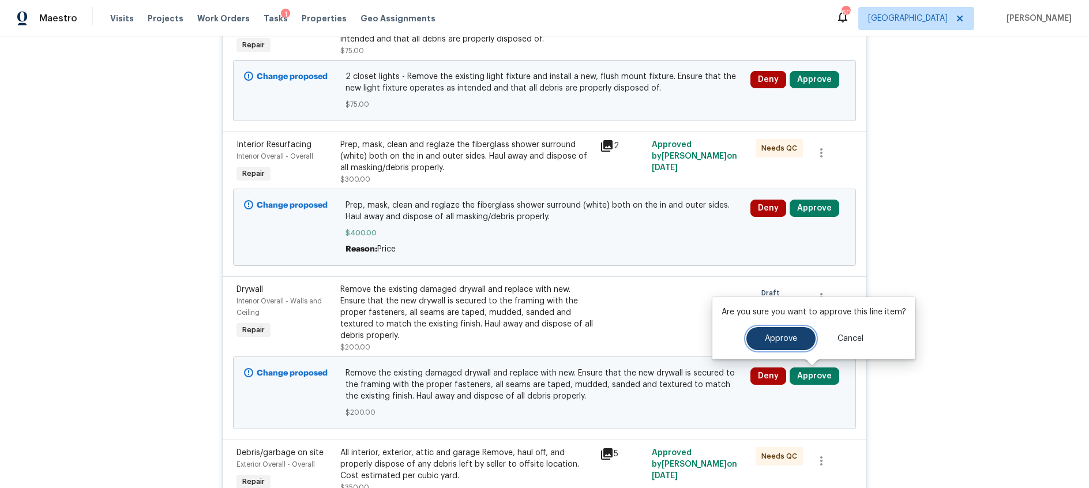
click at [782, 339] on span "Approve" at bounding box center [781, 339] width 32 height 9
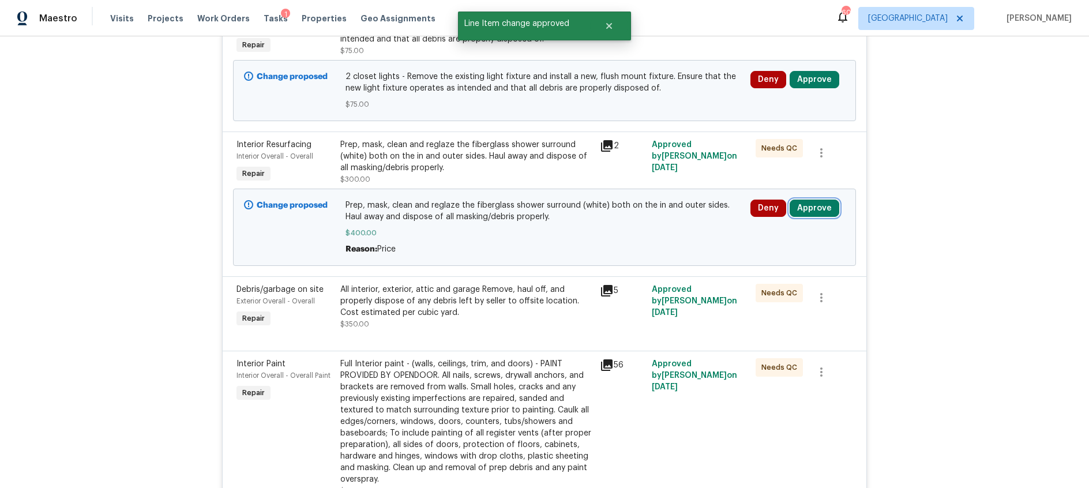
click at [816, 213] on button "Approve" at bounding box center [815, 208] width 50 height 17
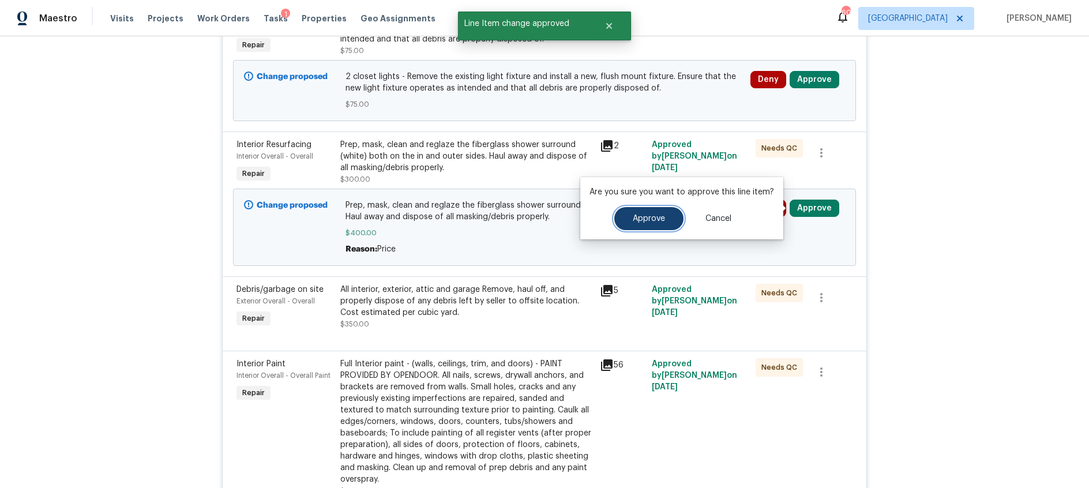
click at [641, 220] on span "Approve" at bounding box center [649, 219] width 32 height 9
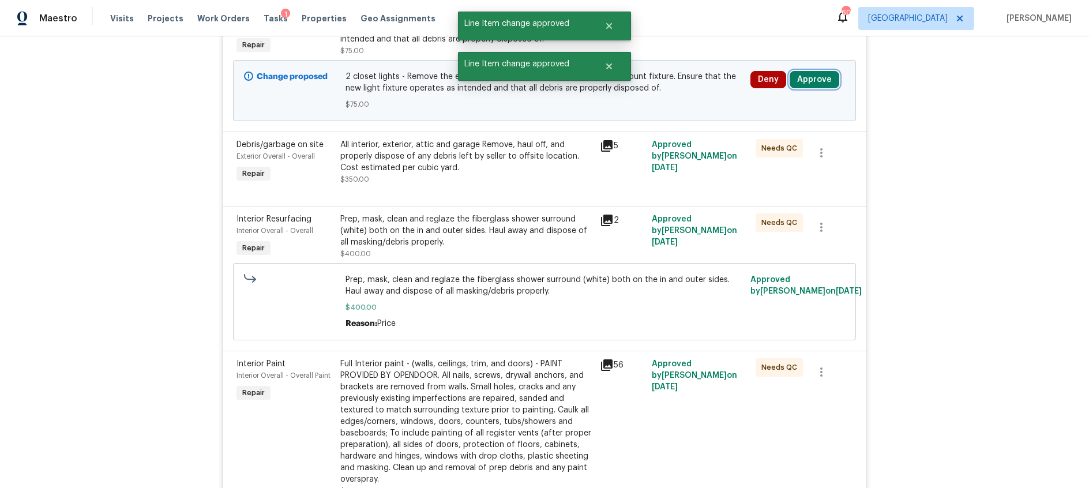
click at [825, 73] on button "Approve" at bounding box center [815, 79] width 50 height 17
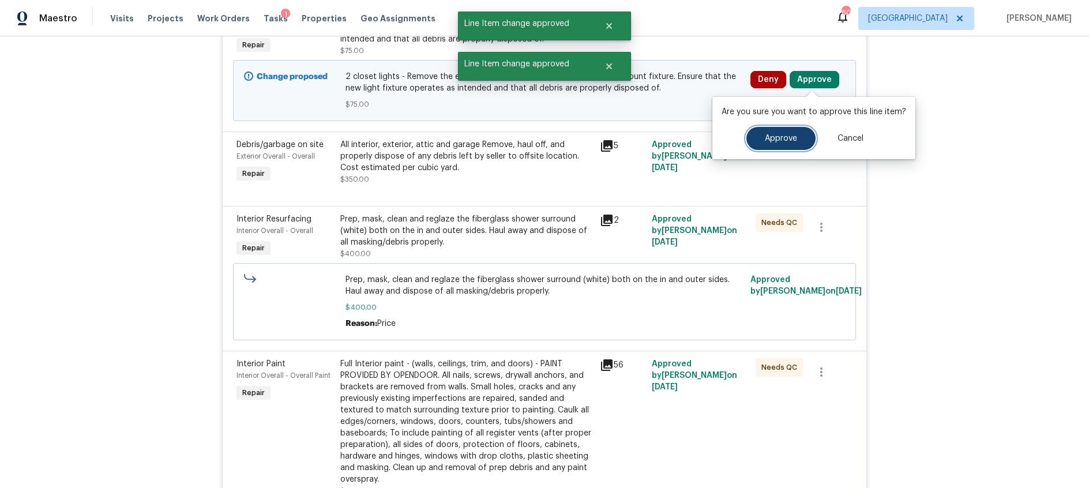
click at [775, 144] on button "Approve" at bounding box center [780, 138] width 69 height 23
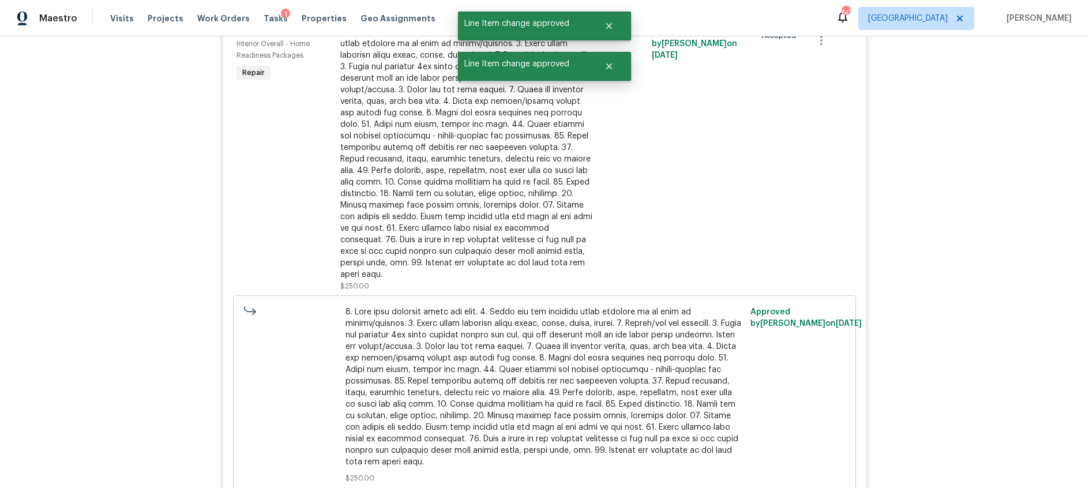
scroll to position [1377, 0]
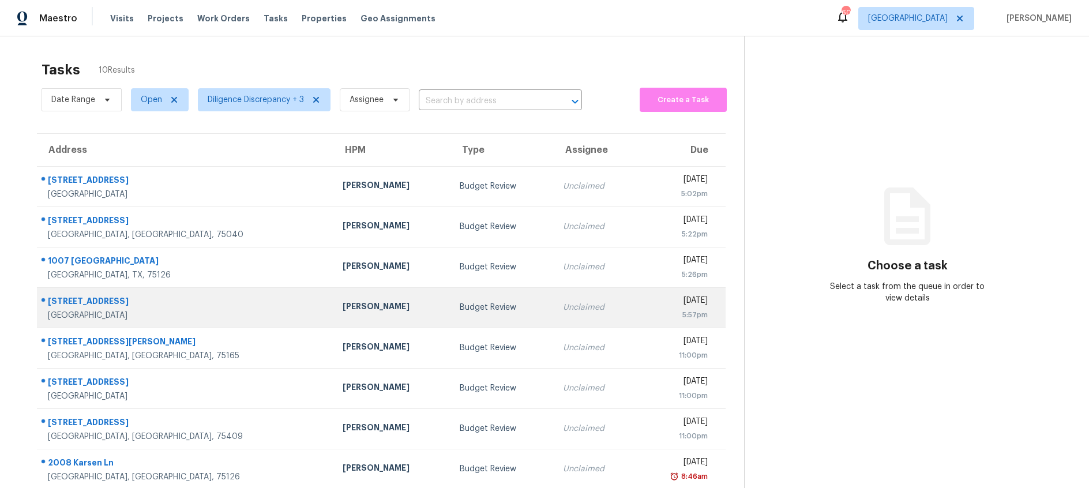
scroll to position [92, 0]
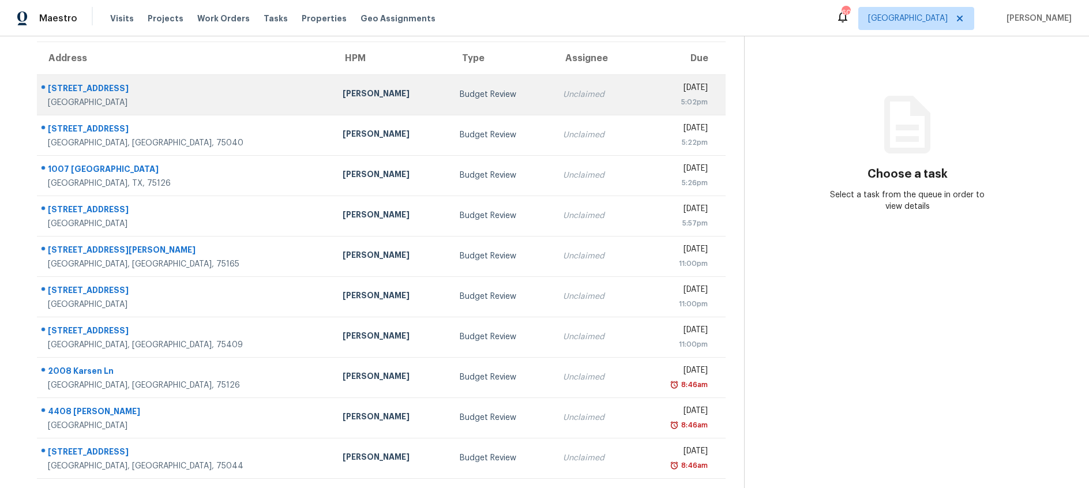
click at [460, 99] on div "Budget Review" at bounding box center [502, 95] width 85 height 12
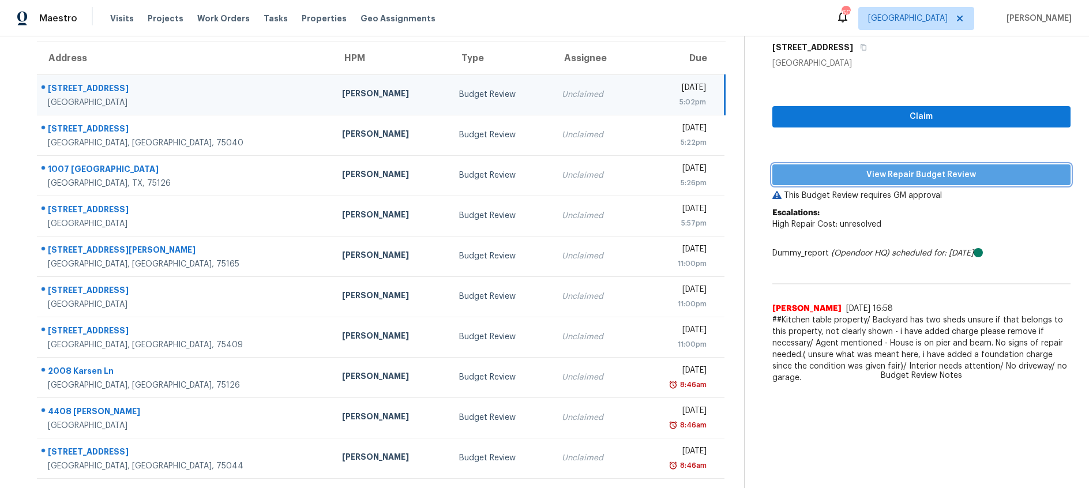
click at [886, 174] on span "View Repair Budget Review" at bounding box center [922, 175] width 280 height 14
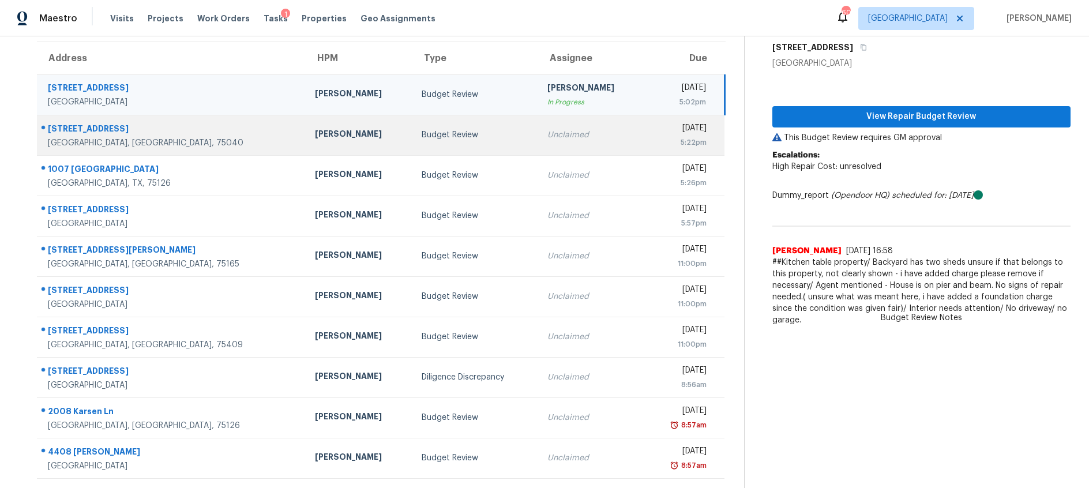
click at [336, 136] on div "[PERSON_NAME]" at bounding box center [359, 135] width 88 height 14
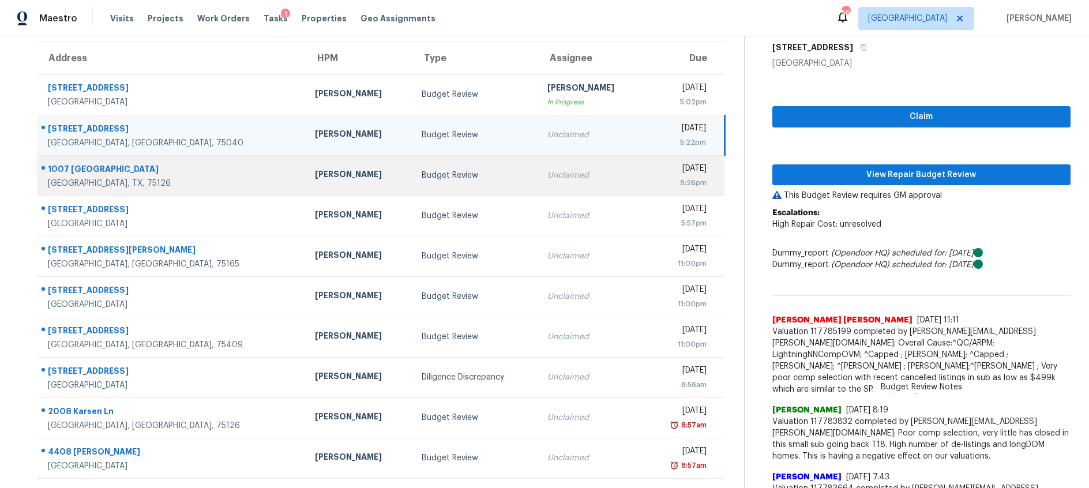
click at [475, 177] on div "Budget Review" at bounding box center [475, 176] width 107 height 12
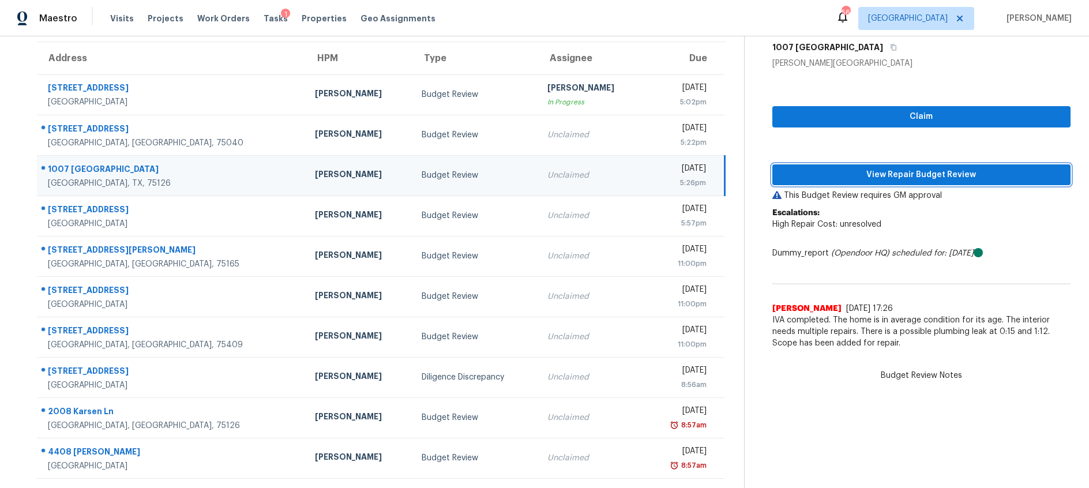
click at [837, 173] on span "View Repair Budget Review" at bounding box center [922, 175] width 280 height 14
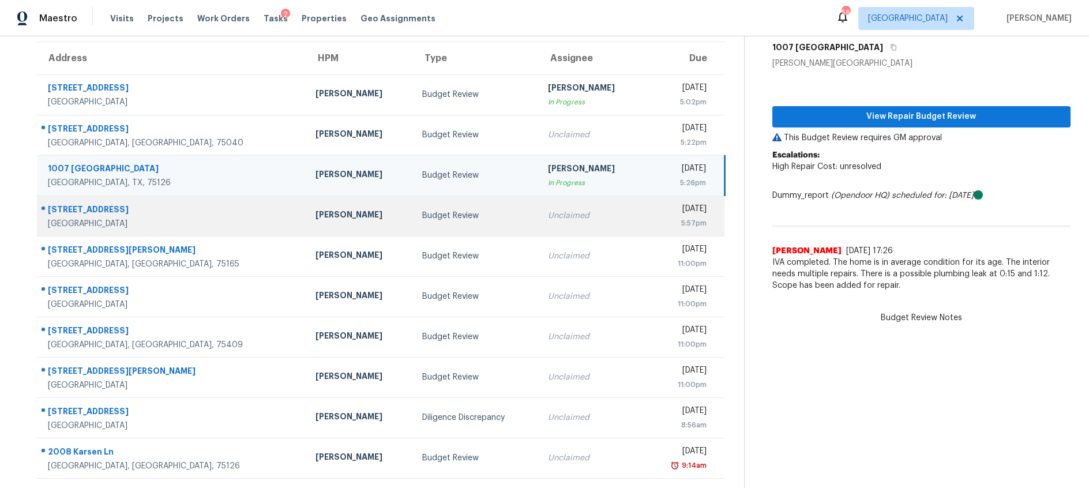
click at [439, 223] on td "Budget Review" at bounding box center [476, 216] width 126 height 40
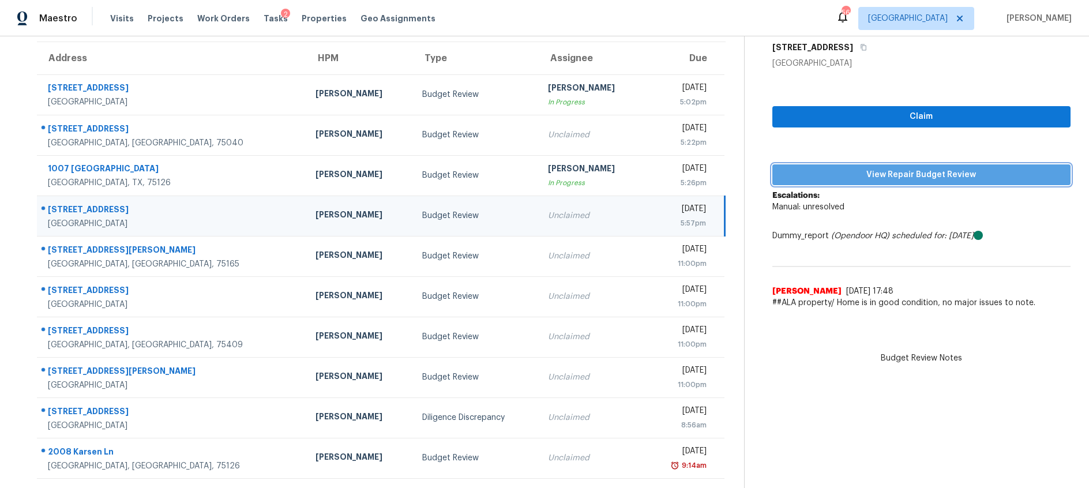
click at [830, 179] on span "View Repair Budget Review" at bounding box center [922, 175] width 280 height 14
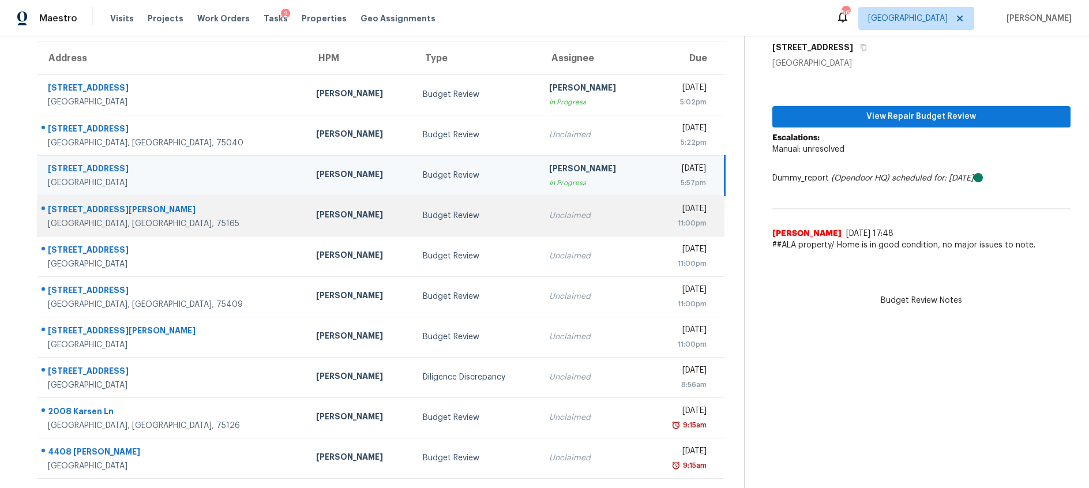
click at [540, 220] on td "Unclaimed" at bounding box center [593, 216] width 107 height 40
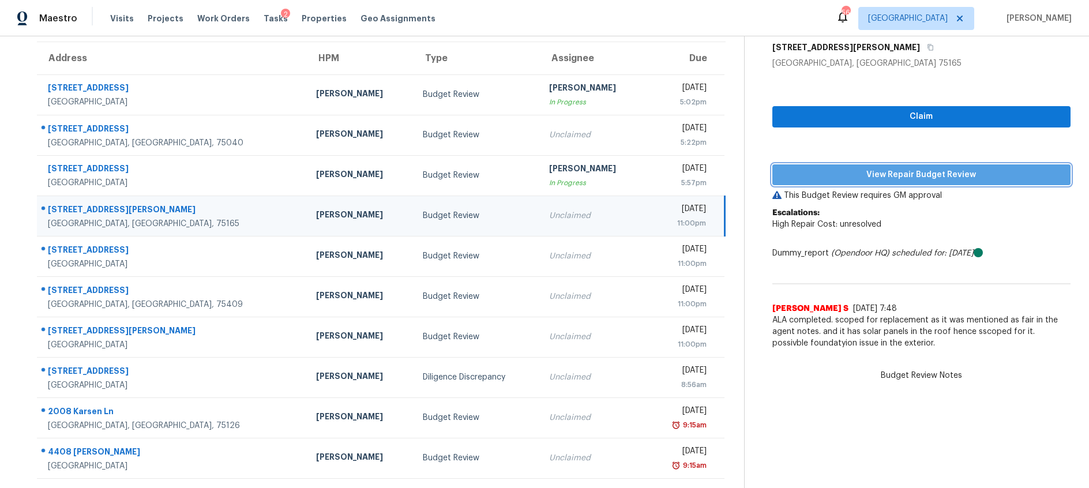
click at [892, 174] on span "View Repair Budget Review" at bounding box center [922, 175] width 280 height 14
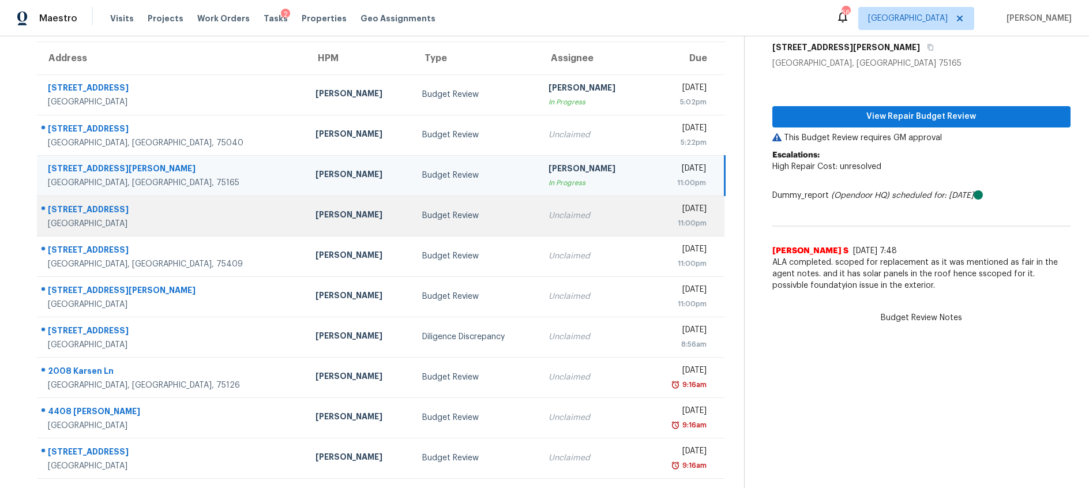
click at [478, 220] on div "Budget Review" at bounding box center [476, 216] width 108 height 12
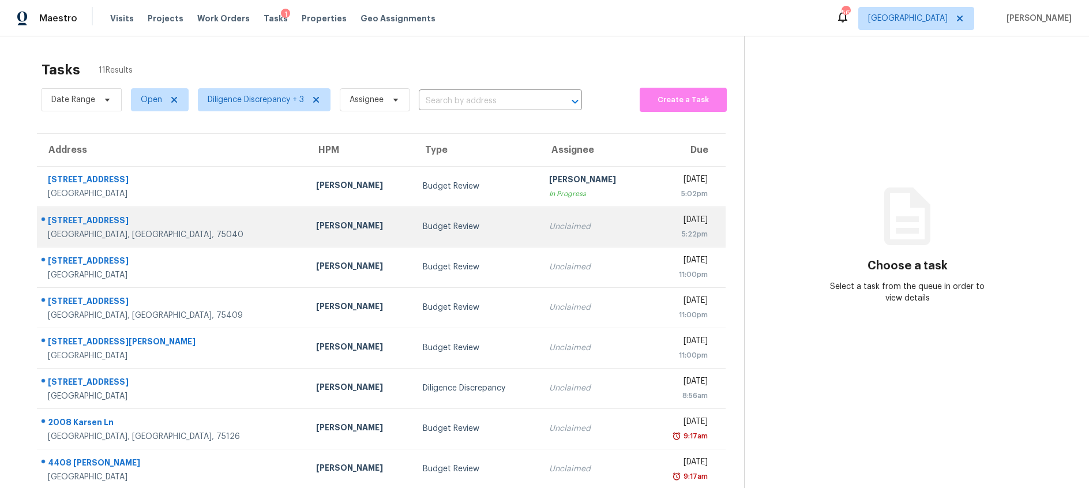
scroll to position [113, 0]
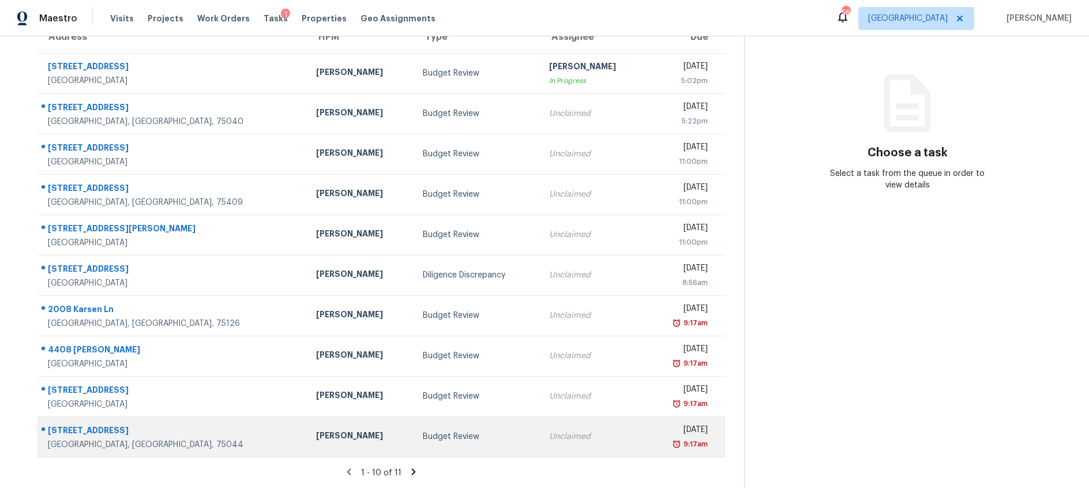
click at [549, 435] on div "Unclaimed" at bounding box center [593, 437] width 88 height 12
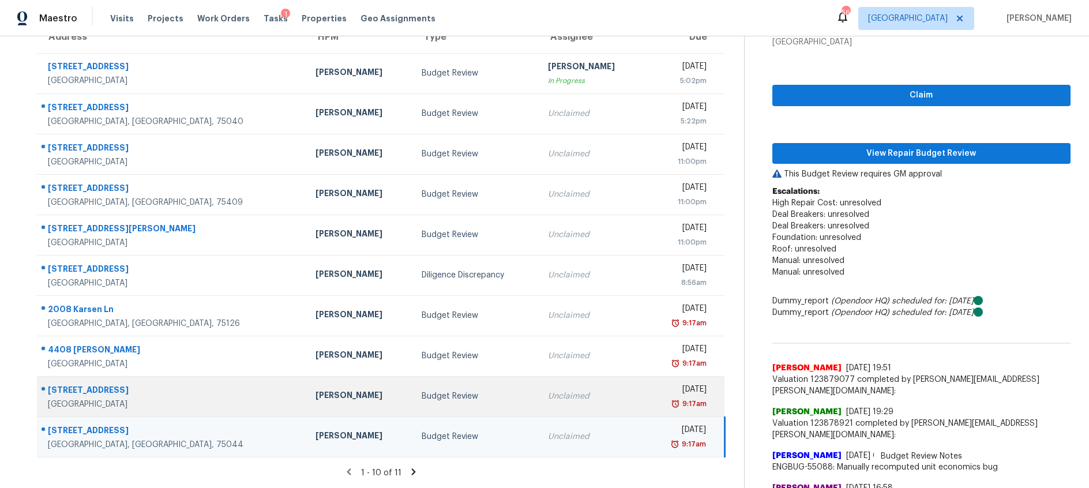
click at [645, 394] on td "Tue, Sep 9th 2025 9:17am" at bounding box center [685, 396] width 80 height 40
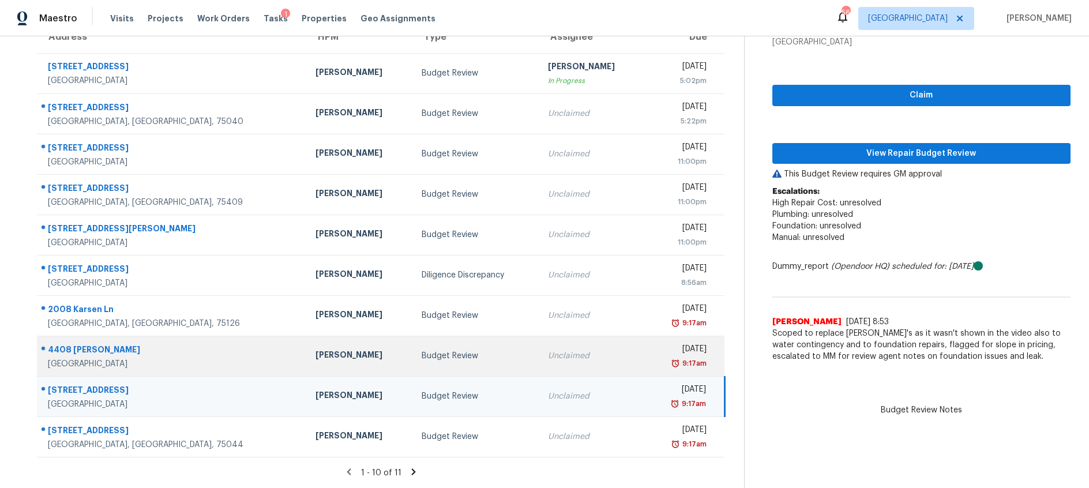
click at [577, 357] on td "Unclaimed" at bounding box center [592, 356] width 107 height 40
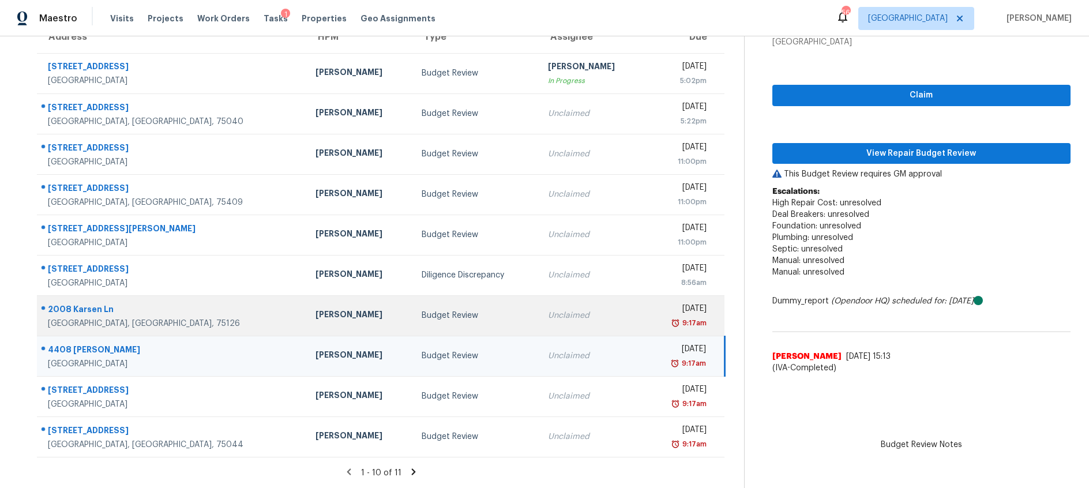
click at [576, 308] on td "Unclaimed" at bounding box center [592, 315] width 107 height 40
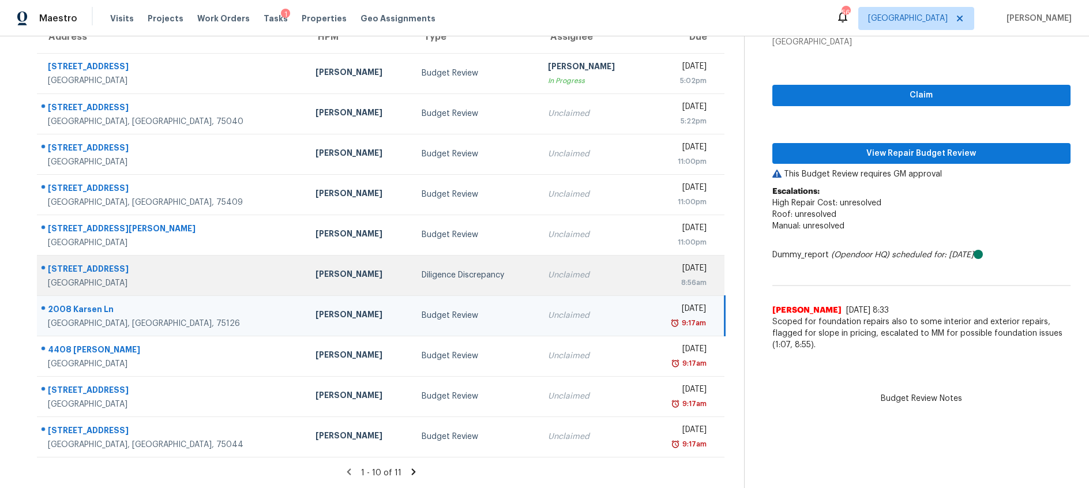
click at [558, 267] on td "Unclaimed" at bounding box center [592, 275] width 107 height 40
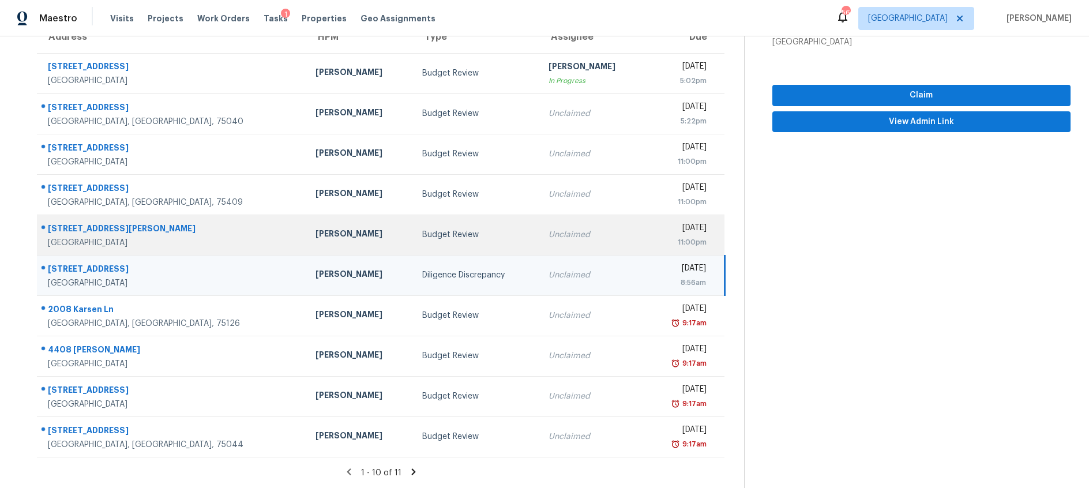
click at [557, 237] on div "Unclaimed" at bounding box center [592, 235] width 88 height 12
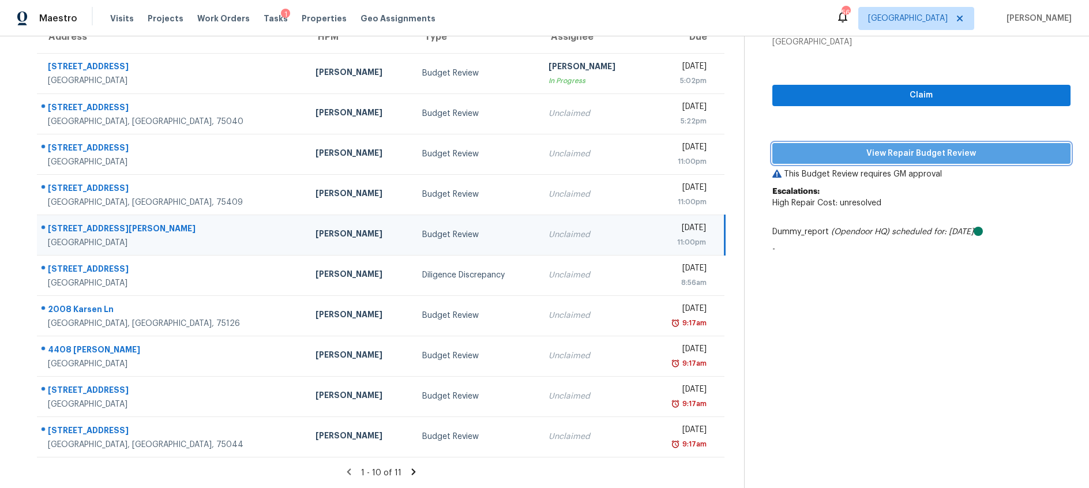
click at [840, 151] on span "View Repair Budget Review" at bounding box center [922, 153] width 280 height 14
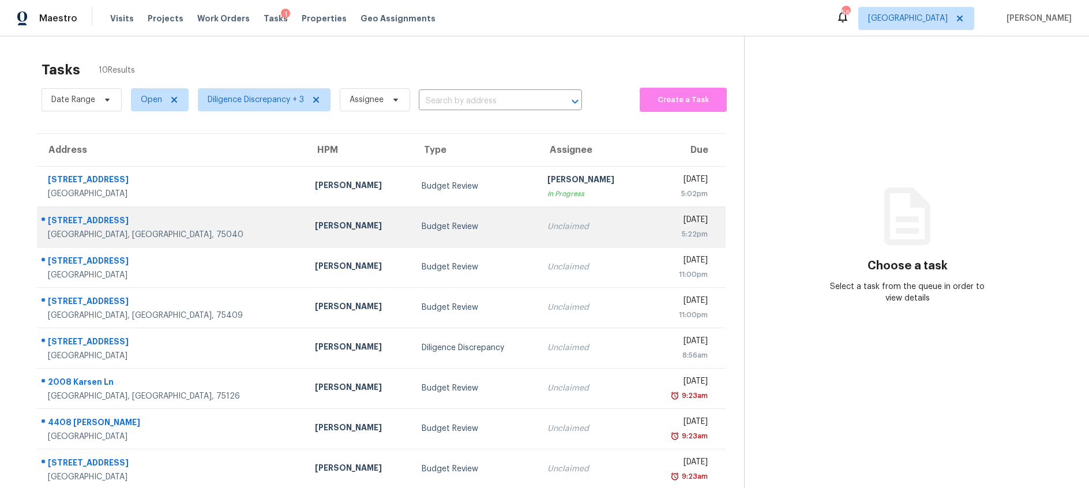
click at [480, 228] on div "Budget Review" at bounding box center [475, 227] width 107 height 12
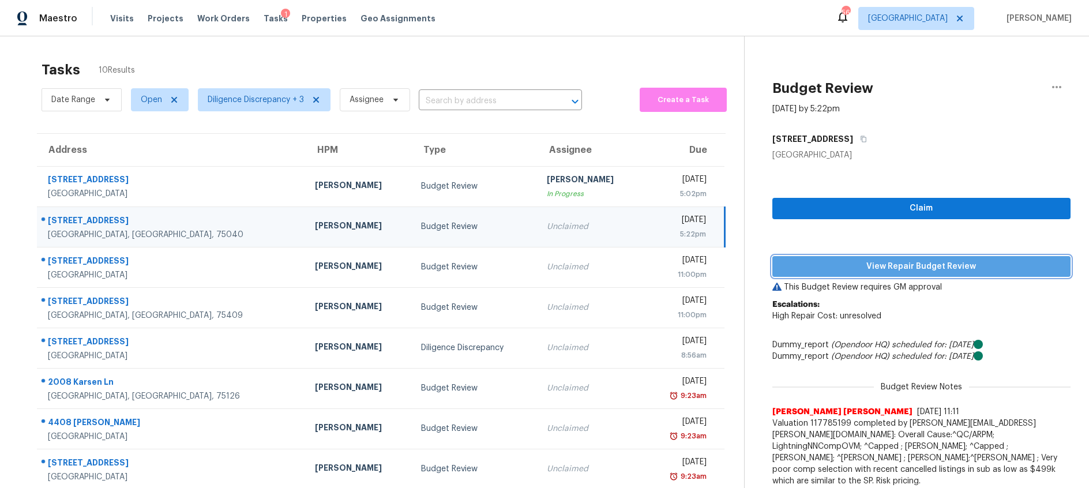
click at [903, 264] on span "View Repair Budget Review" at bounding box center [922, 267] width 280 height 14
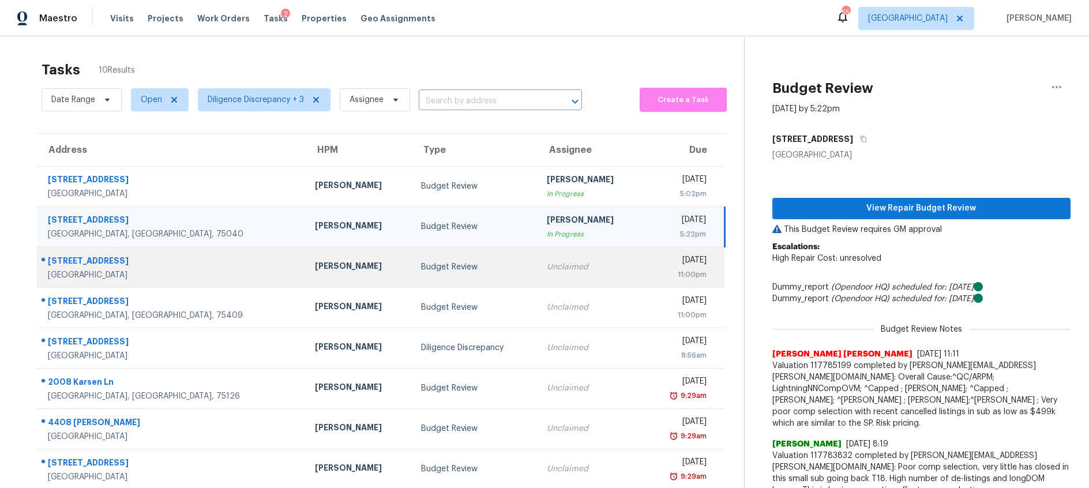
click at [424, 263] on div "Budget Review" at bounding box center [474, 267] width 107 height 12
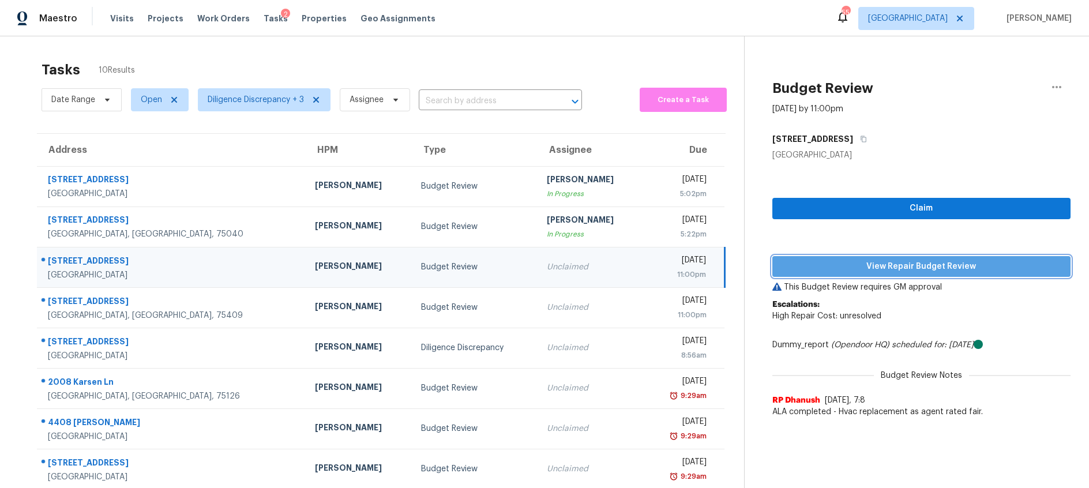
click at [850, 263] on span "View Repair Budget Review" at bounding box center [922, 267] width 280 height 14
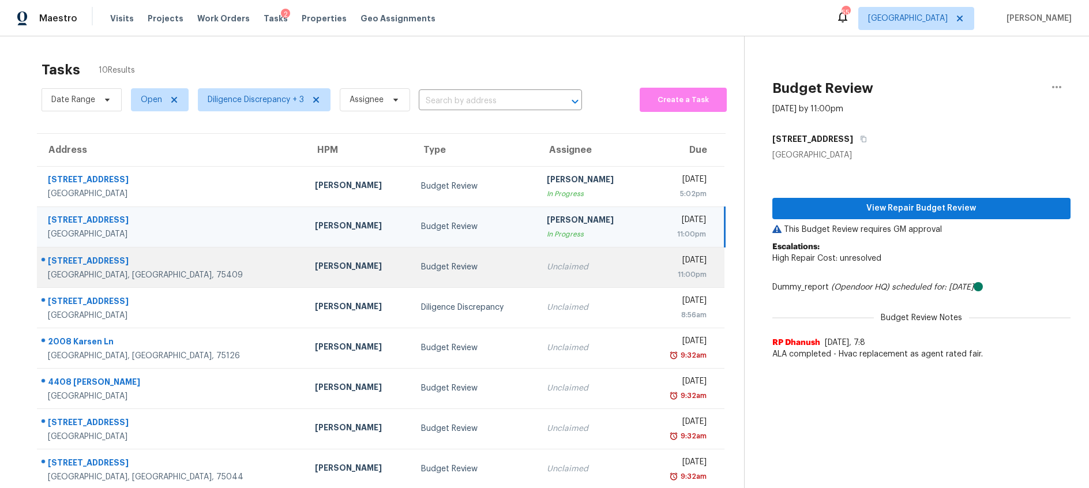
click at [422, 262] on div "Budget Review" at bounding box center [474, 267] width 107 height 12
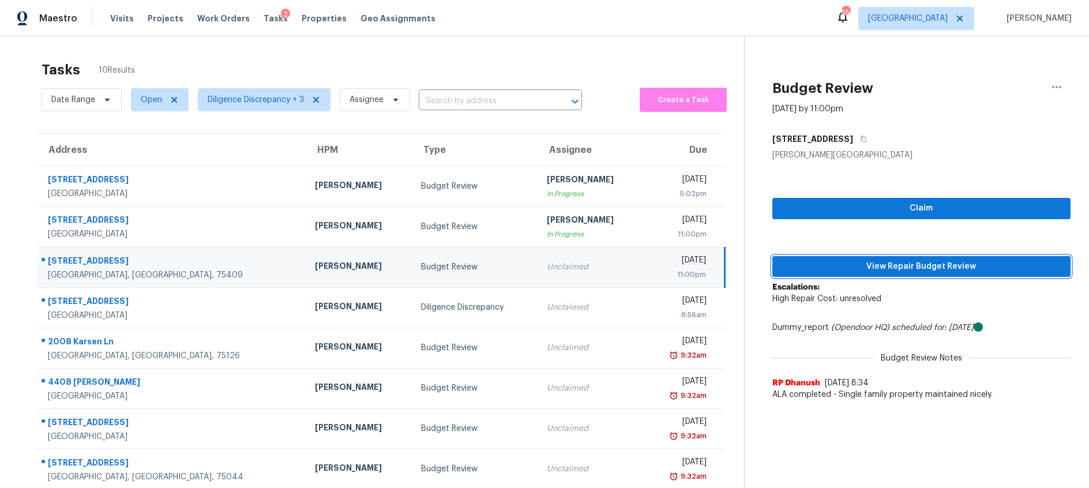
click at [844, 267] on span "View Repair Budget Review" at bounding box center [922, 267] width 280 height 14
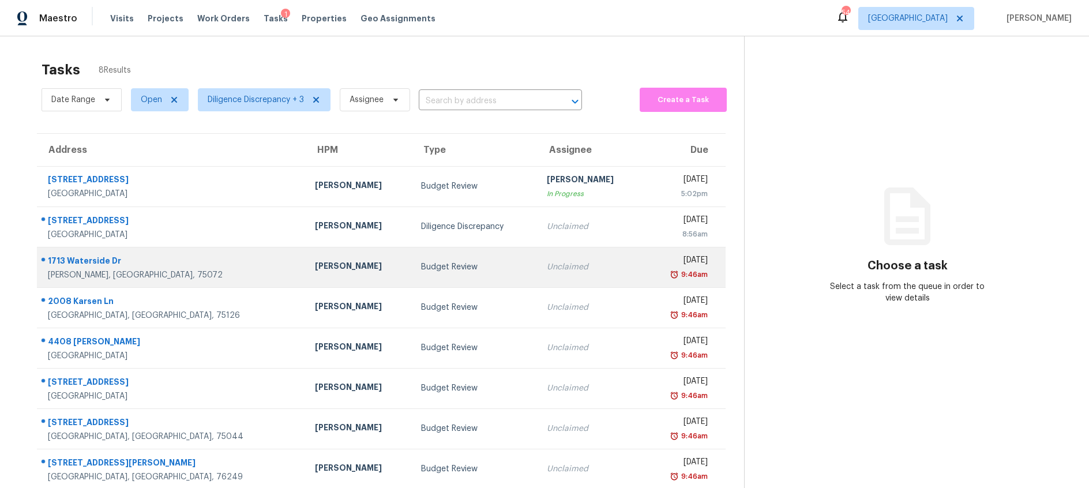
scroll to position [36, 0]
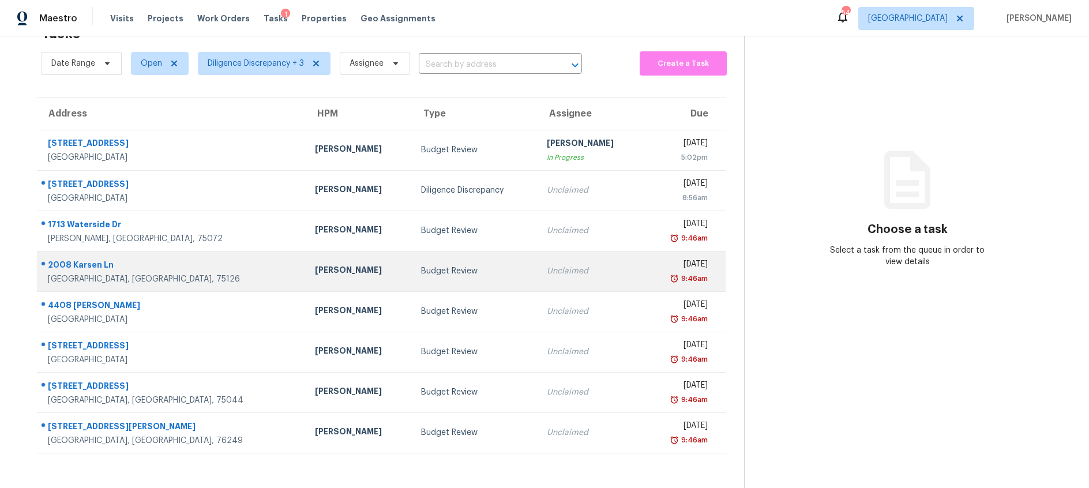
click at [441, 266] on div "Budget Review" at bounding box center [474, 271] width 107 height 12
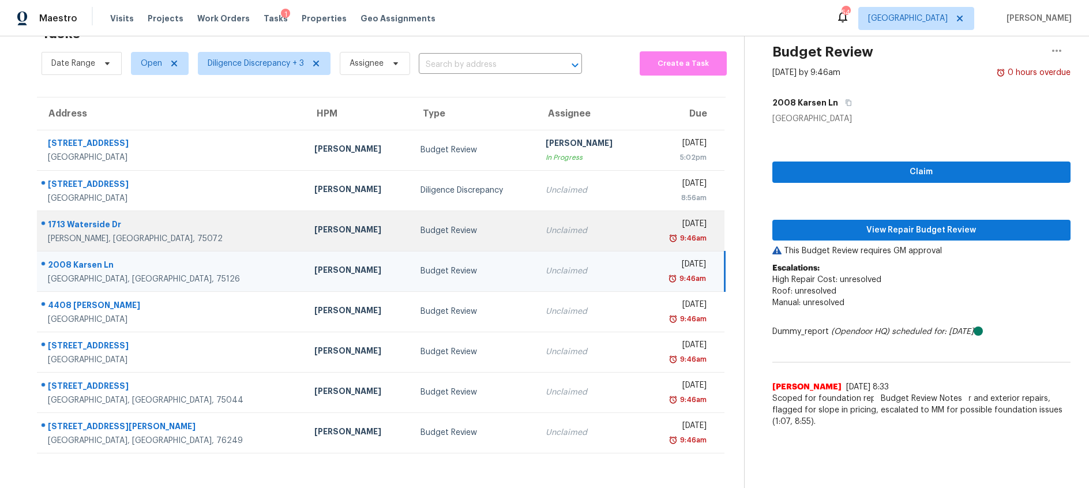
click at [464, 231] on div "Budget Review" at bounding box center [473, 231] width 107 height 12
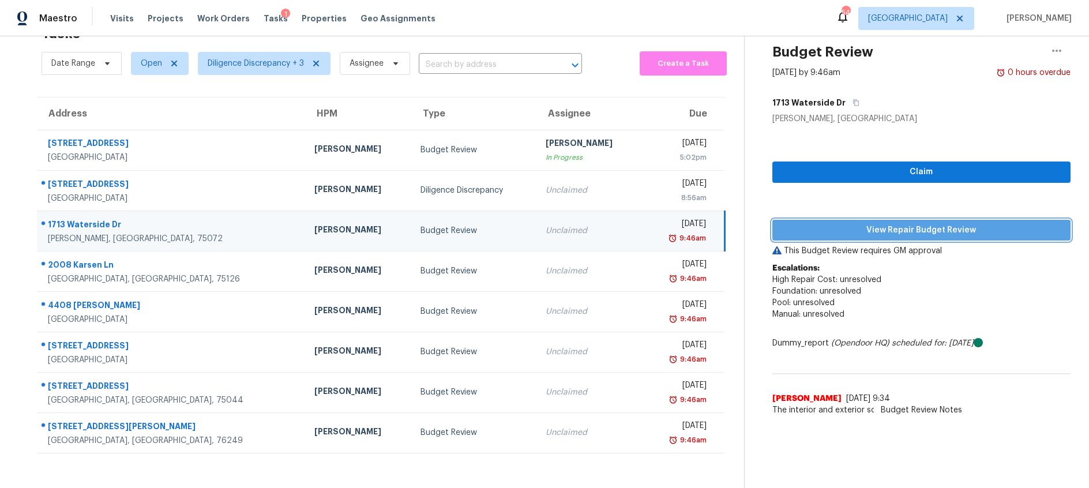
click at [840, 232] on span "View Repair Budget Review" at bounding box center [922, 230] width 280 height 14
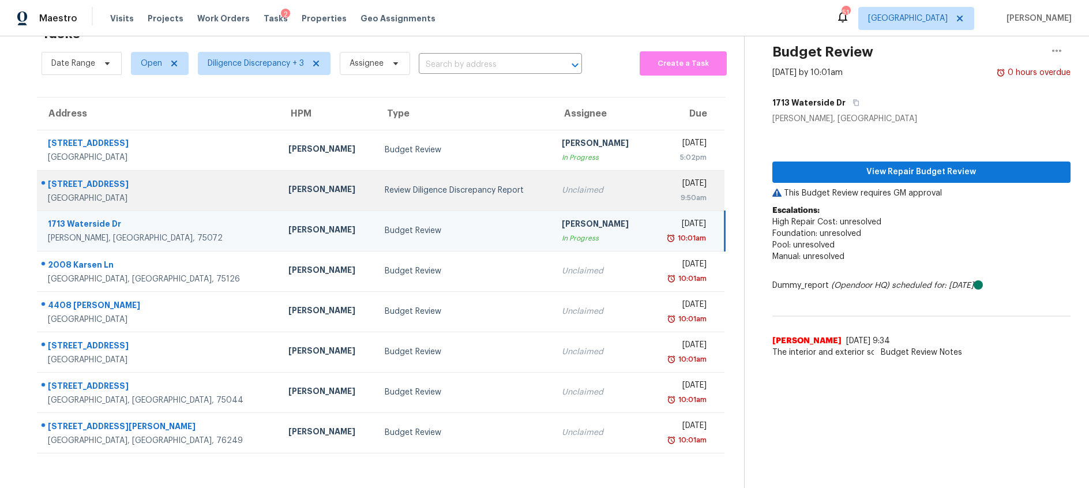
click at [385, 196] on div "Review Diligence Discrepancy Report" at bounding box center [464, 191] width 159 height 12
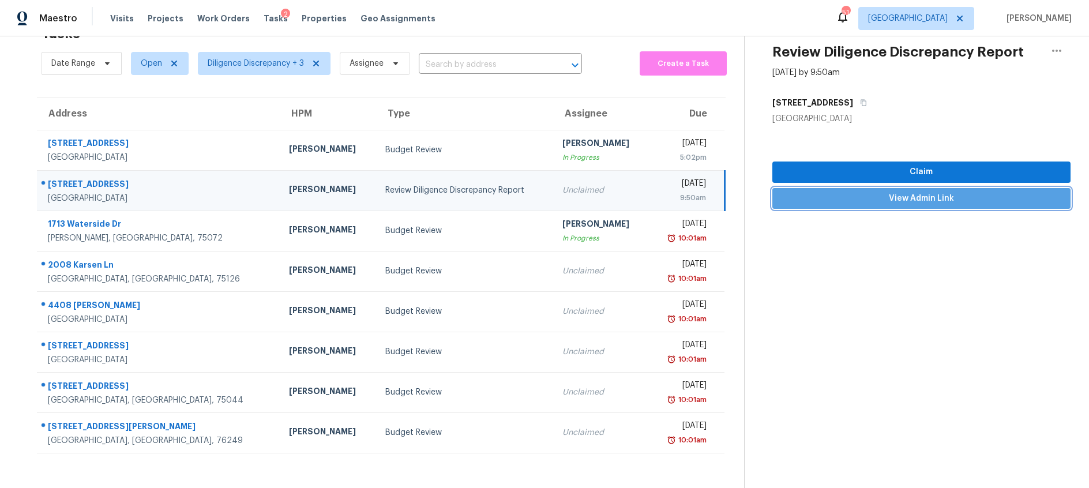
click at [881, 200] on span "View Admin Link" at bounding box center [922, 198] width 280 height 14
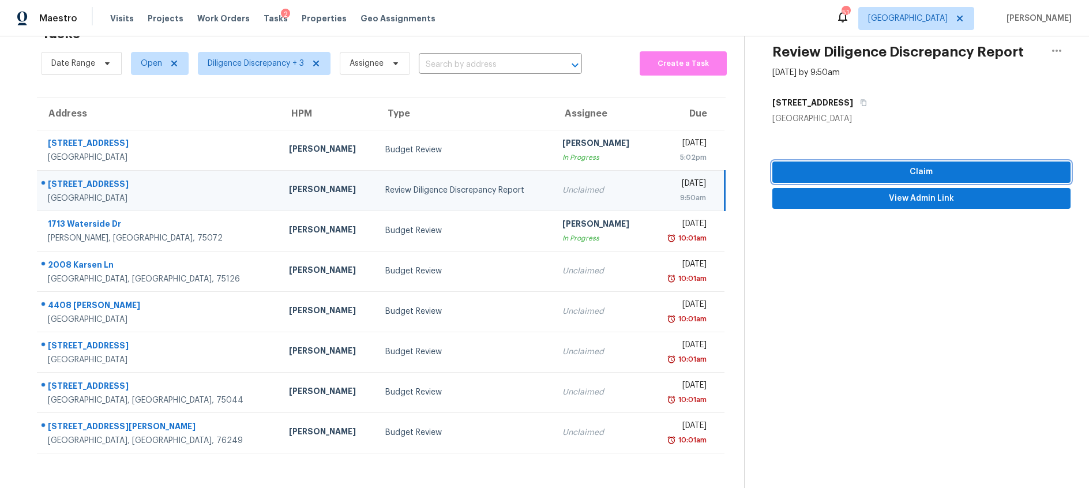
click at [906, 173] on span "Claim" at bounding box center [922, 172] width 280 height 14
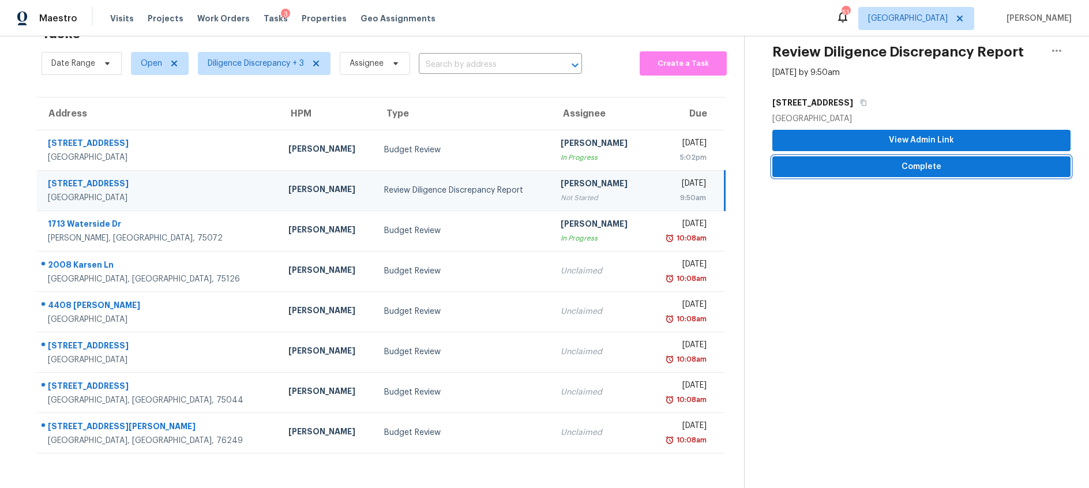
click at [909, 168] on span "Complete" at bounding box center [922, 167] width 280 height 14
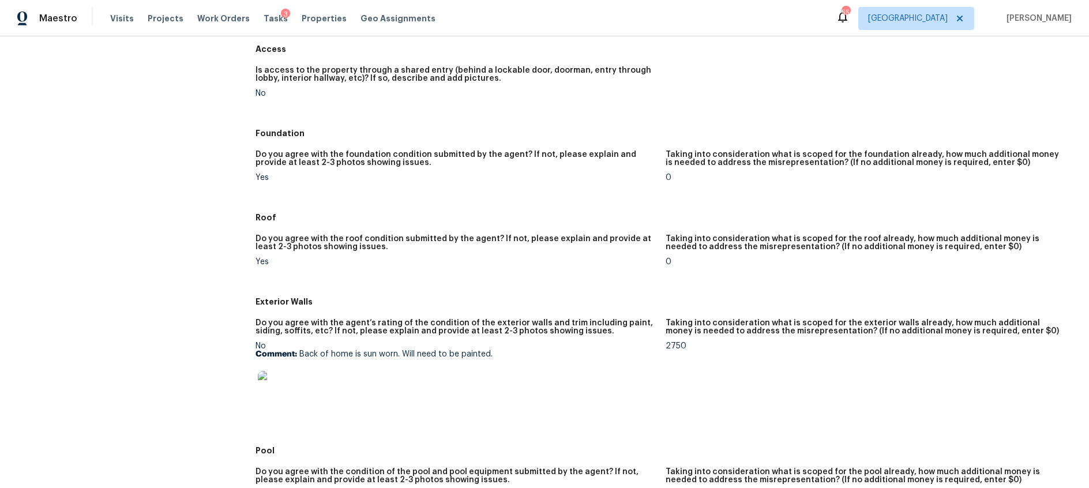
scroll to position [270, 0]
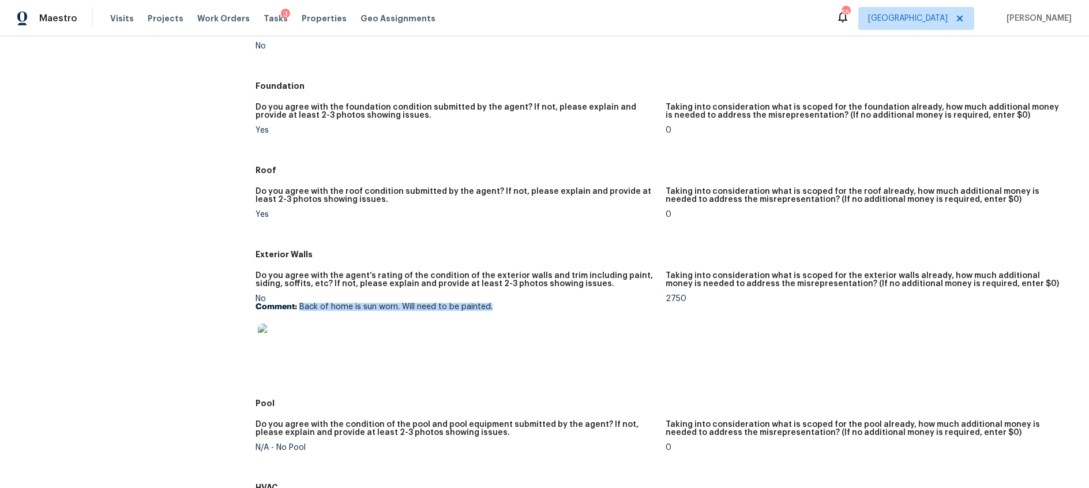
drag, startPoint x: 490, startPoint y: 308, endPoint x: 328, endPoint y: 310, distance: 162.1
click at [300, 307] on p "Comment: Back of home is sun worn. Will need to be painted." at bounding box center [456, 307] width 400 height 8
copy p "Back of home is sun worn. Will need to be painted."
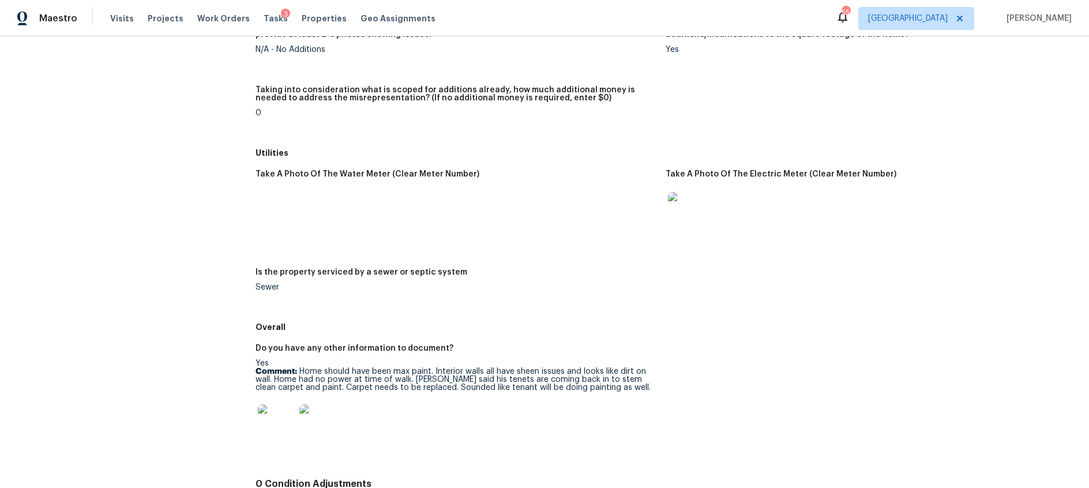
scroll to position [1493, 0]
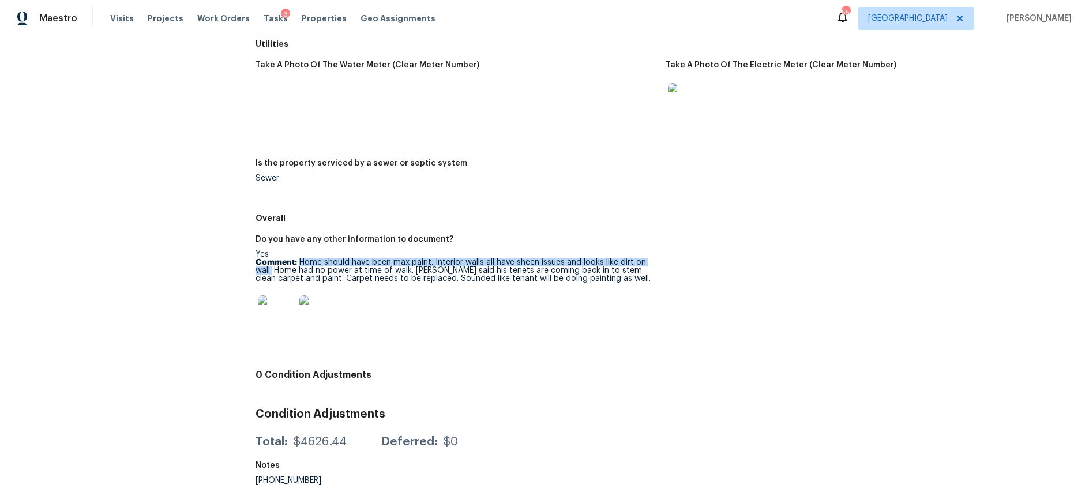
drag, startPoint x: 300, startPoint y: 262, endPoint x: 273, endPoint y: 272, distance: 29.0
click at [273, 272] on p "Comment: Home should have been max paint. Interior walls all have sheen issues …" at bounding box center [456, 270] width 400 height 24
copy p "Home should have been max paint. Interior walls all have sheen issues and looks…"
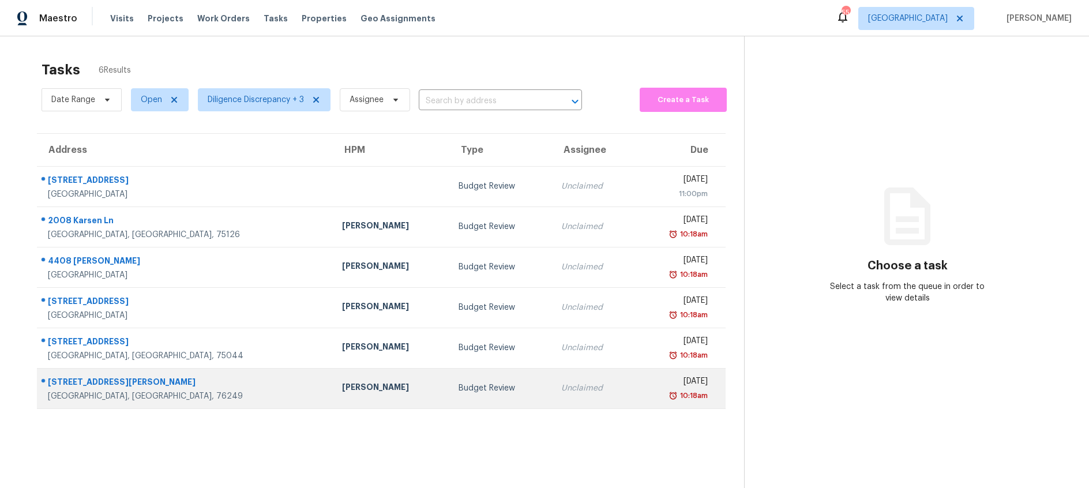
click at [466, 390] on div "Budget Review" at bounding box center [501, 388] width 84 height 12
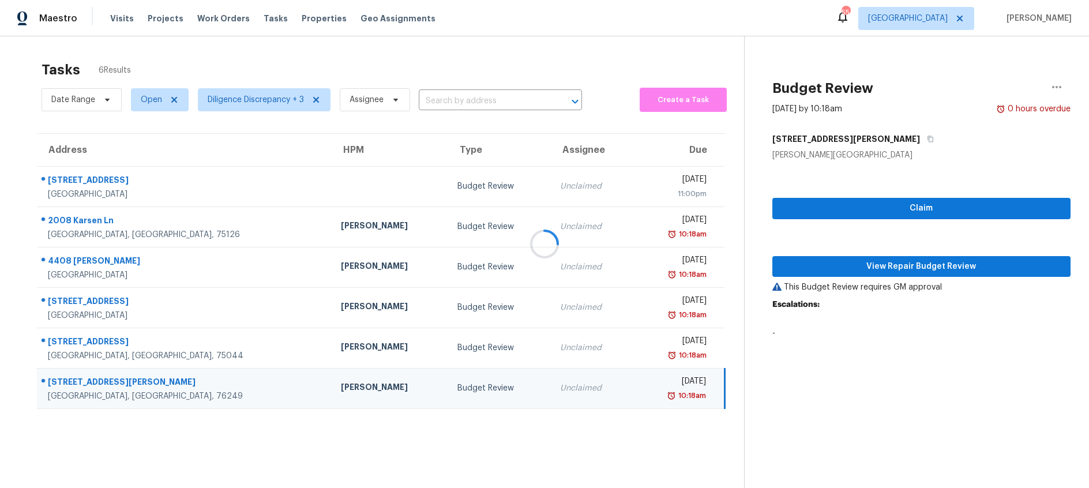
click at [903, 268] on div at bounding box center [544, 244] width 1089 height 488
click at [867, 263] on span "View Repair Budget Review" at bounding box center [922, 267] width 280 height 14
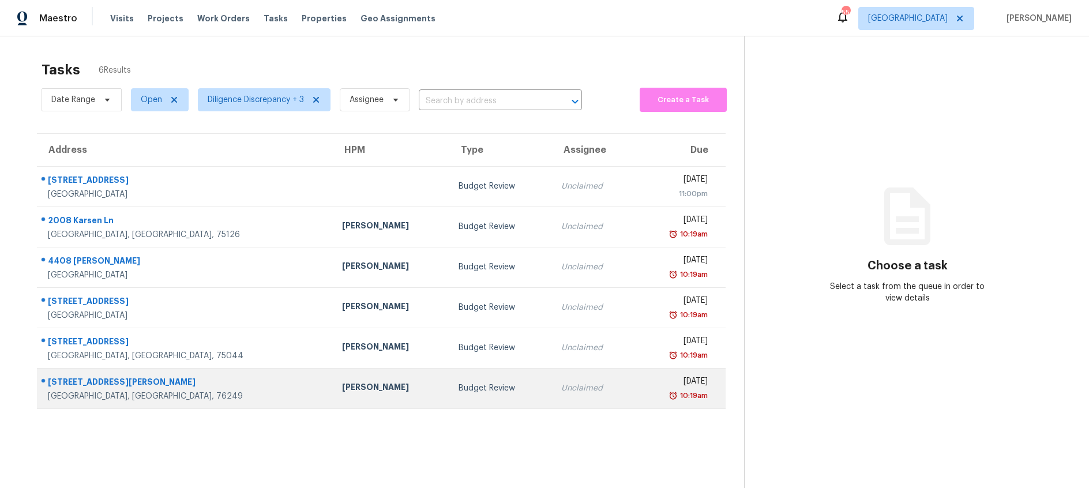
click at [483, 375] on td "Budget Review" at bounding box center [500, 388] width 103 height 40
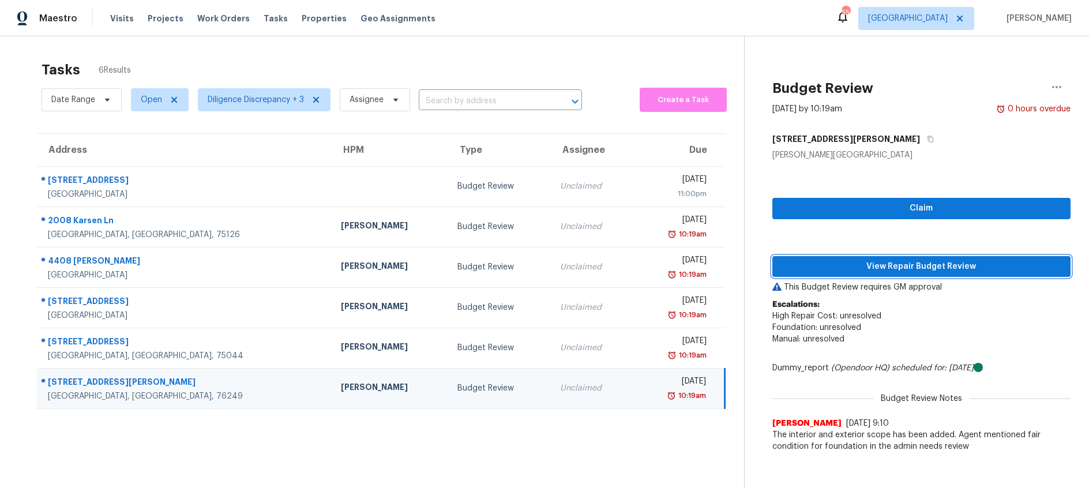
click at [891, 263] on span "View Repair Budget Review" at bounding box center [922, 267] width 280 height 14
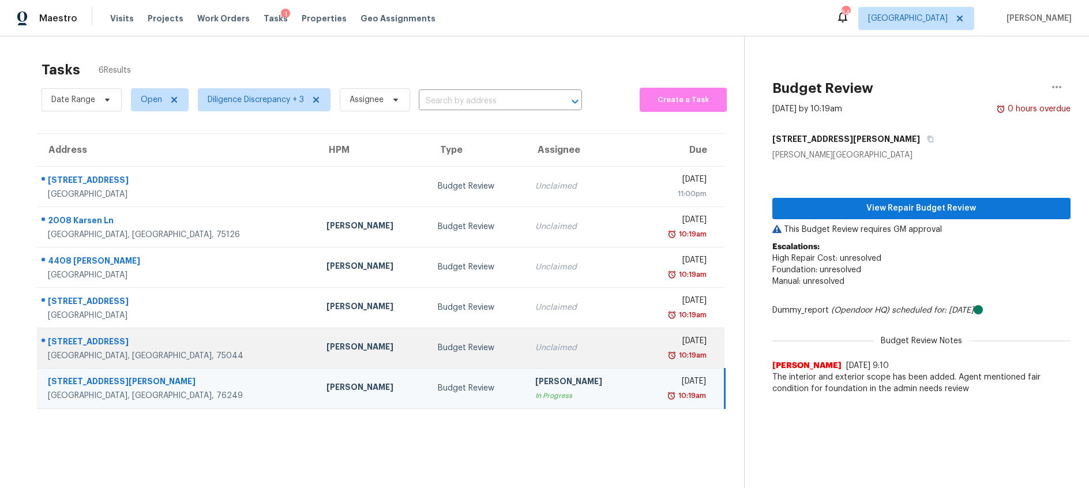
click at [535, 352] on div "Unclaimed" at bounding box center [581, 348] width 93 height 12
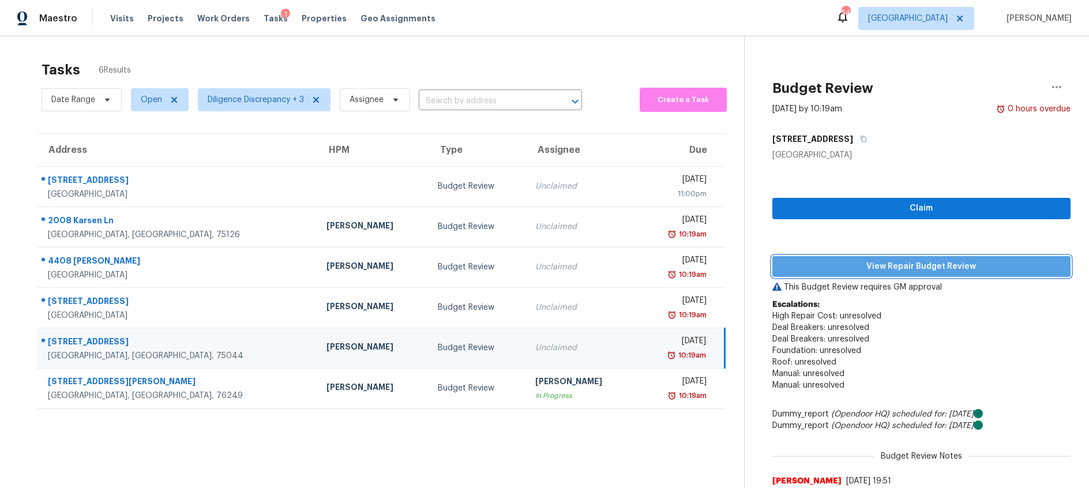
click at [862, 266] on span "View Repair Budget Review" at bounding box center [922, 267] width 280 height 14
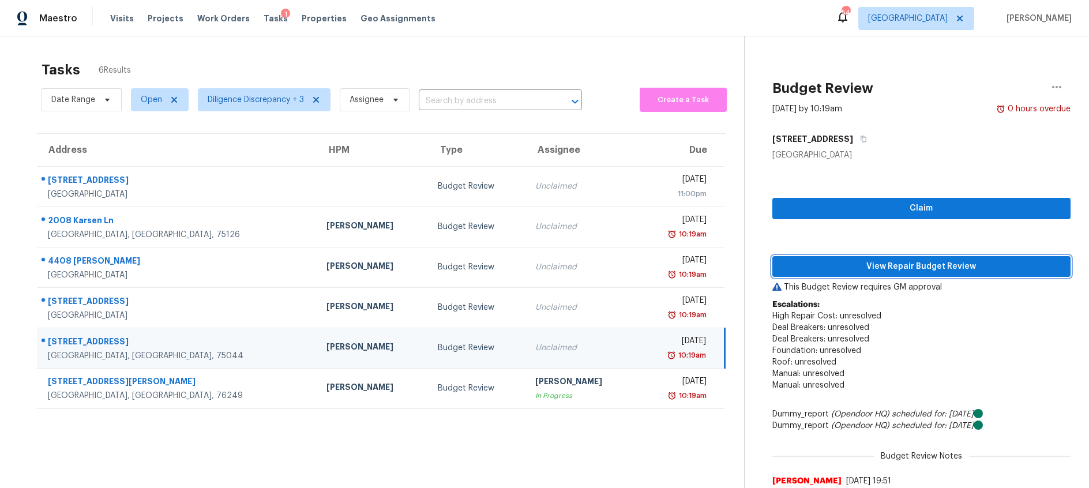
click at [893, 267] on span "View Repair Budget Review" at bounding box center [922, 267] width 280 height 14
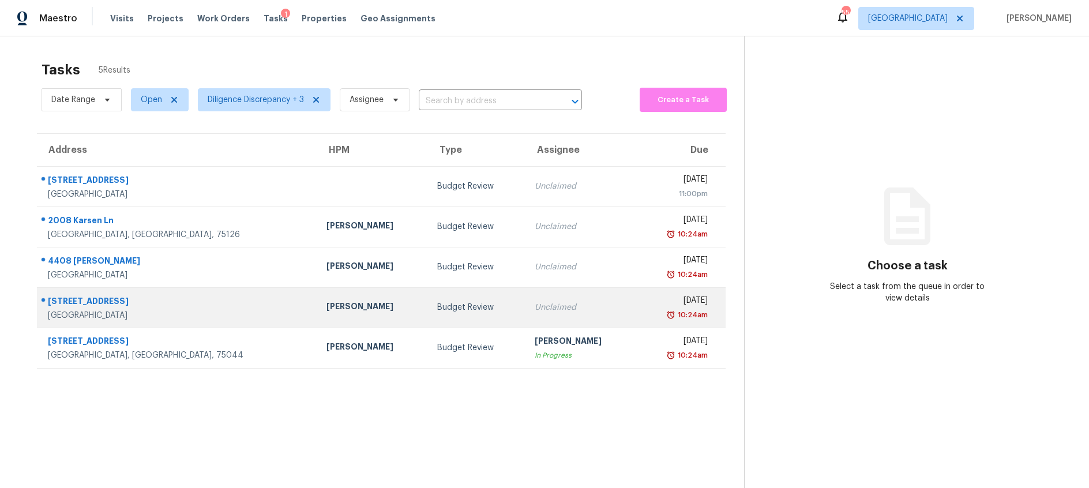
click at [478, 295] on td "Budget Review" at bounding box center [476, 307] width 97 height 40
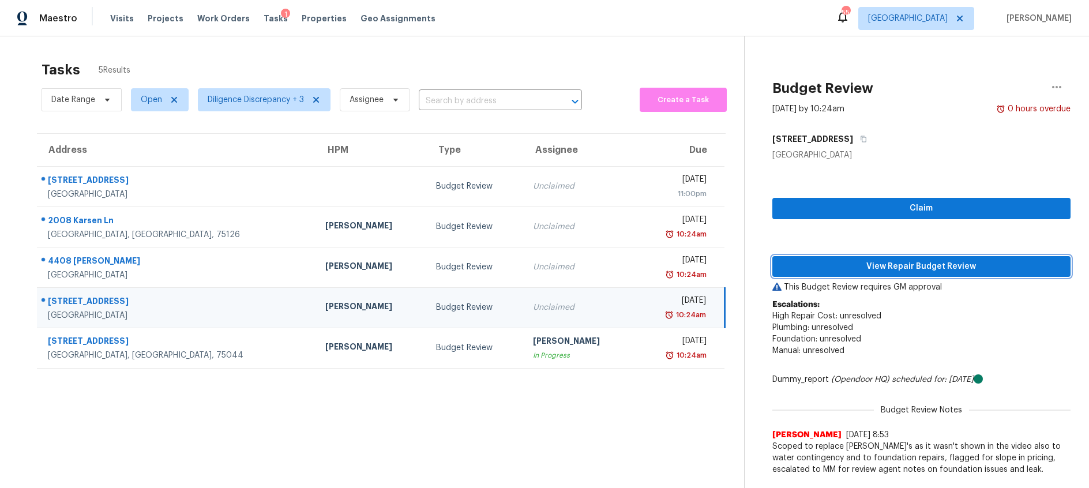
click at [866, 264] on span "View Repair Budget Review" at bounding box center [922, 267] width 280 height 14
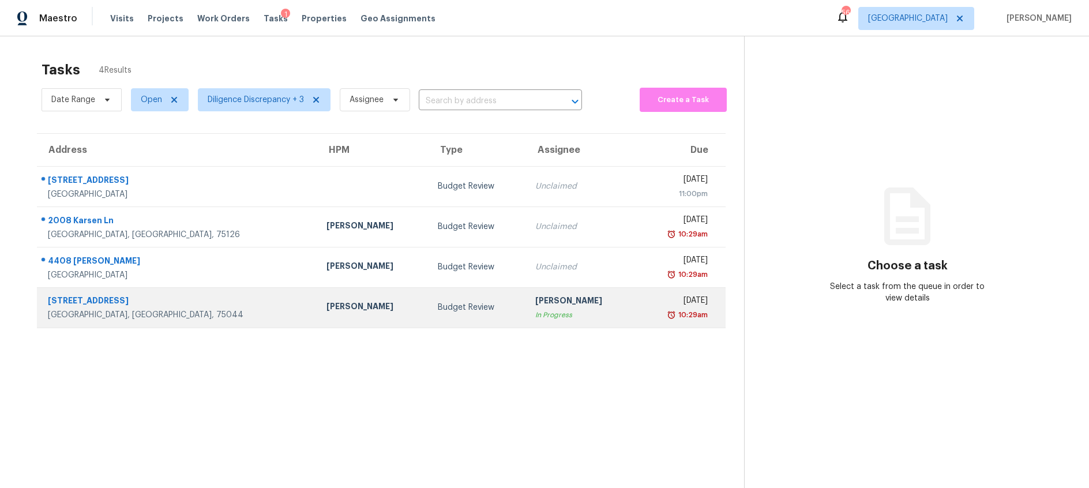
click at [438, 306] on div "Budget Review" at bounding box center [477, 308] width 79 height 12
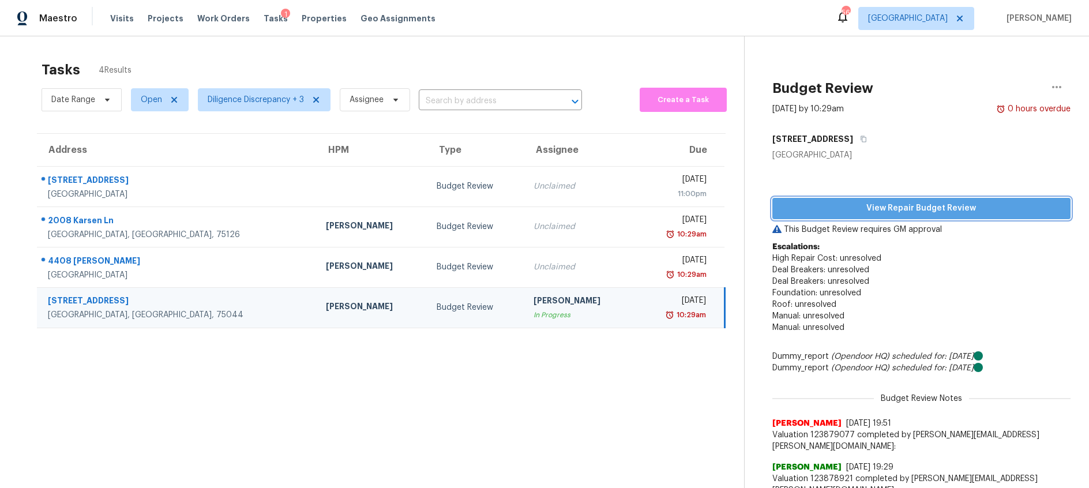
click at [870, 204] on span "View Repair Budget Review" at bounding box center [922, 208] width 280 height 14
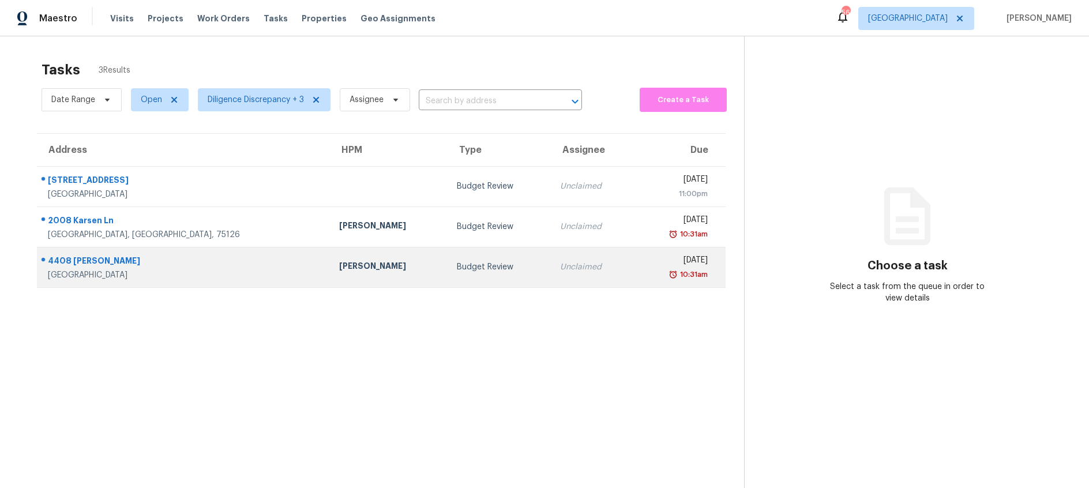
click at [457, 270] on div "Budget Review" at bounding box center [499, 267] width 85 height 12
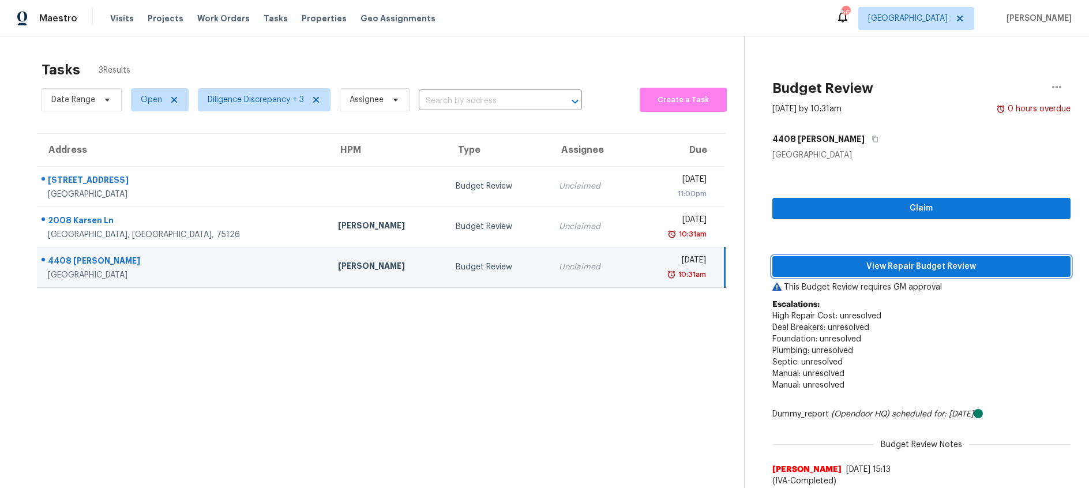
click at [817, 268] on span "View Repair Budget Review" at bounding box center [922, 267] width 280 height 14
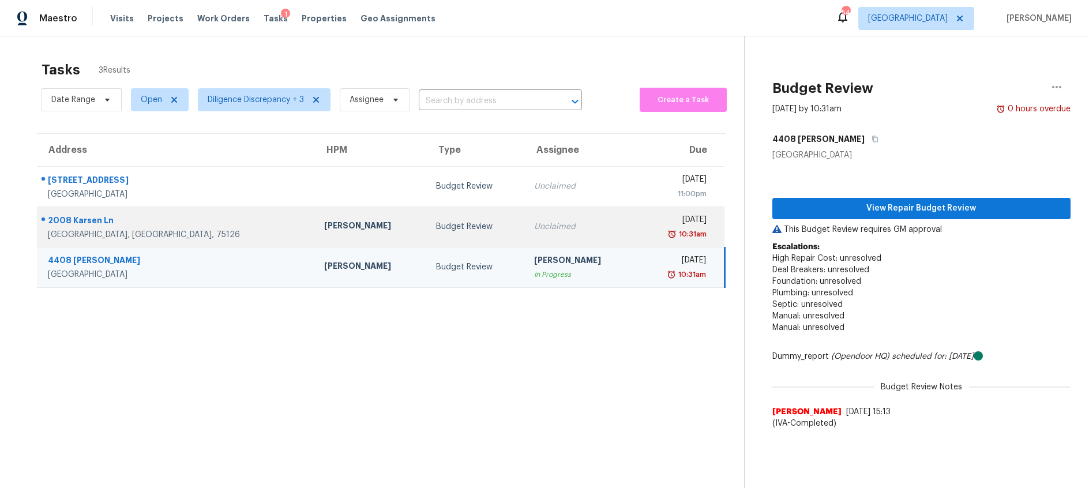
click at [463, 226] on div "Budget Review" at bounding box center [476, 227] width 80 height 12
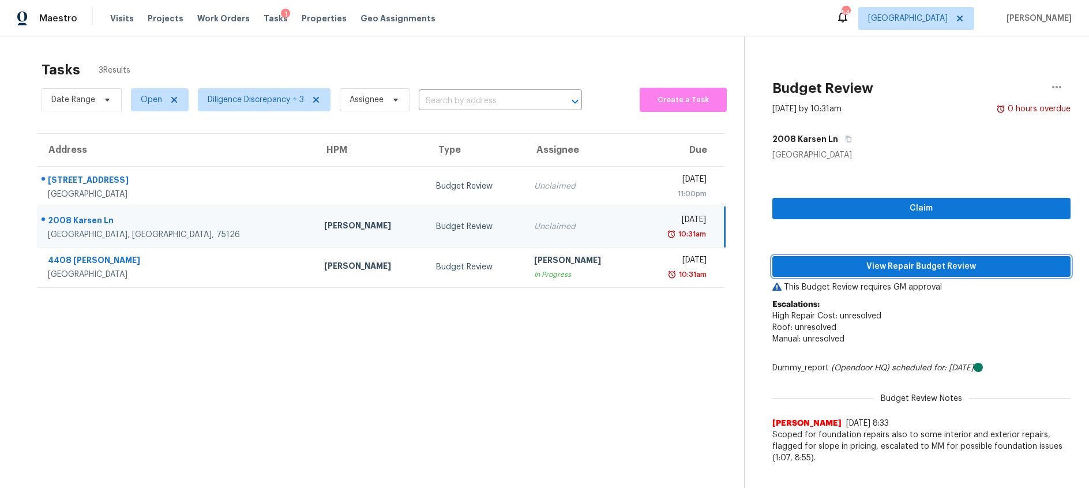
click at [873, 268] on span "View Repair Budget Review" at bounding box center [922, 267] width 280 height 14
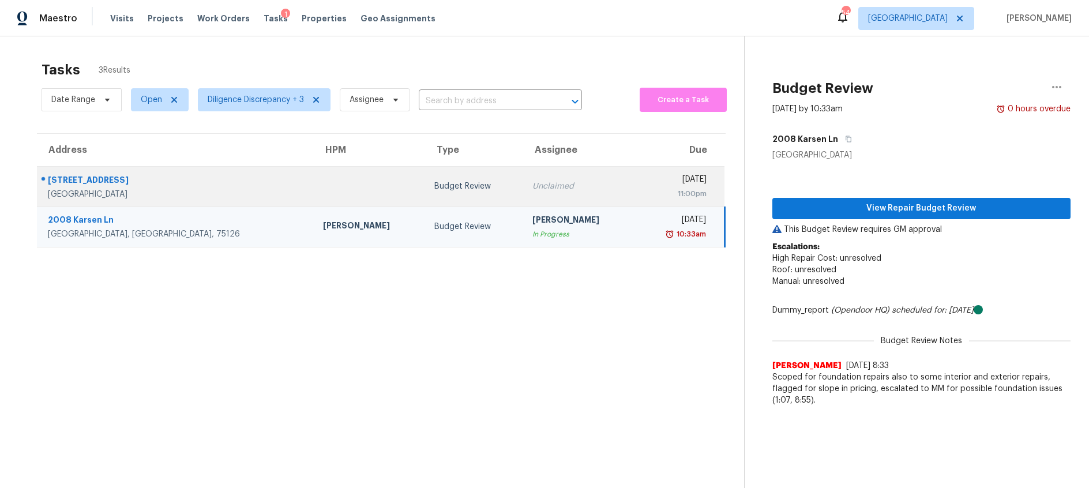
click at [523, 181] on td "Unclaimed" at bounding box center [578, 186] width 111 height 40
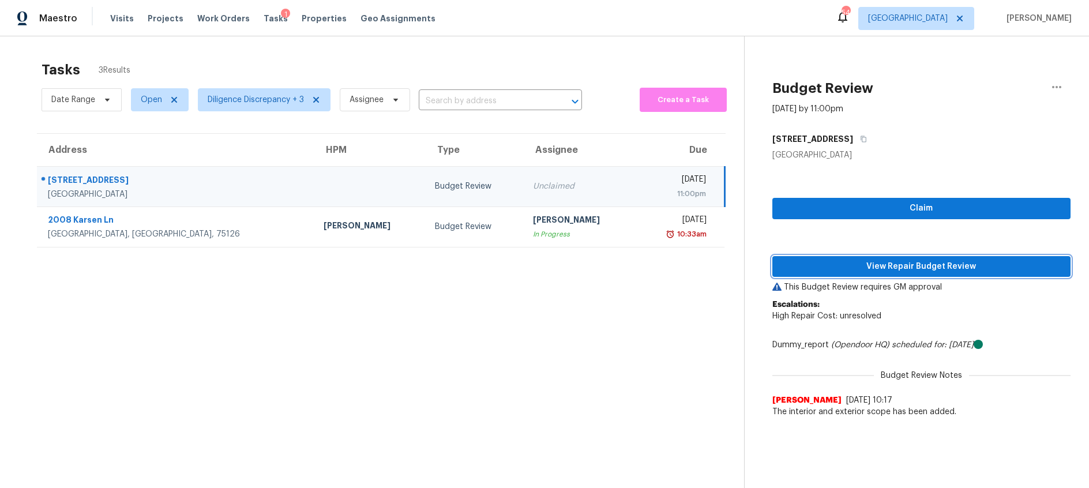
click at [883, 262] on span "View Repair Budget Review" at bounding box center [922, 267] width 280 height 14
